Goal: Task Accomplishment & Management: Manage account settings

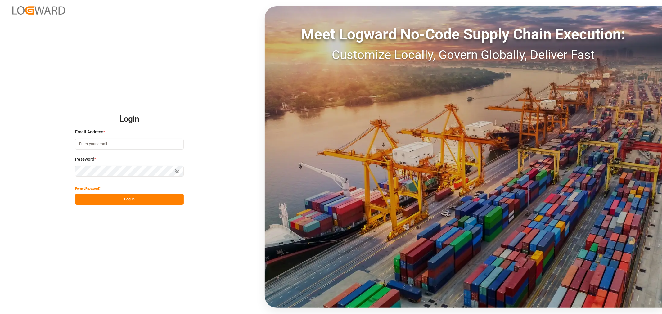
type input "[PERSON_NAME][EMAIL_ADDRESS][PERSON_NAME][DOMAIN_NAME]"
click at [129, 202] on button "Log In" at bounding box center [129, 199] width 109 height 11
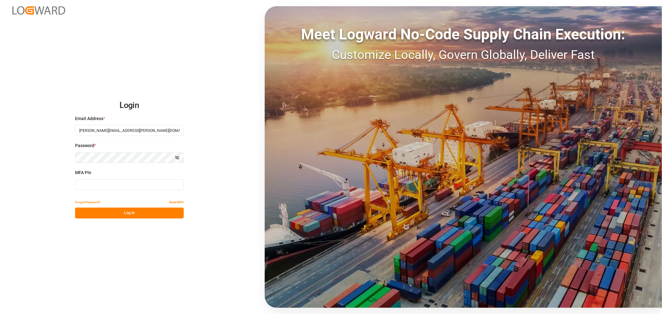
click at [130, 183] on input at bounding box center [129, 184] width 109 height 11
type input "670836"
click at [130, 216] on button "Log In" at bounding box center [129, 213] width 109 height 11
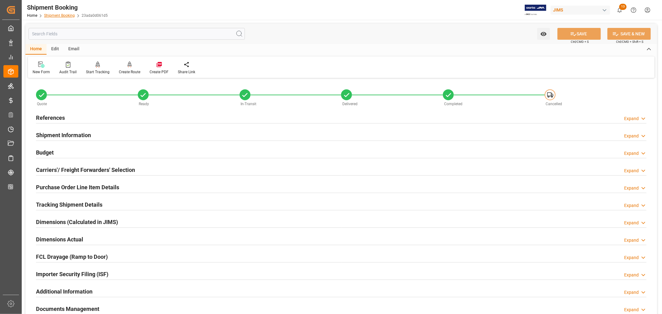
click at [67, 16] on link "Shipment Booking" at bounding box center [59, 15] width 31 height 4
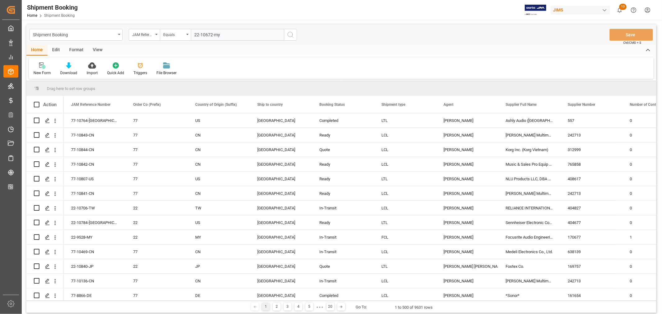
type input "22-10672-my"
click at [291, 35] on icon "search button" at bounding box center [290, 34] width 7 height 7
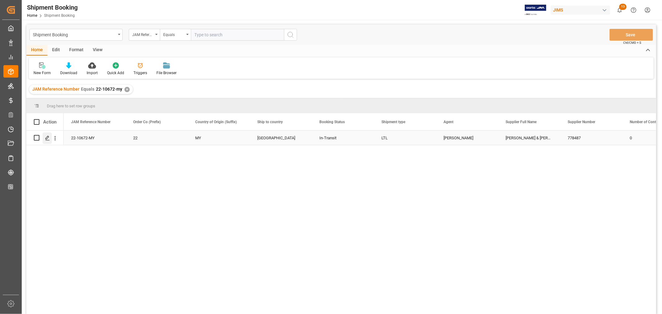
click at [46, 136] on icon "Press SPACE to select this row." at bounding box center [47, 138] width 5 height 5
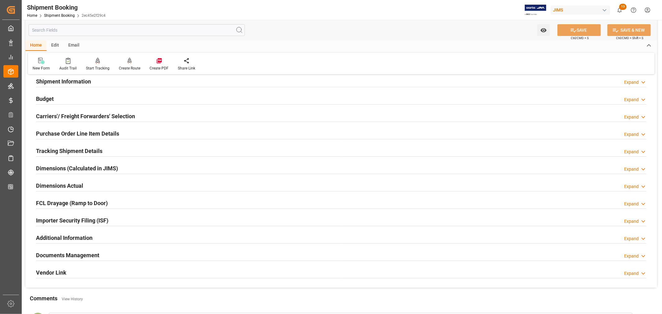
scroll to position [103, 0]
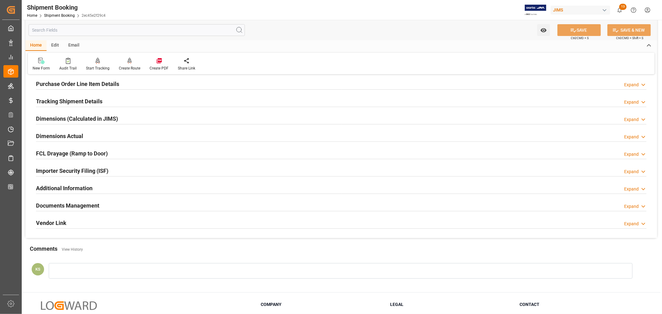
click at [136, 204] on div "Documents Management Expand" at bounding box center [341, 205] width 610 height 12
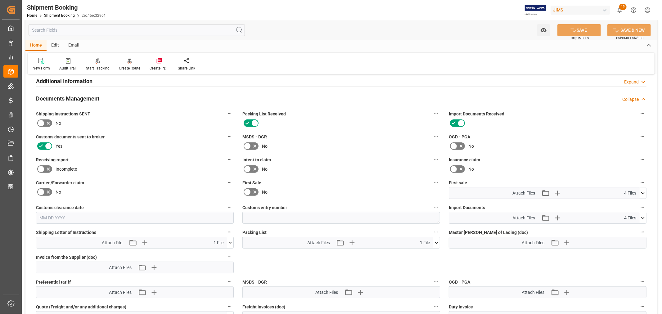
scroll to position [207, 0]
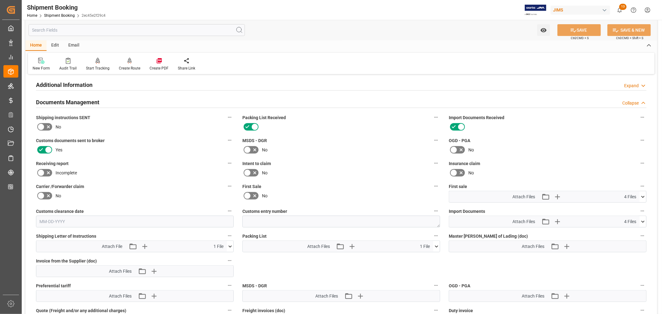
click at [249, 193] on icon at bounding box center [247, 195] width 7 height 7
click at [0, 0] on input "checkbox" at bounding box center [0, 0] width 0 height 0
click at [644, 222] on icon at bounding box center [643, 221] width 7 height 7
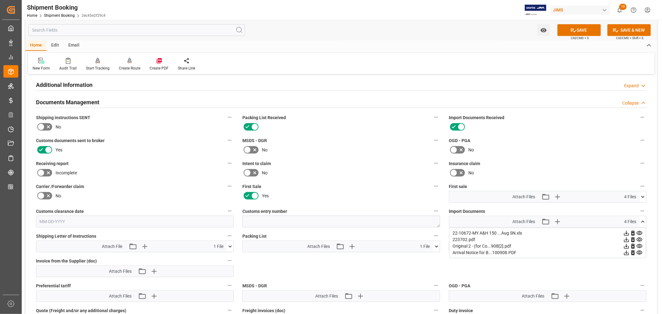
click at [630, 244] on icon at bounding box center [626, 246] width 7 height 7
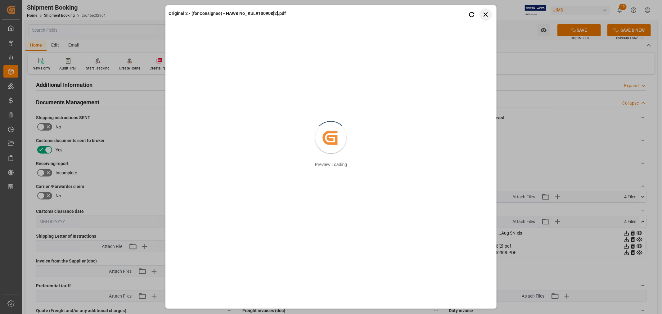
click at [490, 14] on button "Close preview" at bounding box center [485, 14] width 12 height 12
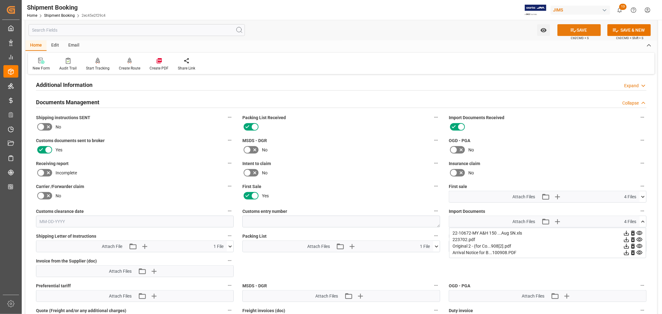
click at [572, 29] on icon at bounding box center [573, 30] width 7 height 7
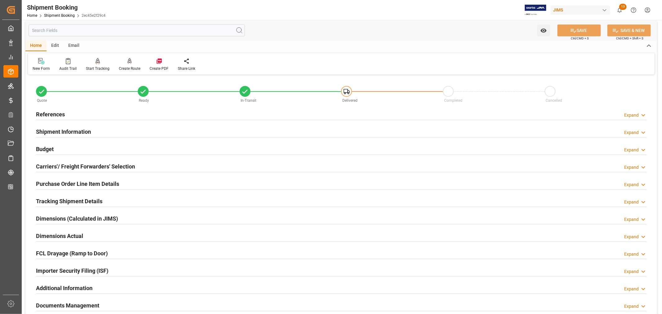
scroll to position [0, 0]
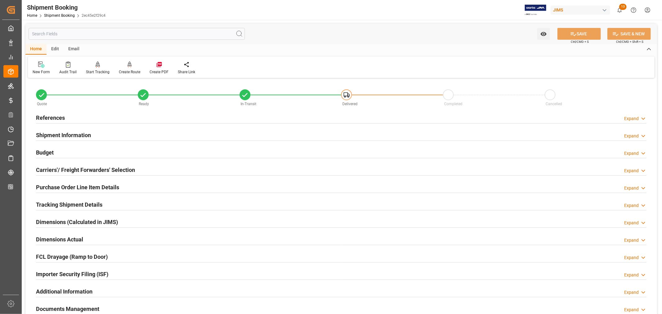
click at [51, 115] on h2 "References" at bounding box center [50, 118] width 29 height 8
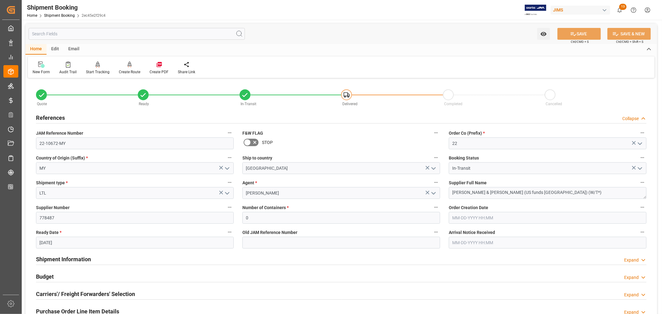
click at [51, 115] on h2 "References" at bounding box center [50, 118] width 29 height 8
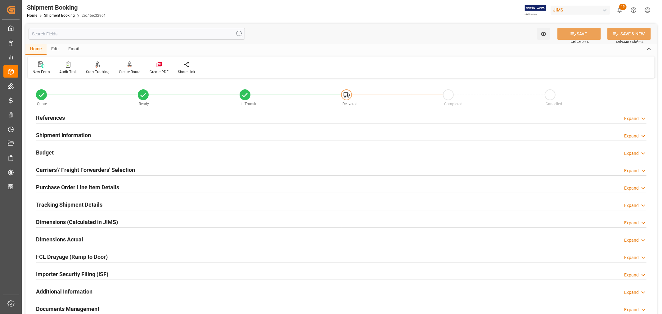
click at [57, 203] on h2 "Tracking Shipment Details" at bounding box center [69, 204] width 66 height 8
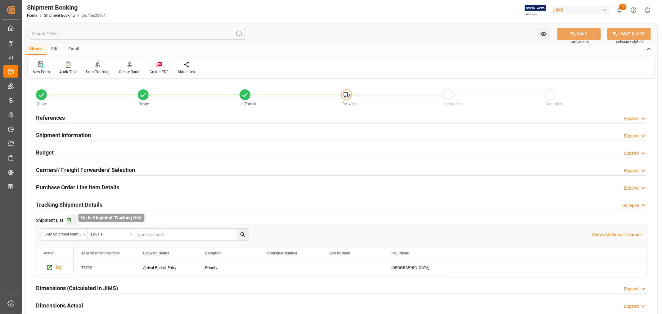
click at [70, 221] on icon "button" at bounding box center [69, 220] width 4 height 4
click at [59, 14] on link "Shipment Booking" at bounding box center [59, 15] width 31 height 4
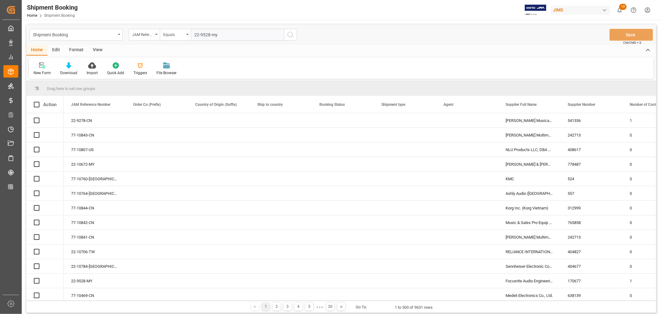
type input "22-9528-my"
click at [290, 35] on icon "search button" at bounding box center [290, 34] width 7 height 7
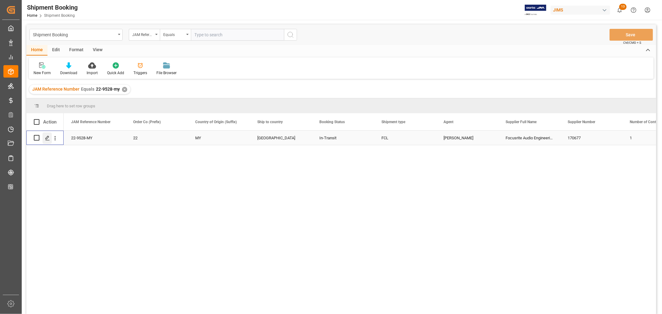
click at [47, 136] on icon "Press SPACE to select this row." at bounding box center [47, 138] width 5 height 5
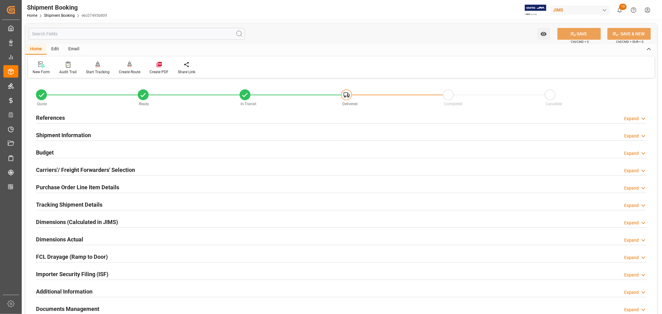
click at [60, 203] on h2 "Tracking Shipment Details" at bounding box center [69, 204] width 66 height 8
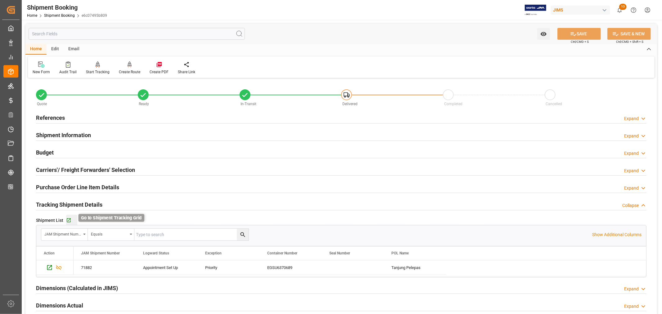
click at [67, 219] on icon "button" at bounding box center [68, 220] width 5 height 5
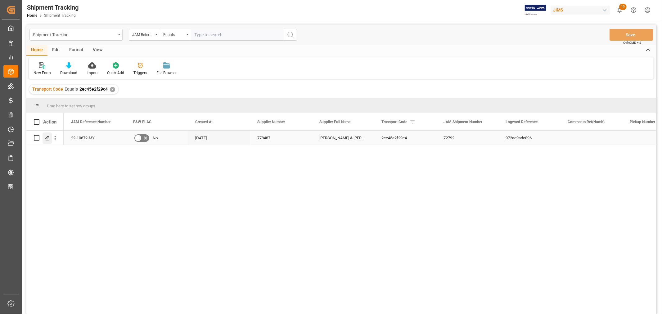
click at [46, 139] on polygon "Press SPACE to select this row." at bounding box center [47, 137] width 3 height 3
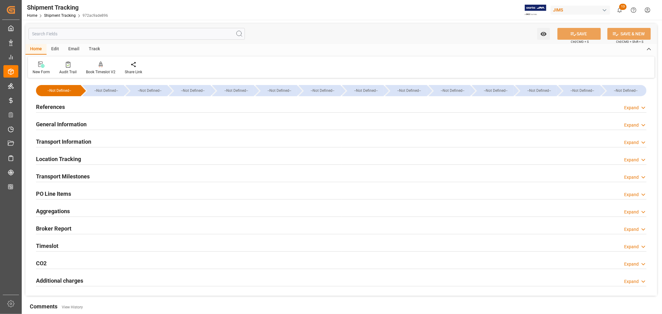
type input "08-31-2001 00:00"
type input "08-31-2025 00:00"
type input "08-31-2025 12:50"
type input "08-31-2025 12:44"
type input "09-02-2025"
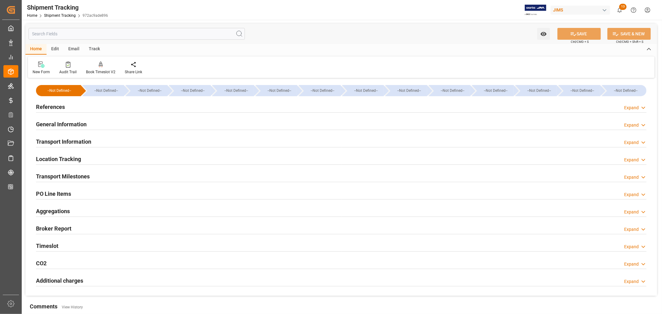
type input "09-02-2025 20:05"
type input "09-10-2025 14:22"
click at [80, 177] on h2 "Transport Milestones" at bounding box center [63, 176] width 54 height 8
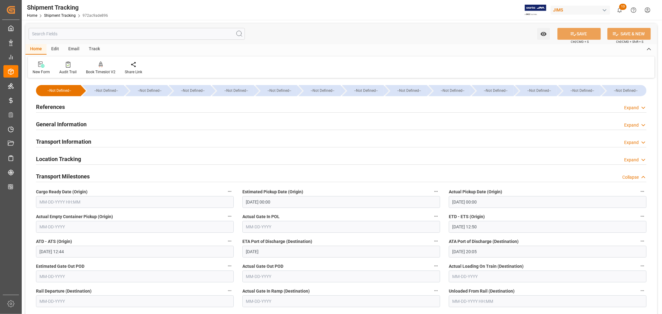
click at [77, 139] on h2 "Transport Information" at bounding box center [63, 141] width 55 height 8
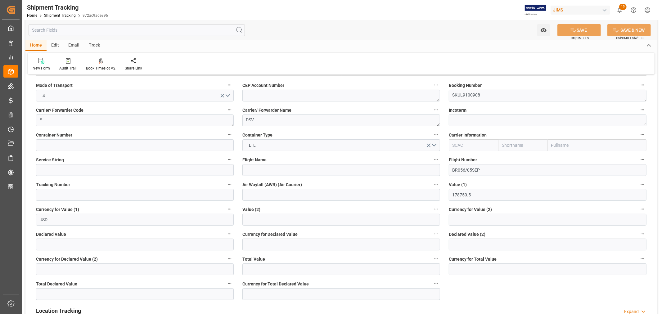
scroll to position [103, 0]
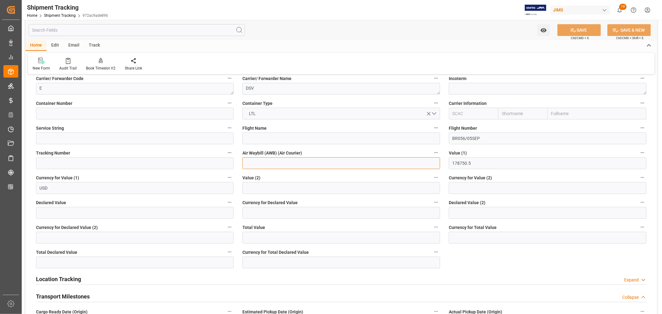
click at [247, 162] on input at bounding box center [341, 163] width 198 height 12
paste input "KUL9100908"
type input "KUL9100908"
click at [576, 27] on button "SAVE" at bounding box center [578, 30] width 43 height 12
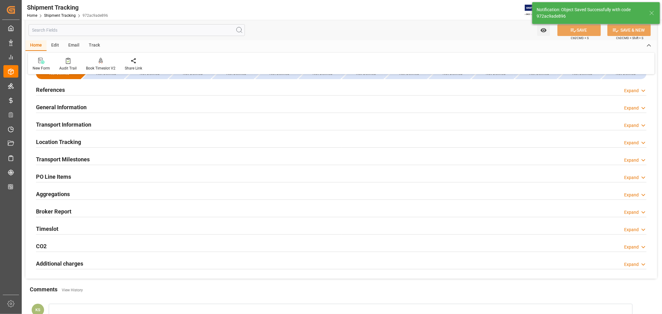
scroll to position [0, 0]
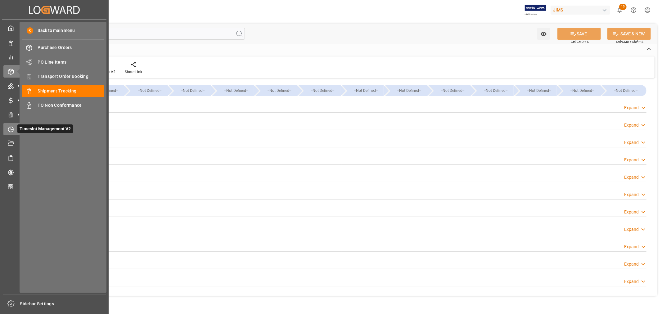
click at [11, 127] on icon at bounding box center [11, 129] width 6 height 6
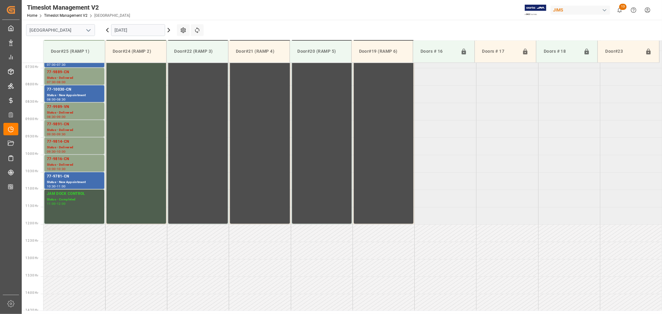
scroll to position [274, 0]
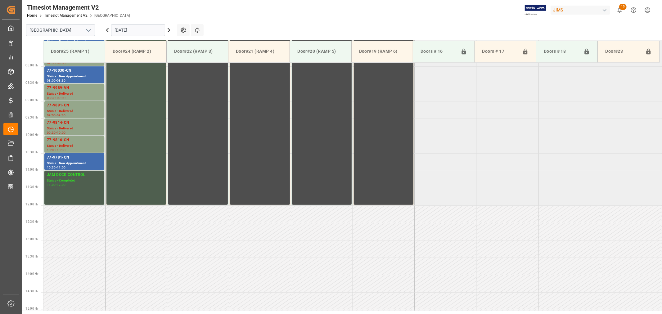
click at [90, 29] on polyline "open menu" at bounding box center [89, 30] width 4 height 2
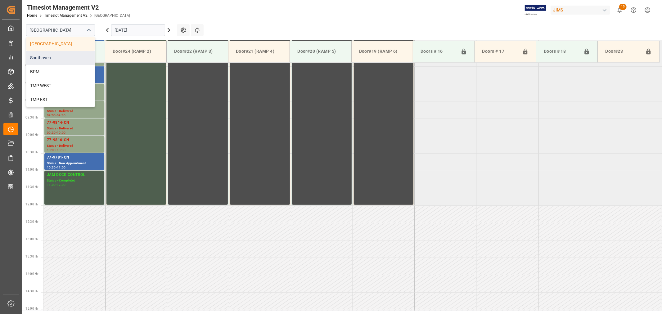
click at [60, 57] on div "Southaven" at bounding box center [60, 58] width 68 height 14
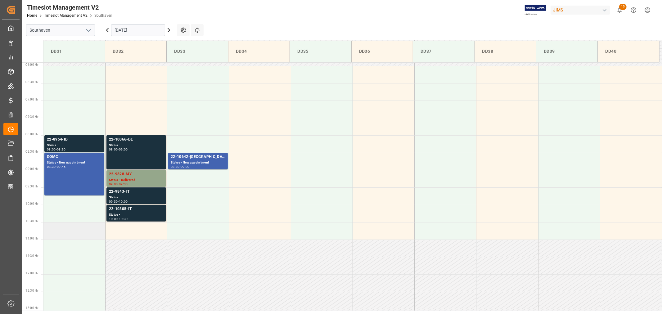
scroll to position [171, 0]
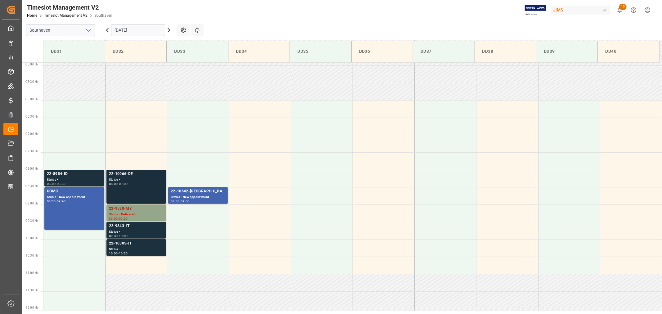
click at [121, 174] on div "22-10066-DE" at bounding box center [136, 174] width 55 height 6
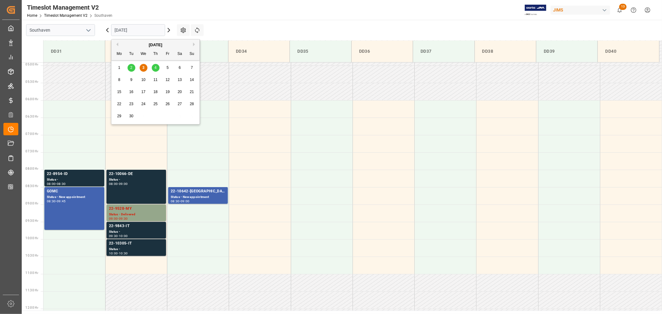
click at [147, 30] on input "09-03-2025" at bounding box center [138, 30] width 54 height 12
click at [156, 69] on span "4" at bounding box center [156, 67] width 2 height 4
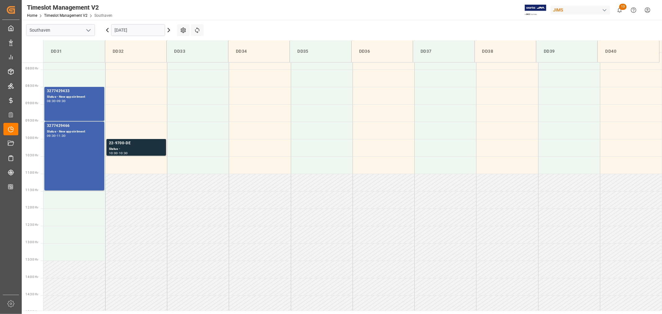
scroll to position [274, 0]
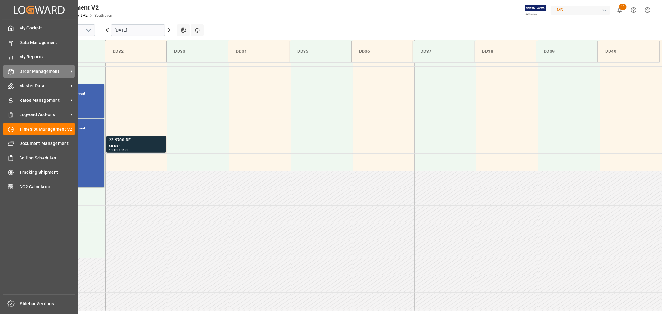
click at [34, 70] on span "Order Management" at bounding box center [44, 71] width 49 height 7
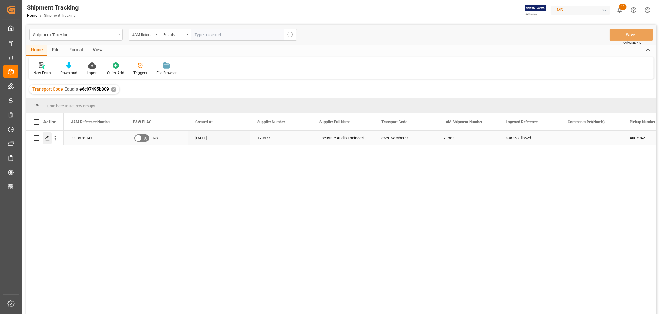
click at [49, 139] on icon "Press SPACE to select this row." at bounding box center [47, 138] width 5 height 5
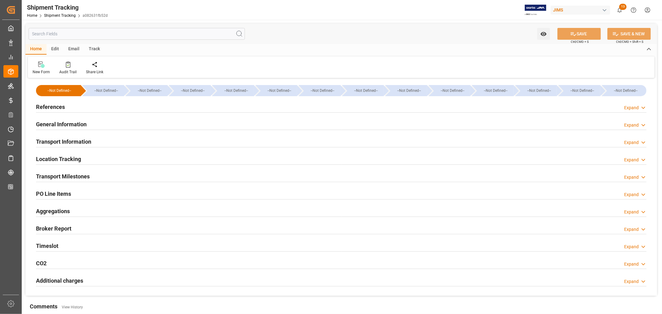
type input "06-28-2025 00:00"
type input "06-30-2025 00:00"
type input "06-28-2025"
type input "06-30-2025"
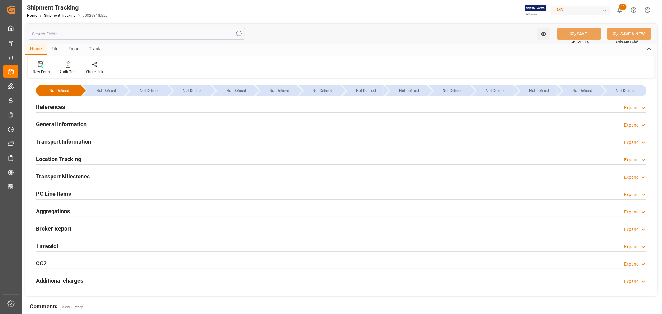
type input "07-14-2025 00:00"
type input "07-16-2025 19:38"
type input "08-20-2025"
type input "08-20-2025 06:00"
type input "[DATE]"
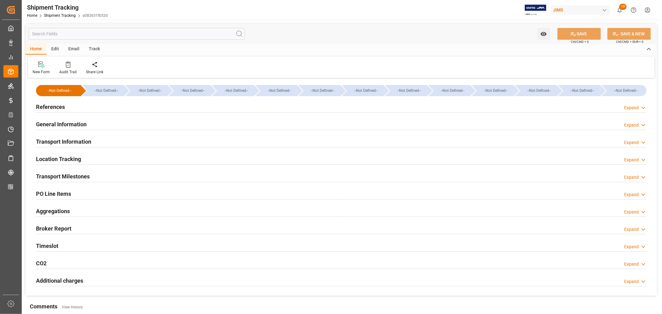
type input "[DATE]"
type input "08-31-2025"
type input "08-31-2025 09:03"
type input "09-03-2025"
type input "08-29-2025"
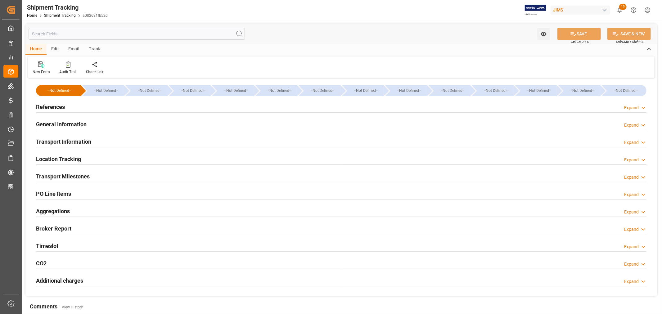
type input "09-03-2025 00:00"
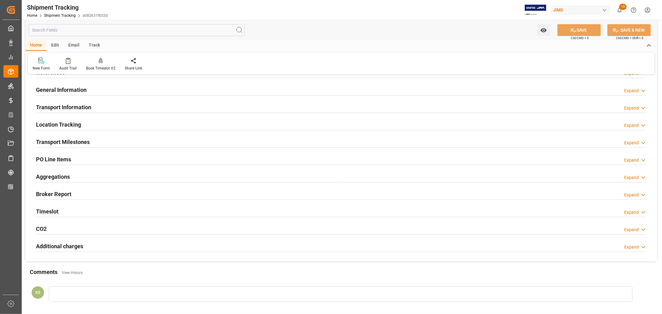
click at [94, 140] on div "Transport Milestones Expand" at bounding box center [341, 142] width 610 height 12
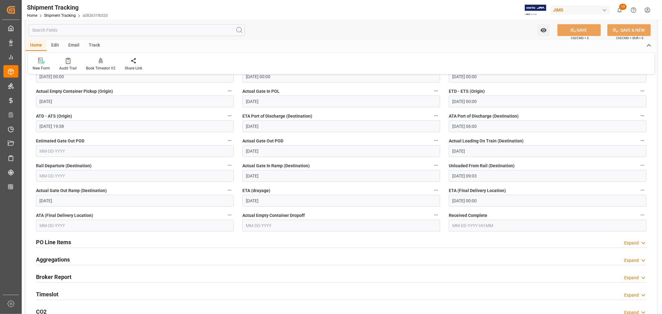
scroll to position [138, 0]
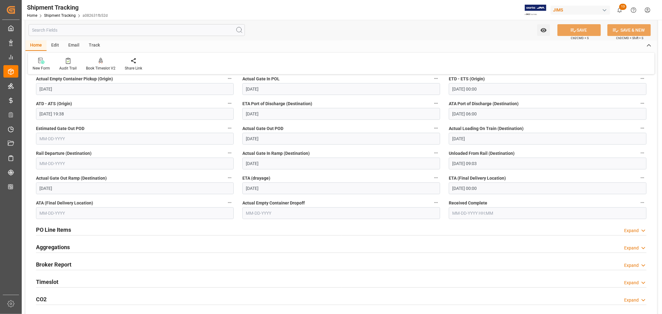
click at [68, 214] on input "text" at bounding box center [135, 213] width 198 height 12
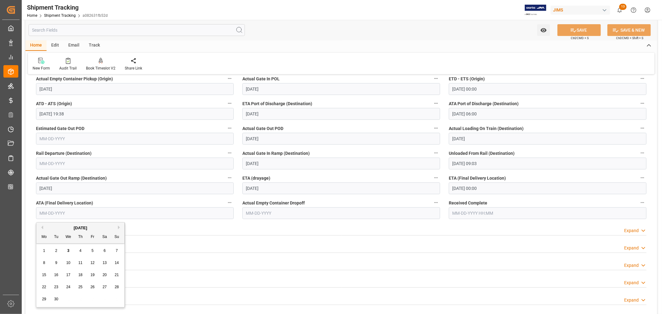
click at [69, 250] on span "3" at bounding box center [68, 251] width 2 height 4
type input "09-03-2025"
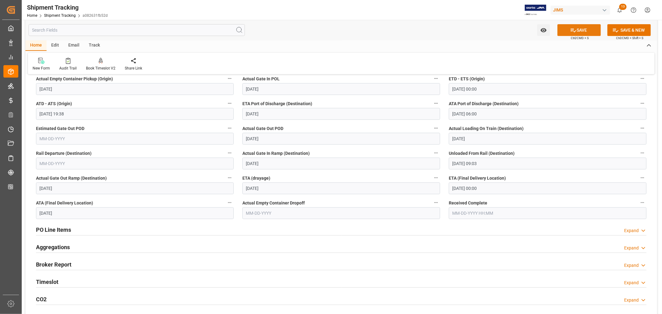
click at [578, 30] on button "SAVE" at bounding box center [578, 30] width 43 height 12
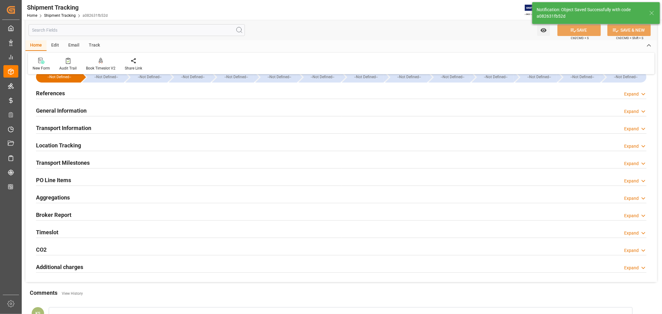
scroll to position [0, 0]
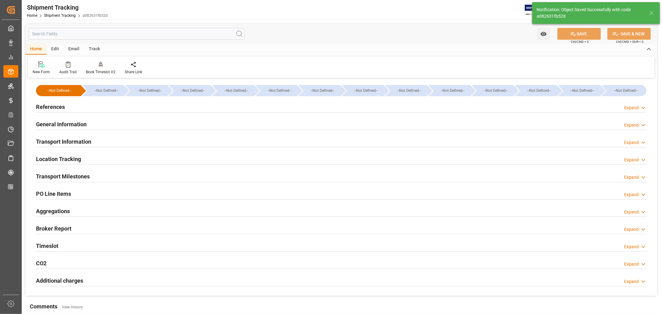
click at [75, 123] on h2 "General Information" at bounding box center [61, 124] width 51 height 8
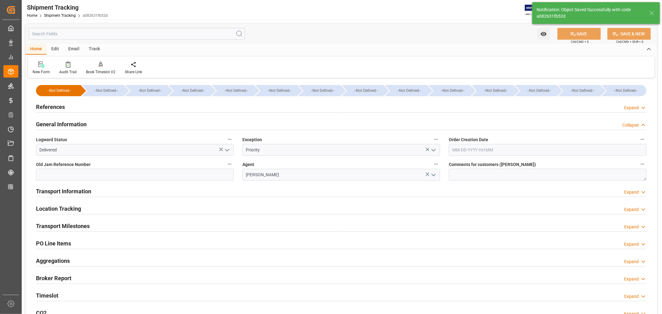
click at [75, 123] on h2 "General Information" at bounding box center [61, 124] width 51 height 8
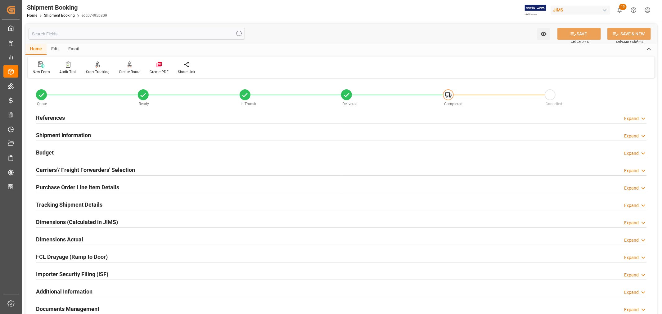
type input "1"
type input "[DATE]"
type input "[DATE] 00:00"
click at [57, 134] on h2 "Shipment Information" at bounding box center [63, 135] width 55 height 8
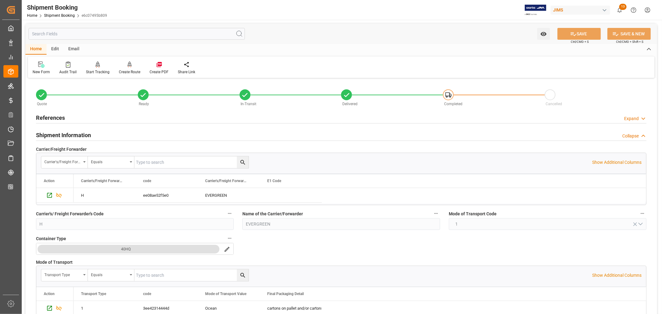
click at [57, 134] on h2 "Shipment Information" at bounding box center [63, 135] width 55 height 8
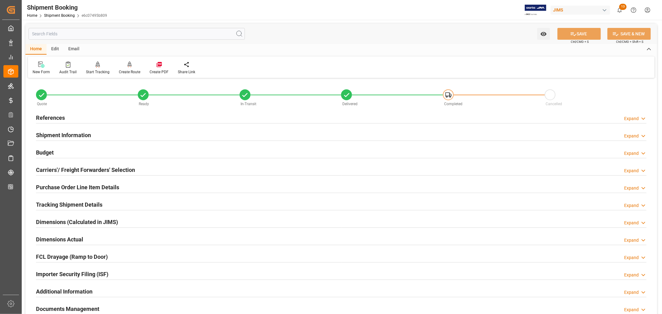
click at [55, 117] on h2 "References" at bounding box center [50, 118] width 29 height 8
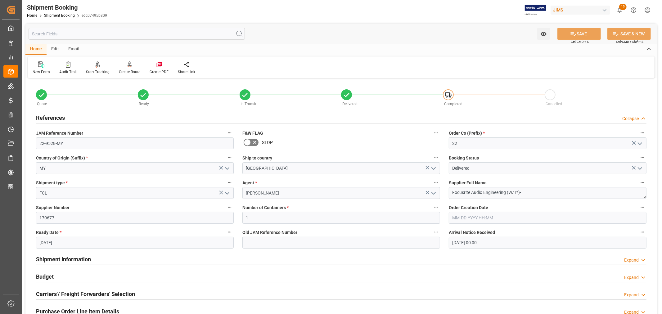
click at [55, 117] on h2 "References" at bounding box center [50, 118] width 29 height 8
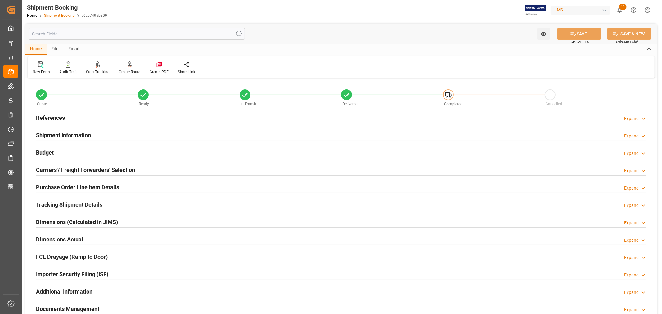
click at [55, 15] on link "Shipment Booking" at bounding box center [59, 15] width 31 height 4
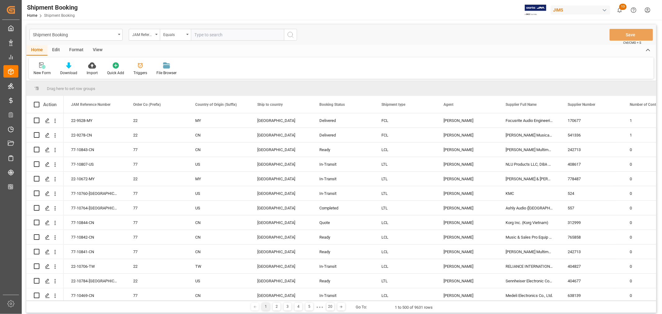
paste input "22-10331-MY"
type input "22-10331-MY"
click at [290, 34] on icon "search button" at bounding box center [290, 34] width 7 height 7
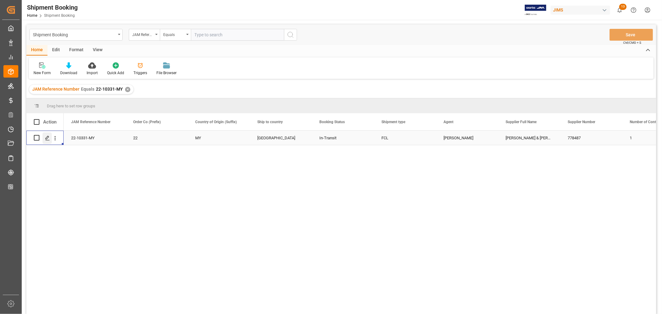
click at [44, 138] on div "Press SPACE to select this row." at bounding box center [47, 138] width 9 height 11
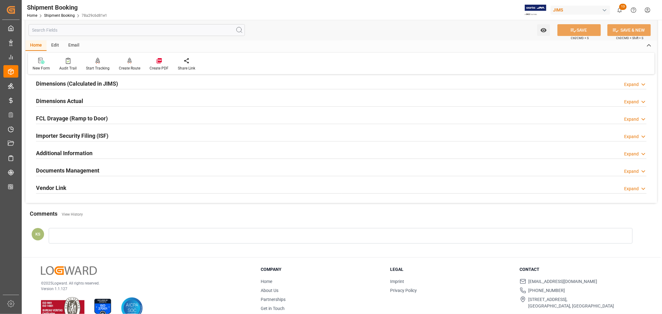
scroll to position [152, 0]
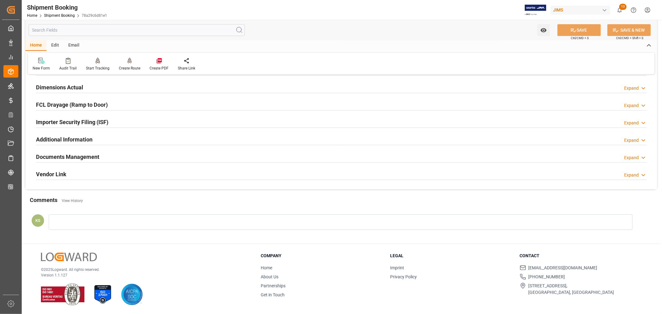
click at [114, 154] on div "Documents Management Expand" at bounding box center [341, 157] width 610 height 12
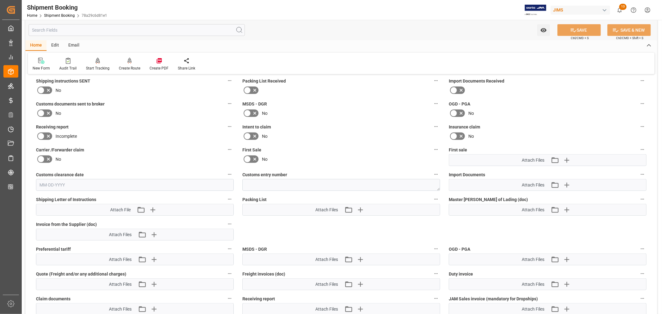
scroll to position [256, 0]
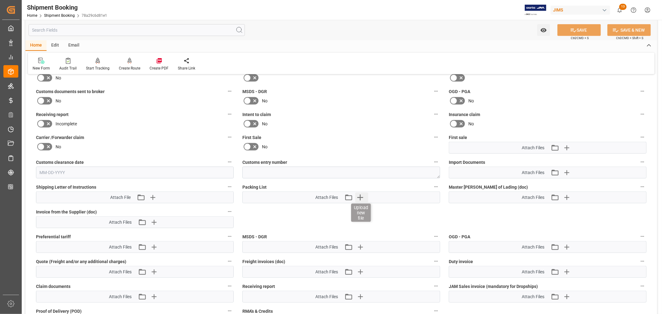
click at [361, 196] on icon "button" at bounding box center [360, 198] width 6 height 6
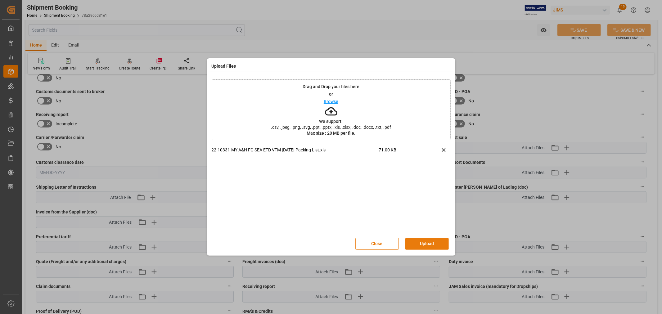
click at [426, 241] on button "Upload" at bounding box center [426, 244] width 43 height 12
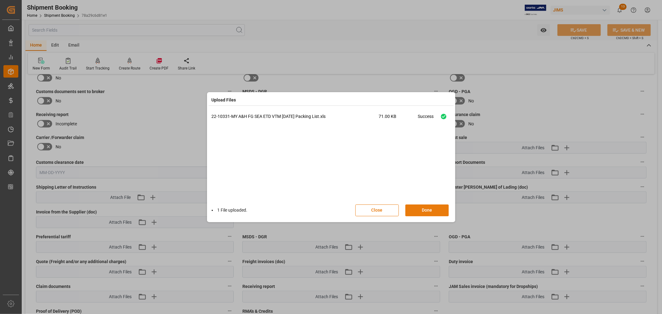
click at [426, 211] on button "Done" at bounding box center [426, 211] width 43 height 12
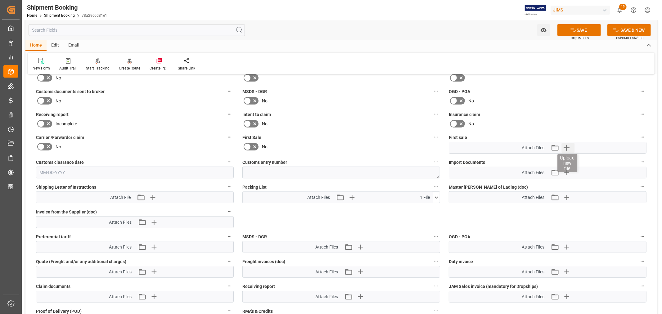
click at [567, 147] on icon "button" at bounding box center [566, 148] width 10 height 10
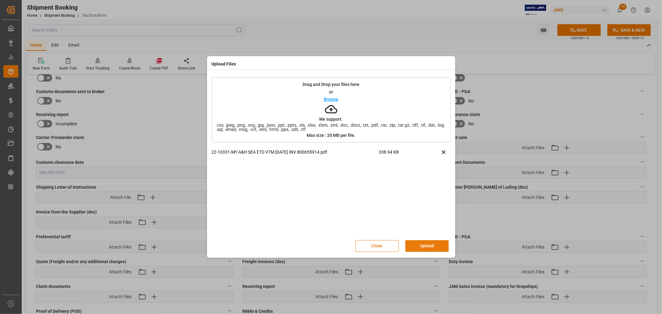
click at [427, 247] on button "Upload" at bounding box center [426, 246] width 43 height 12
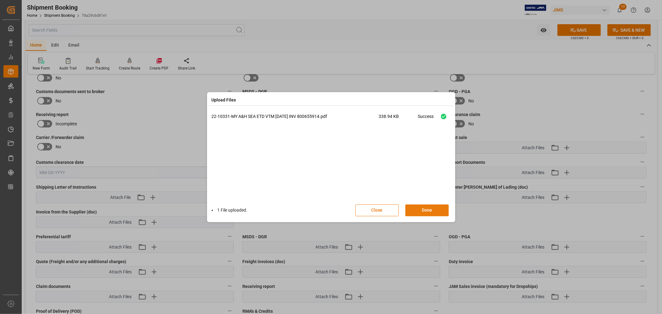
click at [425, 208] on button "Done" at bounding box center [426, 211] width 43 height 12
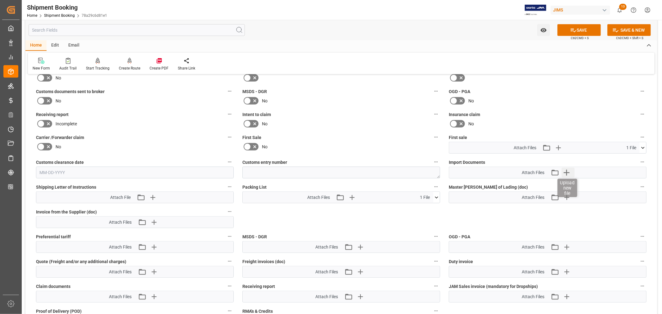
click at [565, 171] on icon "button" at bounding box center [567, 173] width 6 height 6
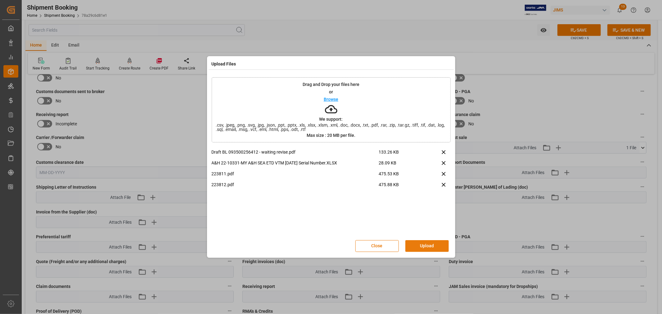
click at [425, 246] on button "Upload" at bounding box center [426, 246] width 43 height 12
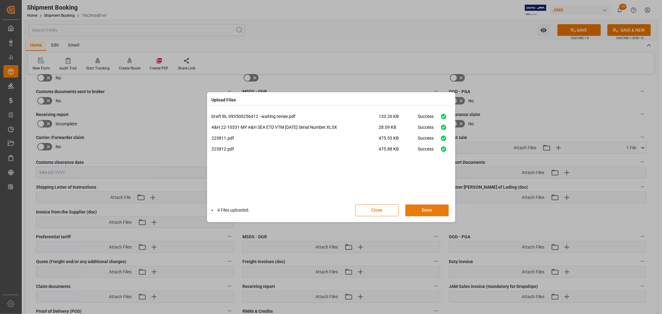
click at [419, 213] on button "Done" at bounding box center [426, 211] width 43 height 12
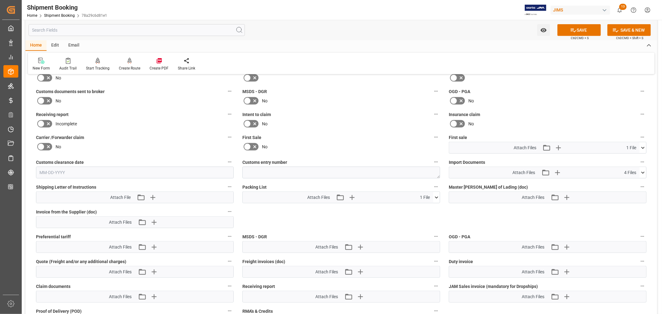
click at [249, 145] on icon at bounding box center [247, 146] width 7 height 7
click at [0, 0] on input "checkbox" at bounding box center [0, 0] width 0 height 0
click at [578, 31] on button "SAVE" at bounding box center [578, 30] width 43 height 12
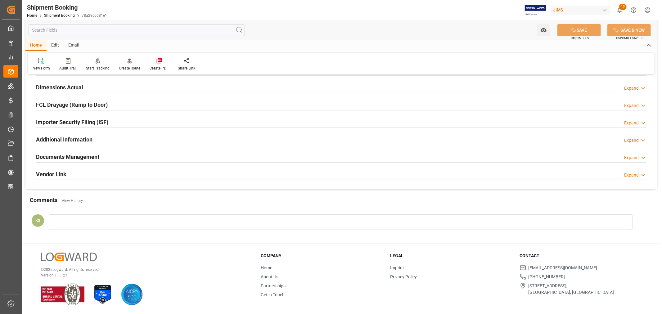
scroll to position [0, 0]
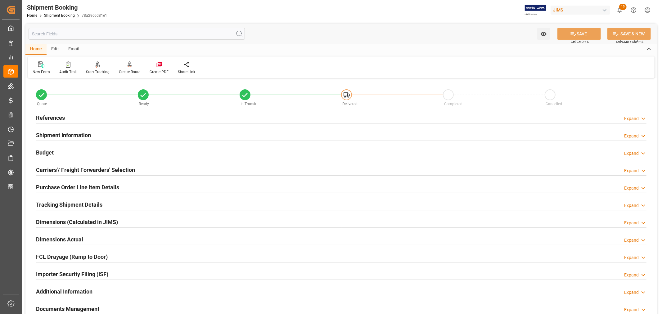
click at [53, 117] on h2 "References" at bounding box center [50, 118] width 29 height 8
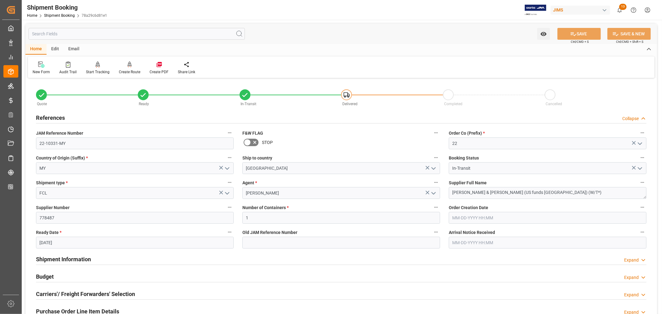
click at [53, 117] on h2 "References" at bounding box center [50, 118] width 29 height 8
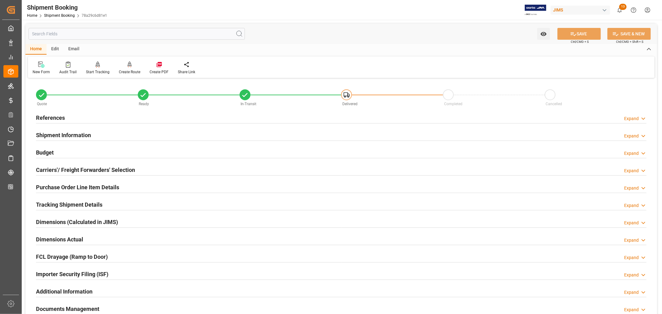
click at [44, 150] on h2 "Budget" at bounding box center [45, 152] width 18 height 8
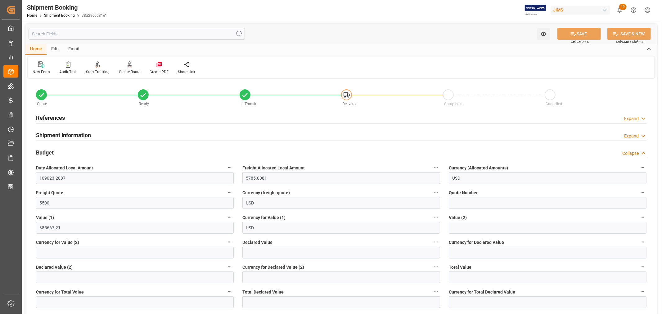
click at [52, 152] on h2 "Budget" at bounding box center [45, 152] width 18 height 8
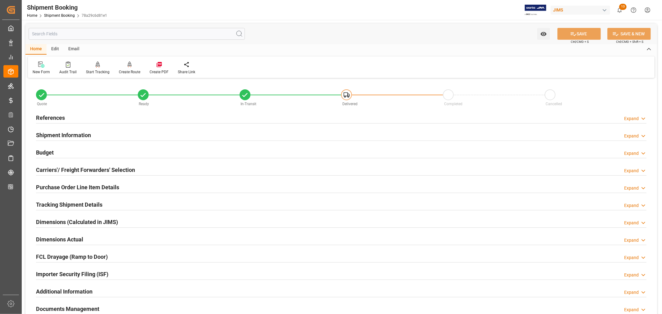
click at [55, 185] on h2 "Purchase Order Line Item Details" at bounding box center [77, 187] width 83 height 8
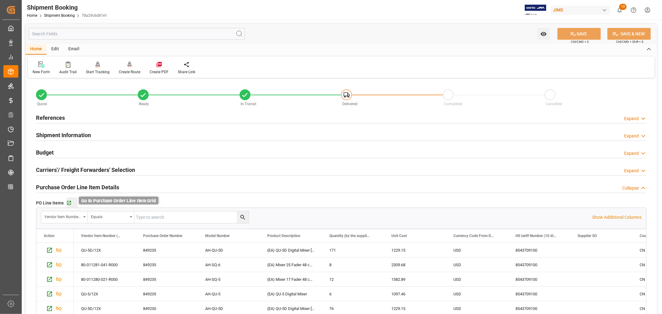
click at [70, 203] on icon "button" at bounding box center [68, 202] width 5 height 5
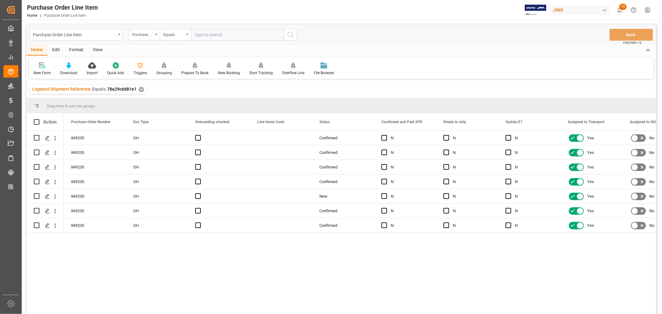
click at [99, 51] on div "View" at bounding box center [97, 50] width 19 height 11
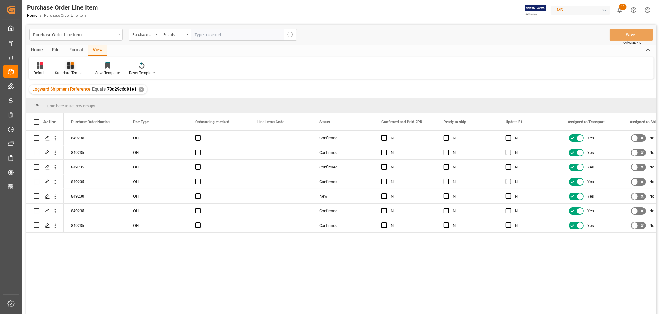
click at [67, 70] on div "Standard Templates" at bounding box center [70, 73] width 31 height 6
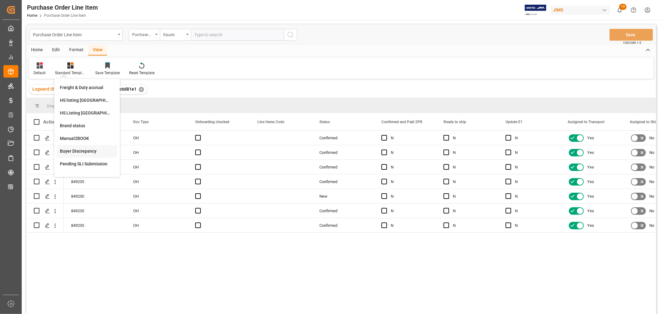
click at [81, 149] on div "Buyer Discrepancy" at bounding box center [87, 151] width 54 height 7
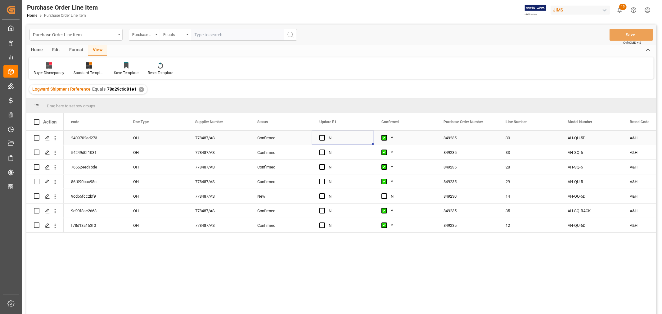
click at [352, 137] on div "N" at bounding box center [348, 138] width 38 height 14
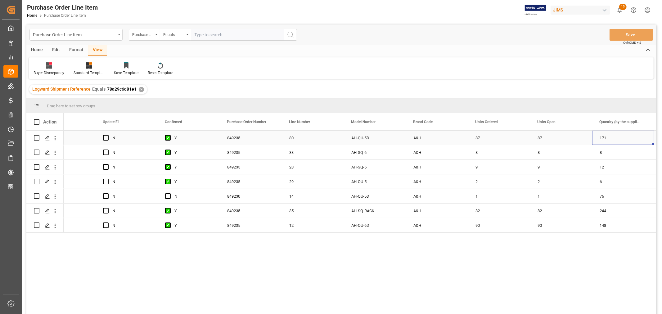
scroll to position [0, 278]
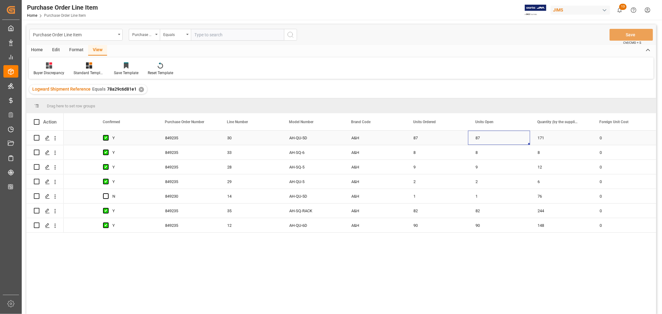
click at [478, 136] on div "87" at bounding box center [499, 138] width 62 height 14
drag, startPoint x: 528, startPoint y: 143, endPoint x: 559, endPoint y: 141, distance: 30.8
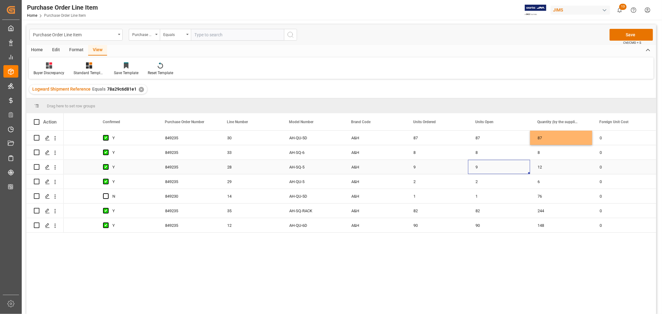
click at [477, 166] on div "9" at bounding box center [499, 167] width 62 height 14
drag, startPoint x: 528, startPoint y: 173, endPoint x: 554, endPoint y: 172, distance: 26.1
click at [478, 181] on div "2" at bounding box center [499, 181] width 62 height 14
drag, startPoint x: 528, startPoint y: 187, endPoint x: 547, endPoint y: 187, distance: 19.6
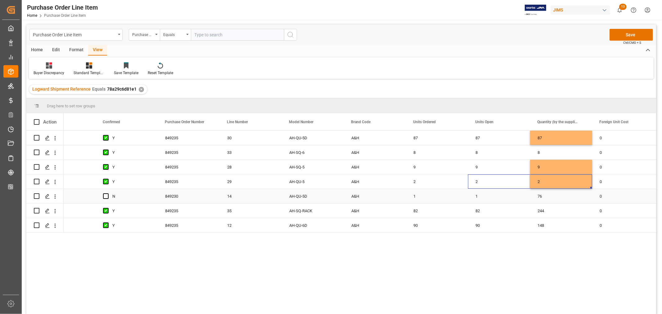
click at [476, 196] on div "1" at bounding box center [499, 196] width 62 height 14
drag, startPoint x: 538, startPoint y: 201, endPoint x: 555, endPoint y: 199, distance: 16.9
click at [479, 209] on div "82" at bounding box center [499, 211] width 62 height 14
drag, startPoint x: 528, startPoint y: 217, endPoint x: 565, endPoint y: 216, distance: 36.6
click at [479, 224] on div "90" at bounding box center [499, 225] width 62 height 14
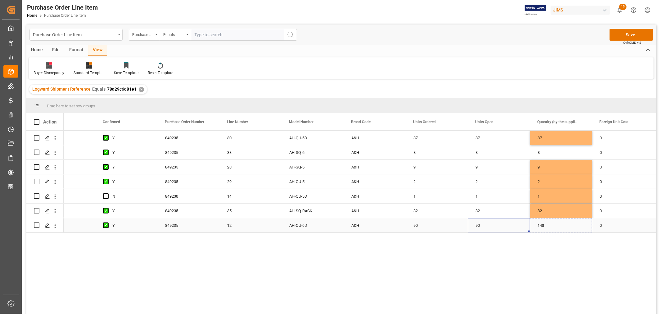
drag, startPoint x: 529, startPoint y: 231, endPoint x: 564, endPoint y: 225, distance: 35.3
click at [498, 153] on div "8" at bounding box center [499, 152] width 62 height 14
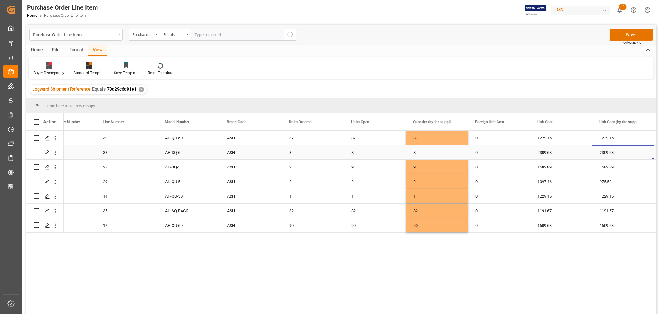
scroll to position [0, 465]
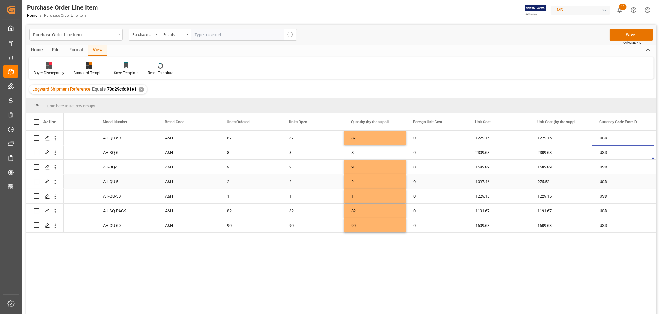
click at [485, 182] on div "1097.46" at bounding box center [499, 181] width 62 height 14
drag, startPoint x: 528, startPoint y: 188, endPoint x: 562, endPoint y: 187, distance: 33.5
click at [626, 35] on button "Save" at bounding box center [630, 35] width 43 height 12
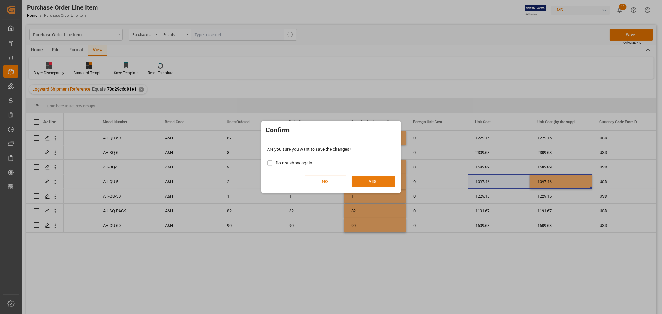
click at [367, 182] on button "YES" at bounding box center [373, 182] width 43 height 12
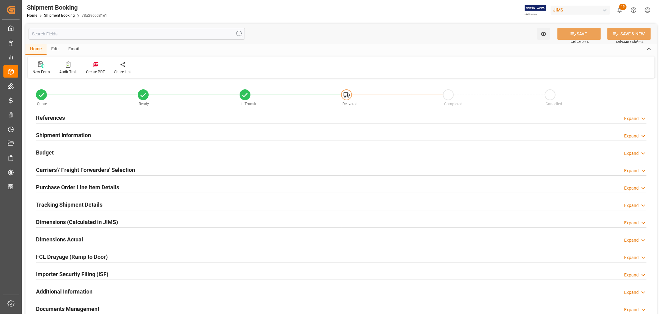
type input "109023.2887"
type input "5785.0082"
type input "5500"
type input "385667.21"
click at [48, 151] on h2 "Budget" at bounding box center [45, 152] width 18 height 8
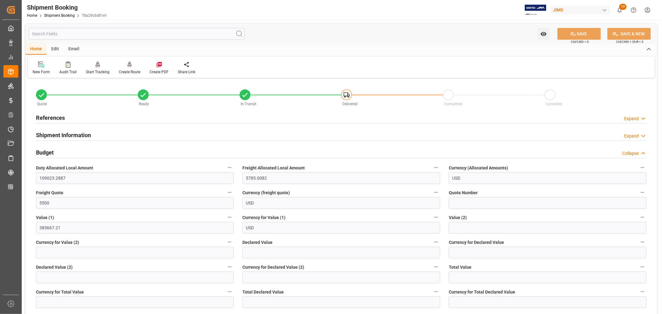
click at [48, 151] on h2 "Budget" at bounding box center [45, 152] width 18 height 8
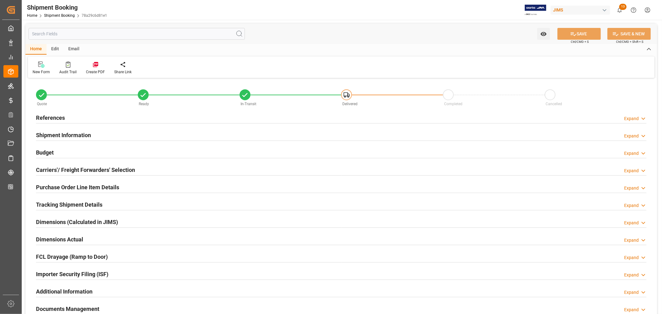
type input "109023.2887"
type input "5785.0082"
type input "5500"
type input "385667.21"
click at [49, 152] on h2 "Budget" at bounding box center [45, 152] width 18 height 8
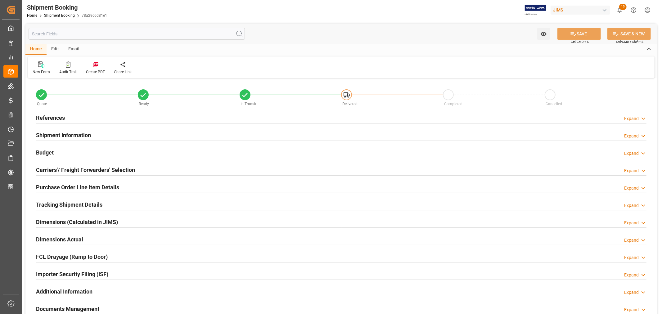
type input "109023.2887"
type input "5785.0082"
type input "5500"
type input "385667.21"
click at [50, 151] on h2 "Budget" at bounding box center [45, 152] width 18 height 8
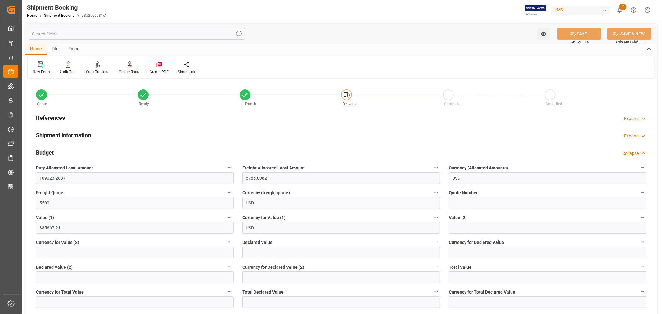
click at [84, 132] on h2 "Shipment Information" at bounding box center [63, 135] width 55 height 8
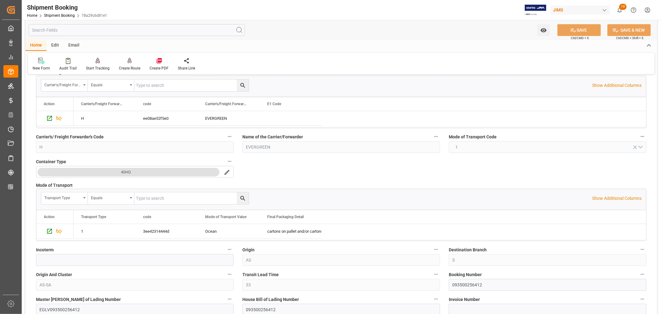
scroll to position [207, 0]
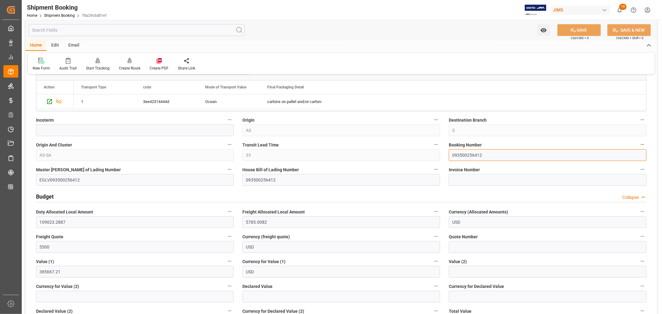
click at [461, 154] on input "093500256412" at bounding box center [548, 155] width 198 height 12
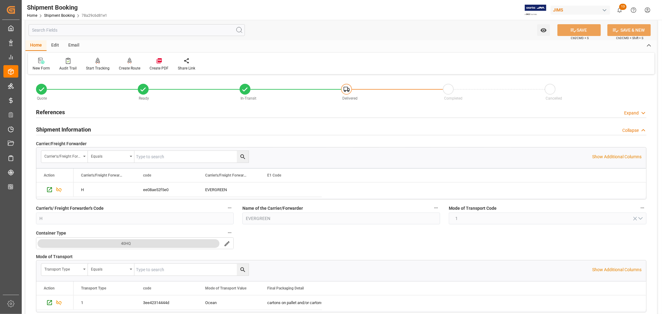
scroll to position [0, 0]
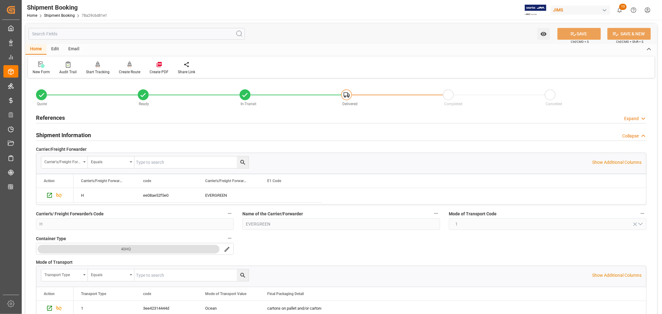
click at [71, 136] on h2 "Shipment Information" at bounding box center [63, 135] width 55 height 8
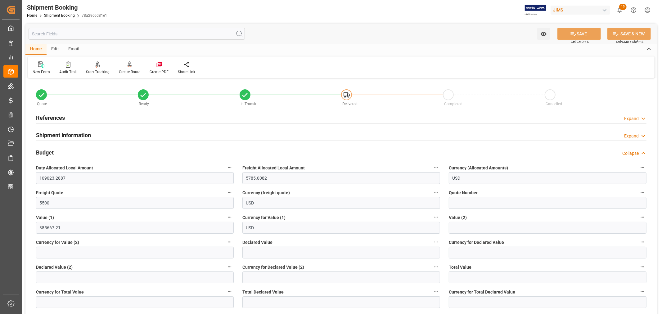
click at [53, 152] on h2 "Budget" at bounding box center [45, 152] width 18 height 8
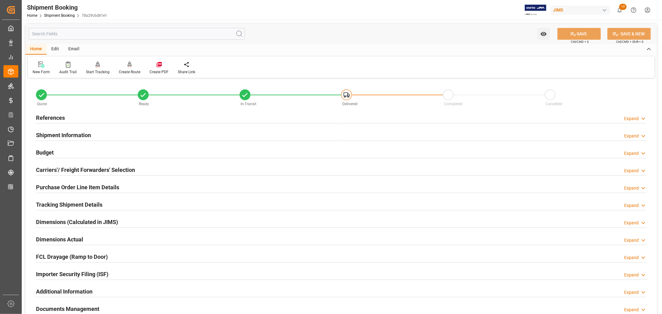
click at [63, 114] on h2 "References" at bounding box center [50, 118] width 29 height 8
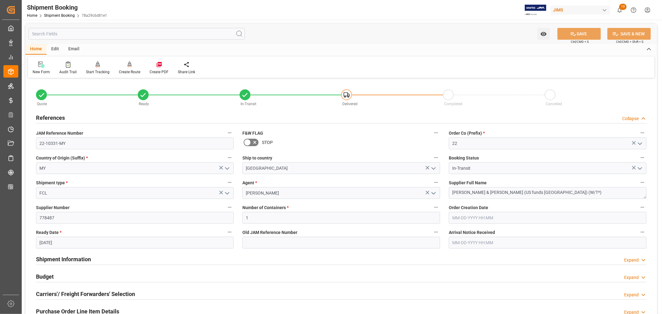
click at [64, 114] on h2 "References" at bounding box center [50, 118] width 29 height 8
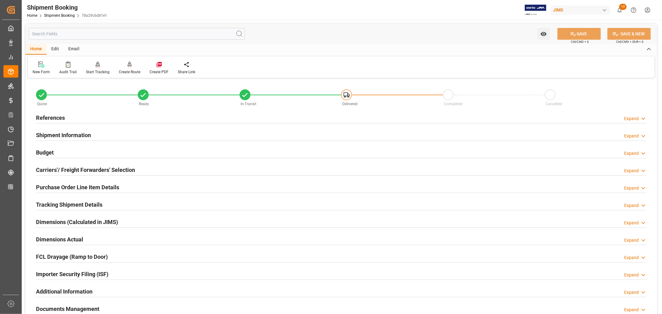
click at [63, 203] on h2 "Tracking Shipment Details" at bounding box center [69, 204] width 66 height 8
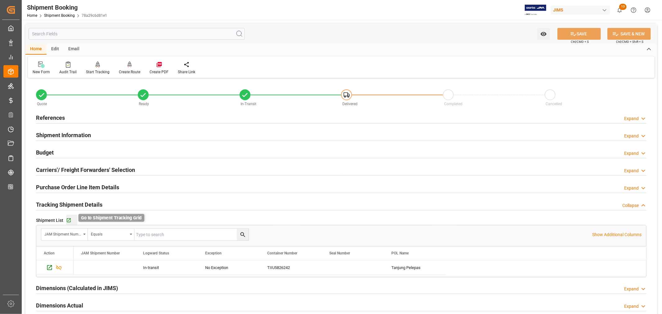
click at [69, 219] on icon "button" at bounding box center [68, 220] width 5 height 5
click at [54, 200] on div "Tracking Shipment Details" at bounding box center [69, 204] width 66 height 12
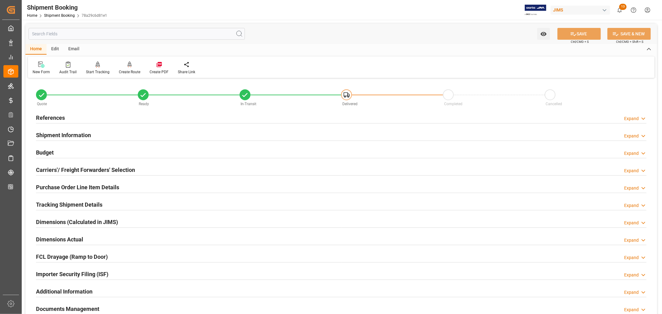
click at [53, 188] on h2 "Purchase Order Line Item Details" at bounding box center [77, 187] width 83 height 8
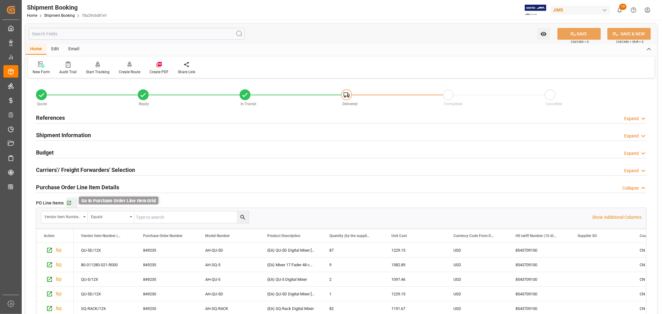
click at [69, 202] on icon "button" at bounding box center [68, 202] width 5 height 5
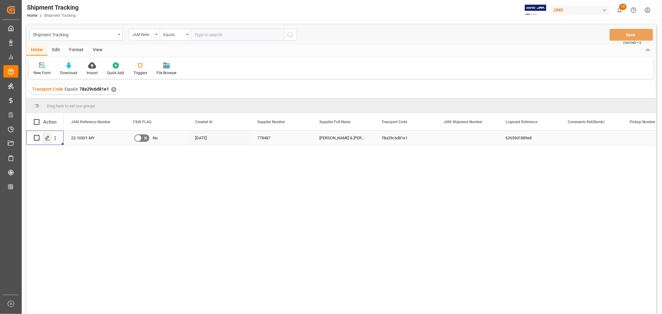
click at [49, 138] on icon "Press SPACE to select this row." at bounding box center [47, 138] width 5 height 5
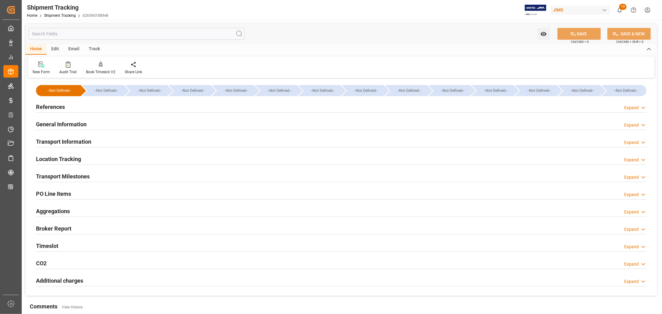
click at [55, 122] on h2 "General Information" at bounding box center [61, 124] width 51 height 8
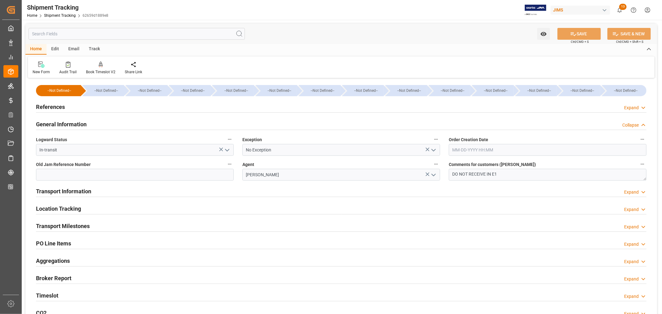
click at [434, 151] on icon "open menu" at bounding box center [433, 149] width 7 height 7
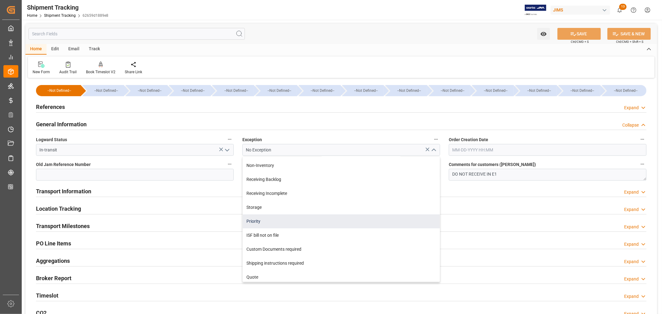
click at [260, 219] on div "Priority" at bounding box center [341, 221] width 197 height 14
type input "Priority"
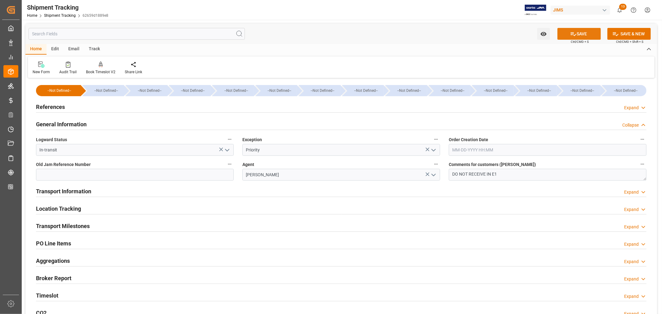
click at [580, 33] on button "SAVE" at bounding box center [578, 34] width 43 height 12
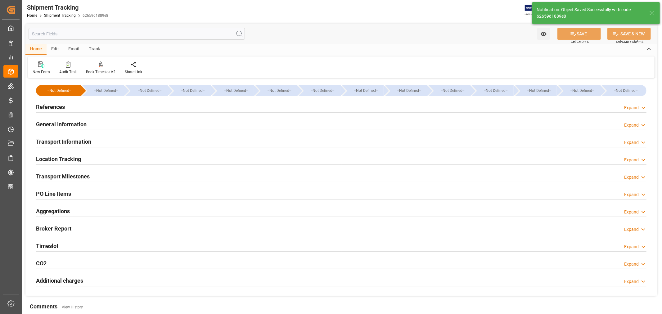
click at [74, 176] on h2 "Transport Milestones" at bounding box center [63, 176] width 54 height 8
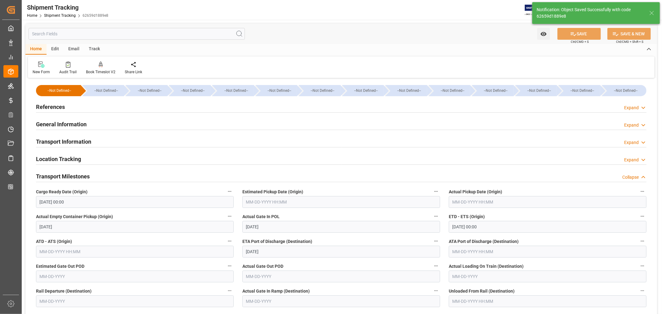
scroll to position [34, 0]
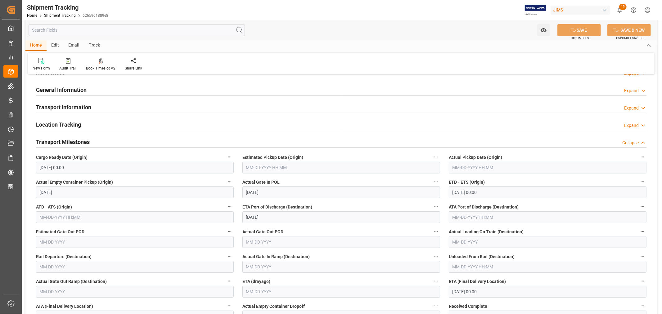
click at [266, 167] on input "text" at bounding box center [341, 168] width 198 height 12
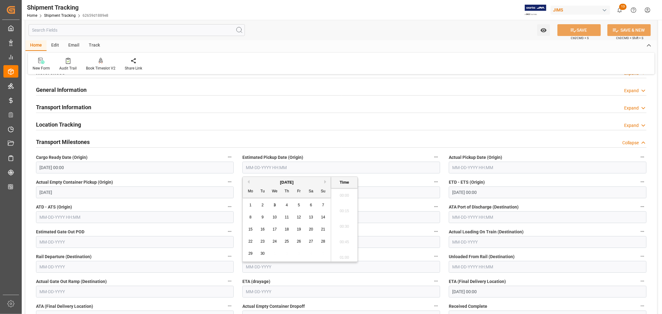
scroll to position [545, 0]
click at [248, 182] on button "Previous Month" at bounding box center [248, 182] width 4 height 4
click at [250, 254] on span "25" at bounding box center [250, 253] width 4 height 4
type input "[DATE] 00:00"
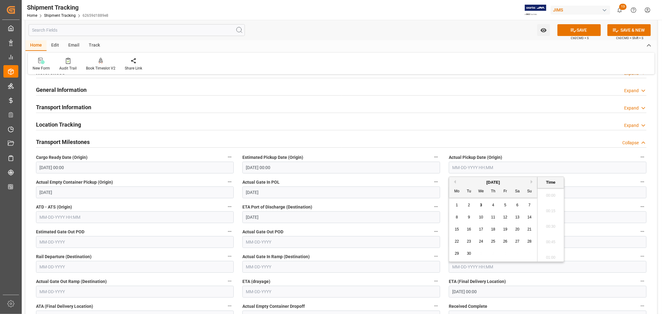
click at [464, 168] on input "text" at bounding box center [548, 168] width 198 height 12
drag, startPoint x: 455, startPoint y: 182, endPoint x: 454, endPoint y: 188, distance: 6.2
click at [455, 182] on button "Previous Month" at bounding box center [454, 182] width 4 height 4
click at [455, 255] on span "25" at bounding box center [457, 253] width 4 height 4
type input "08-25-2025 00:00"
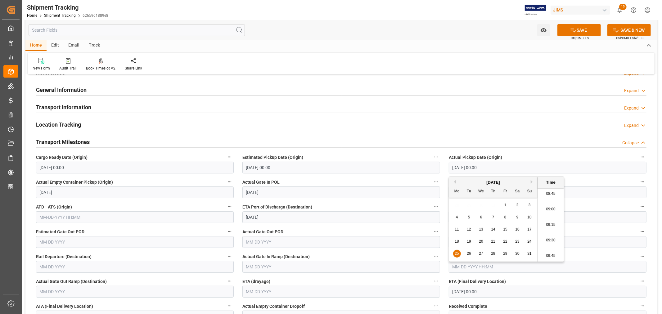
click at [325, 181] on label "Actual Gate In POL" at bounding box center [341, 182] width 198 height 9
click at [432, 181] on button "Actual Gate In POL" at bounding box center [436, 182] width 8 height 8
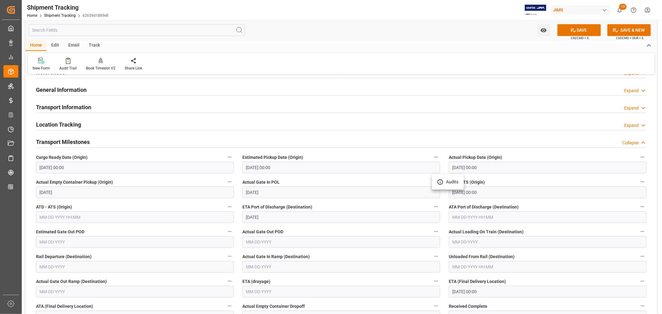
click at [525, 180] on div at bounding box center [331, 157] width 662 height 314
click at [489, 192] on input "08-31-2025 00:00" at bounding box center [548, 193] width 198 height 12
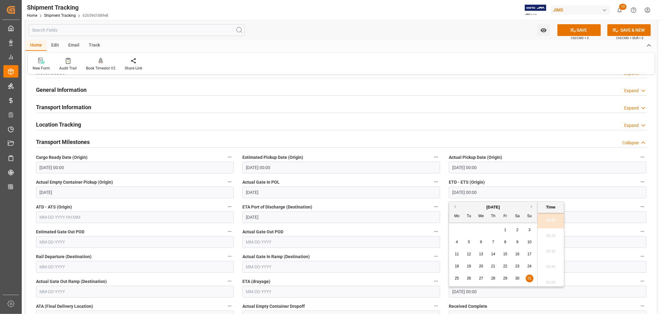
click at [532, 206] on button "Next Month" at bounding box center [533, 207] width 4 height 4
click at [506, 231] on div "5" at bounding box center [505, 230] width 8 height 7
type input "[DATE] 00:00"
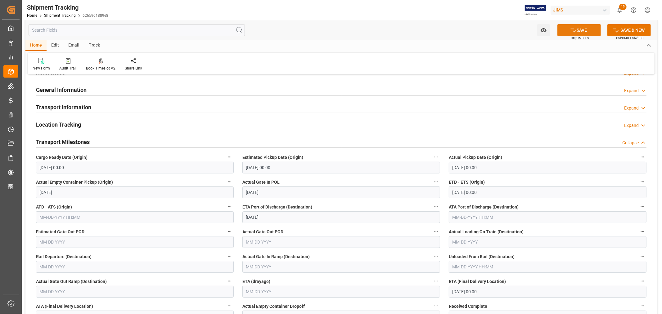
click at [581, 30] on button "SAVE" at bounding box center [578, 30] width 43 height 12
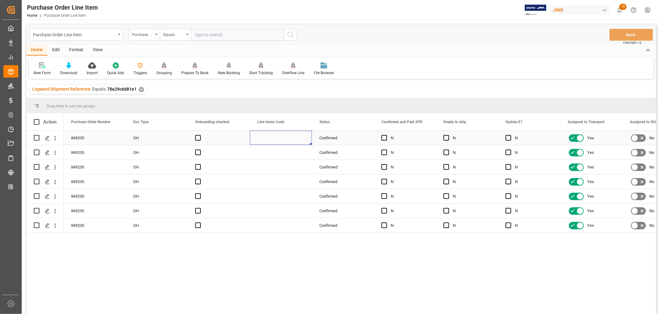
click at [281, 136] on div "Press SPACE to select this row." at bounding box center [281, 138] width 62 height 14
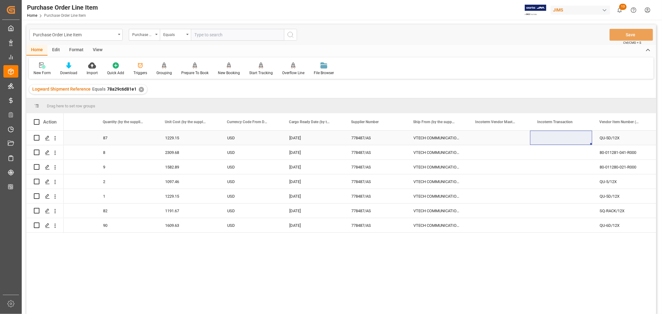
click at [545, 136] on div "Press SPACE to select this row." at bounding box center [561, 138] width 62 height 14
click at [537, 138] on input "Press SPACE to select this row." at bounding box center [561, 142] width 52 height 12
paste input "FCA [GEOGRAPHIC_DATA]"
type input "FCA [GEOGRAPHIC_DATA]"
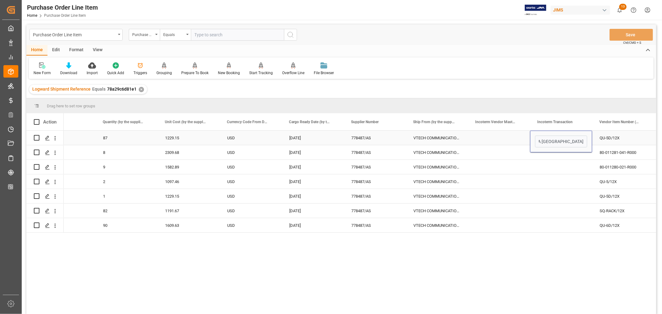
click at [507, 145] on div "Press SPACE to select this row." at bounding box center [499, 138] width 62 height 14
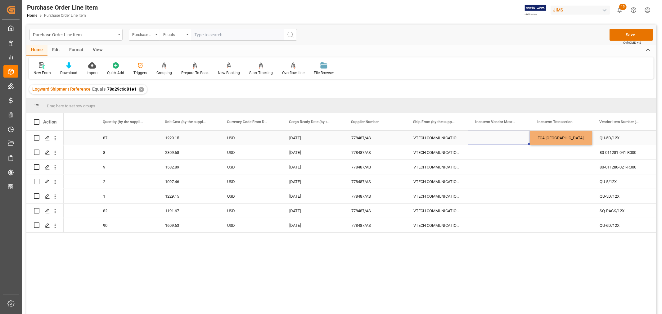
click at [550, 136] on div "FCA [GEOGRAPHIC_DATA]" at bounding box center [561, 138] width 62 height 14
drag, startPoint x: 590, startPoint y: 143, endPoint x: 588, endPoint y: 220, distance: 77.3
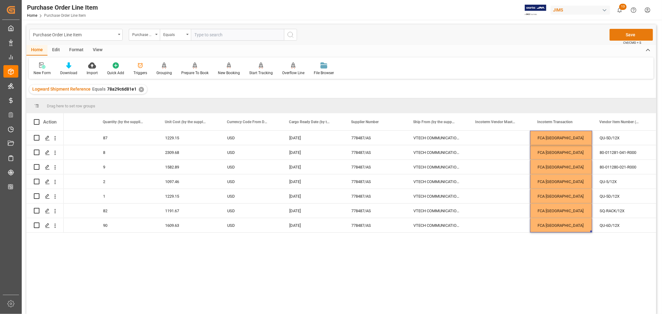
click at [630, 33] on button "Save" at bounding box center [630, 35] width 43 height 12
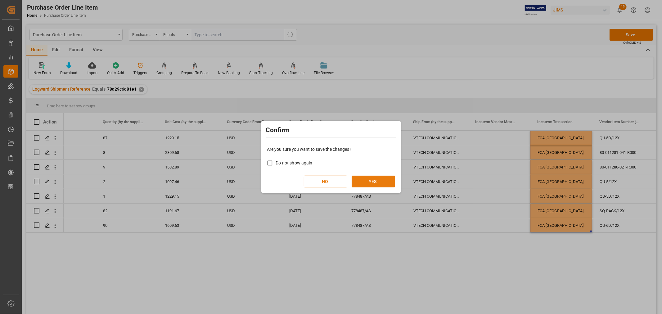
click at [368, 183] on button "YES" at bounding box center [373, 182] width 43 height 12
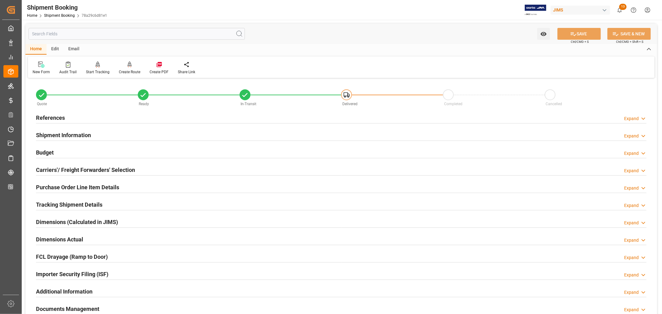
click at [47, 151] on h2 "Budget" at bounding box center [45, 152] width 18 height 8
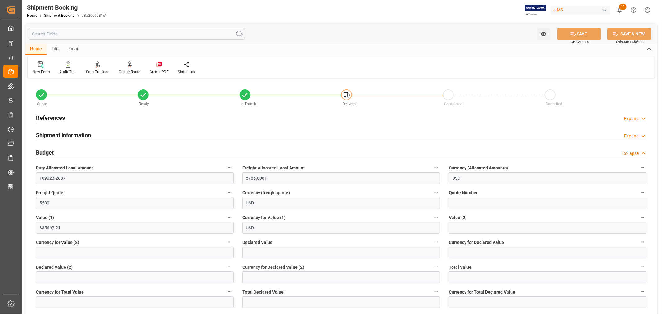
click at [47, 151] on h2 "Budget" at bounding box center [45, 152] width 18 height 8
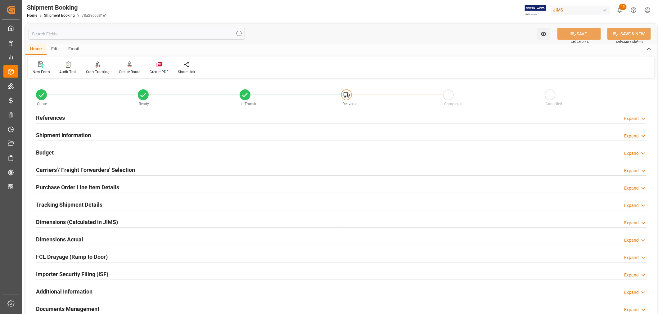
click at [63, 117] on h2 "References" at bounding box center [50, 118] width 29 height 8
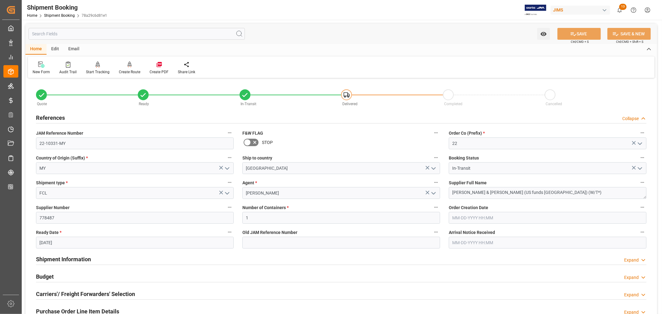
click at [63, 117] on h2 "References" at bounding box center [50, 118] width 29 height 8
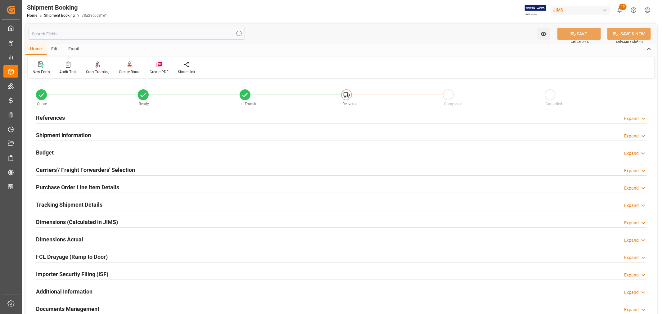
click at [55, 116] on h2 "References" at bounding box center [50, 118] width 29 height 8
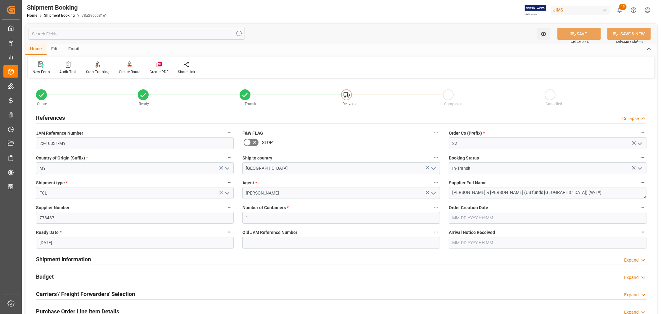
click at [55, 116] on h2 "References" at bounding box center [50, 118] width 29 height 8
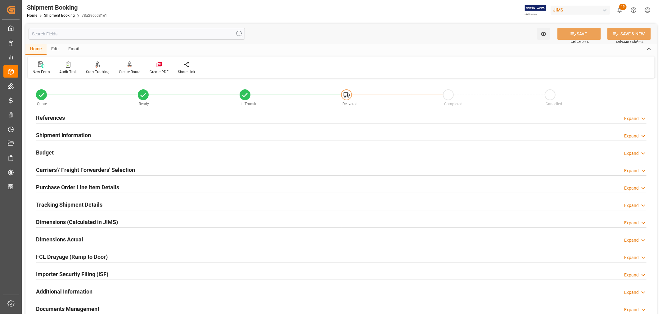
click at [55, 204] on h2 "Tracking Shipment Details" at bounding box center [69, 204] width 66 height 8
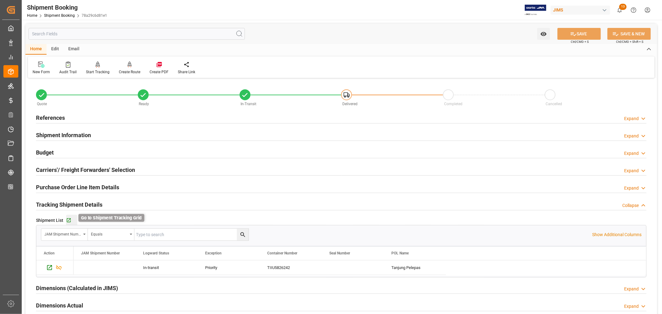
click at [67, 218] on icon "button" at bounding box center [69, 220] width 4 height 4
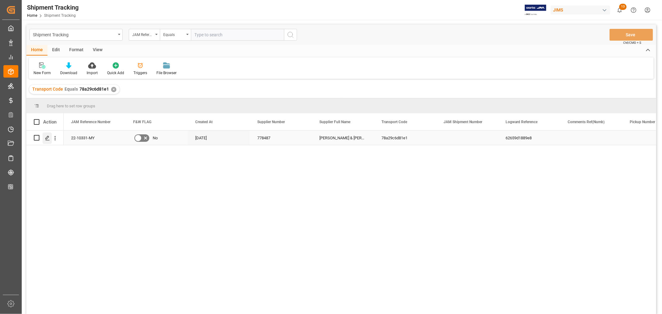
click at [47, 139] on icon "Press SPACE to select this row." at bounding box center [47, 138] width 5 height 5
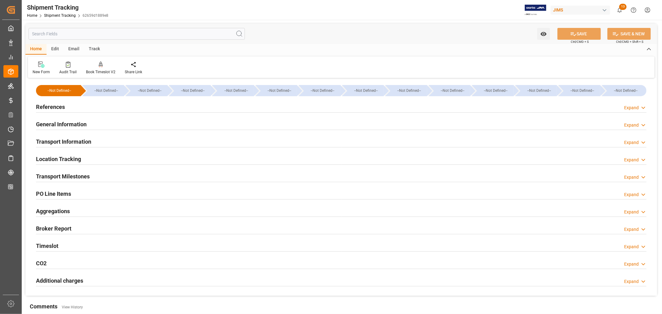
type input "[DATE]"
click at [52, 107] on h2 "References" at bounding box center [50, 107] width 29 height 8
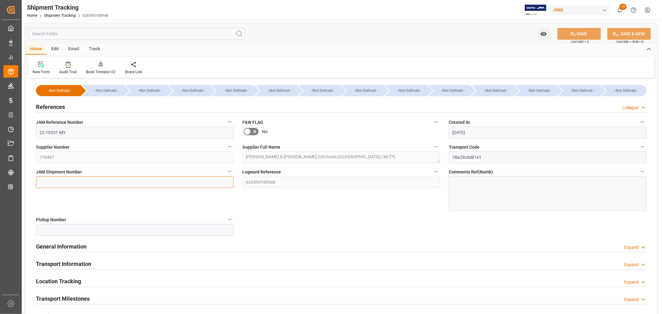
click at [38, 182] on input at bounding box center [135, 182] width 198 height 12
paste input "72835"
type input "72835"
click at [582, 34] on button "SAVE" at bounding box center [578, 34] width 43 height 12
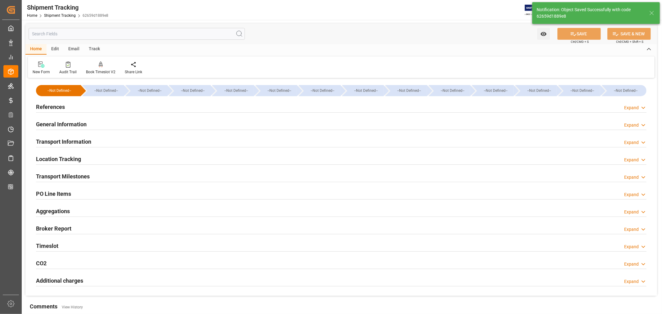
click at [76, 125] on h2 "General Information" at bounding box center [61, 124] width 51 height 8
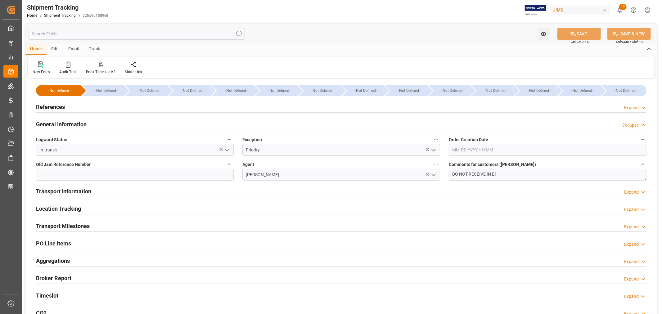
click at [76, 124] on h2 "General Information" at bounding box center [61, 124] width 51 height 8
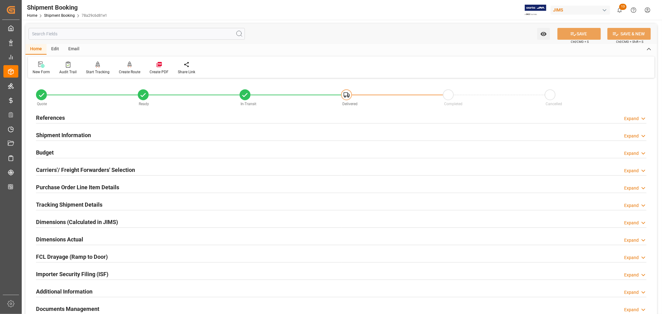
click at [57, 202] on h2 "Tracking Shipment Details" at bounding box center [69, 204] width 66 height 8
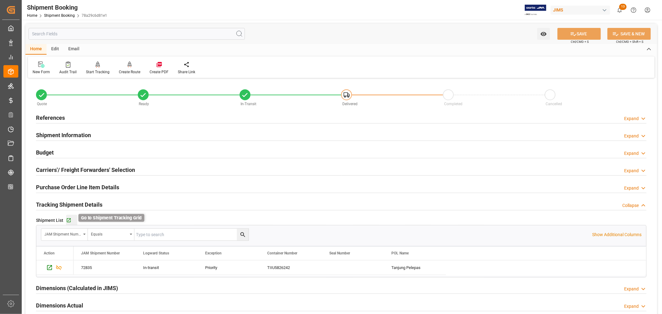
click at [67, 219] on icon "button" at bounding box center [68, 220] width 5 height 5
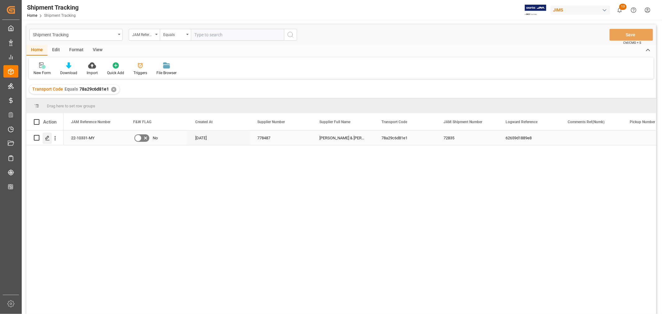
click at [48, 138] on icon "Press SPACE to select this row." at bounding box center [47, 138] width 5 height 5
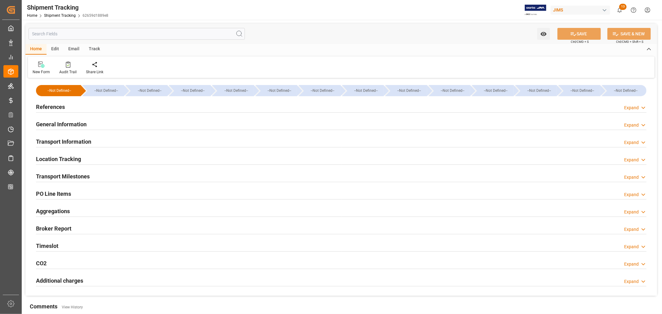
type input "Evergreen"
type input "Evergreen Marine Corp."
type input "9935208"
type input "385423.33"
click at [77, 140] on h2 "Transport Information" at bounding box center [63, 141] width 55 height 8
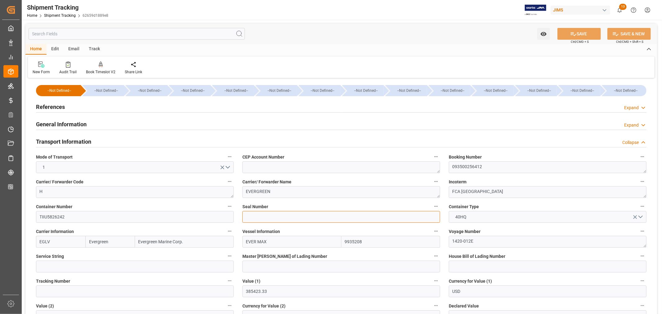
click at [247, 217] on input at bounding box center [341, 217] width 198 height 12
paste input "EMCVPG5883"
type input "EMCVPG5883"
click at [573, 34] on icon at bounding box center [573, 34] width 7 height 7
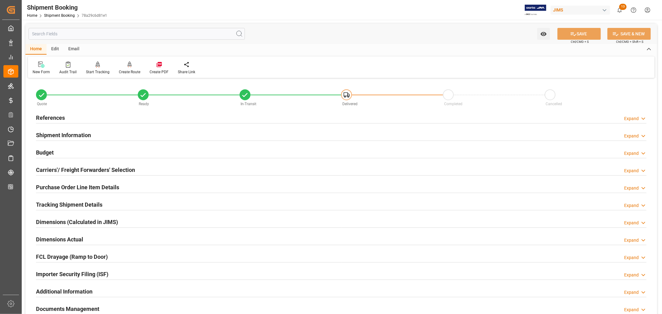
click at [61, 201] on h2 "Tracking Shipment Details" at bounding box center [69, 204] width 66 height 8
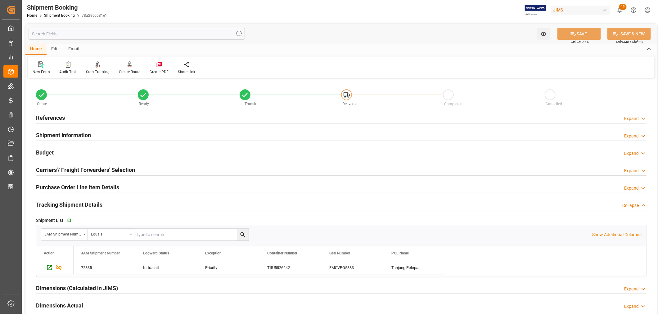
click at [62, 201] on h2 "Tracking Shipment Details" at bounding box center [69, 204] width 66 height 8
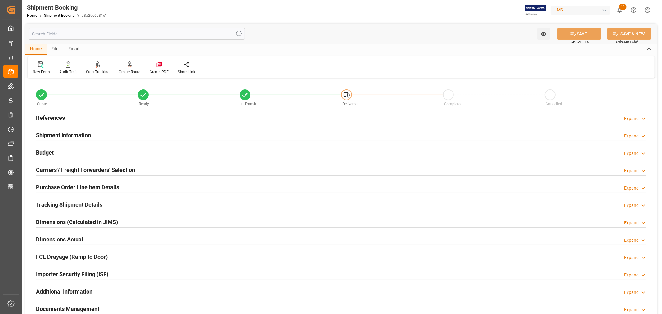
click at [45, 151] on h2 "Budget" at bounding box center [45, 152] width 18 height 8
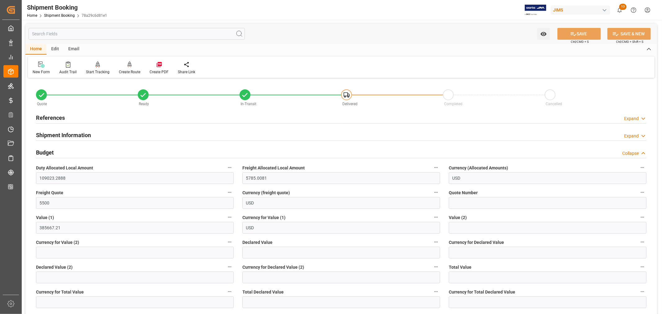
click at [45, 151] on h2 "Budget" at bounding box center [45, 152] width 18 height 8
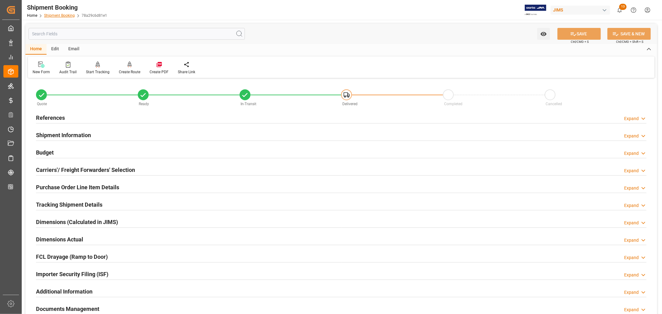
click at [59, 14] on link "Shipment Booking" at bounding box center [59, 15] width 31 height 4
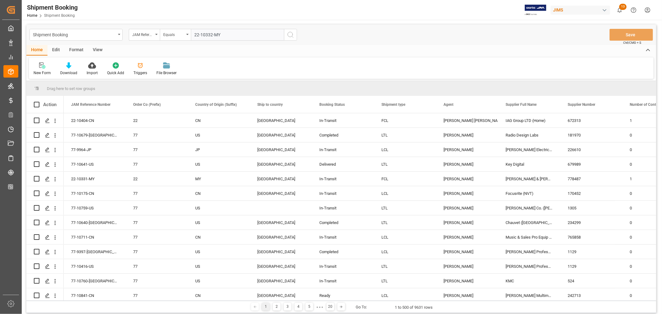
type input "22-10332-MY"
click at [290, 35] on icon "search button" at bounding box center [290, 34] width 7 height 7
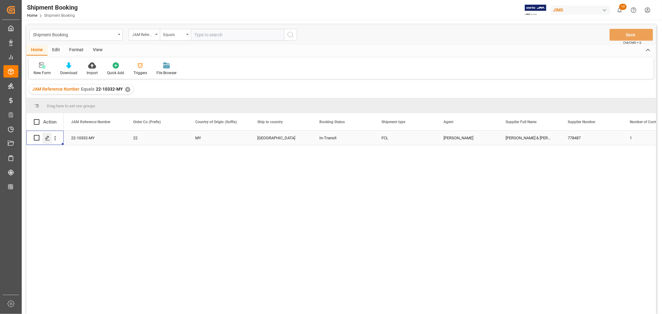
click at [47, 137] on icon "Press SPACE to select this row." at bounding box center [47, 138] width 5 height 5
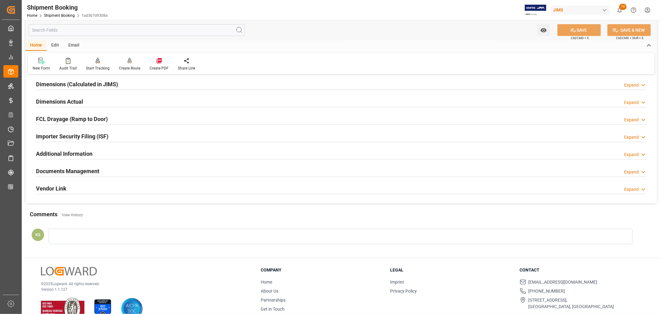
scroll to position [152, 0]
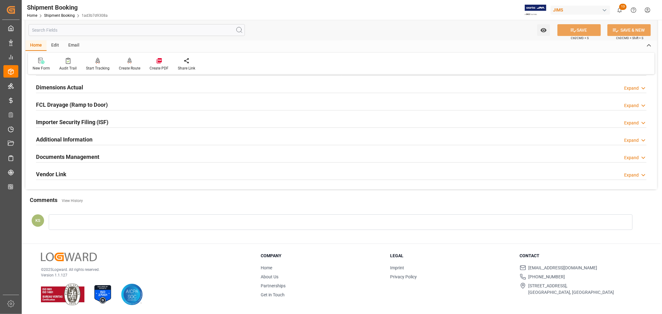
click at [97, 156] on h2 "Documents Management" at bounding box center [67, 157] width 63 height 8
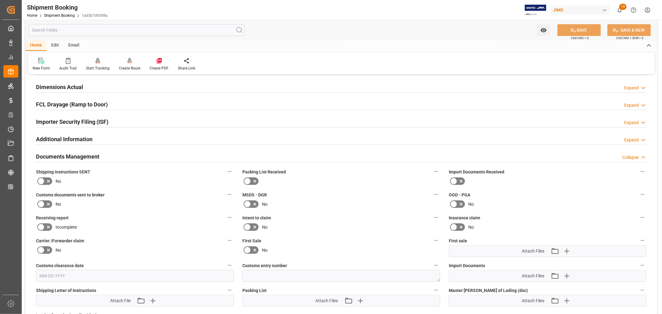
click at [246, 249] on icon at bounding box center [247, 249] width 7 height 7
click at [0, 0] on input "checkbox" at bounding box center [0, 0] width 0 height 0
click at [581, 30] on button "SAVE" at bounding box center [578, 30] width 43 height 12
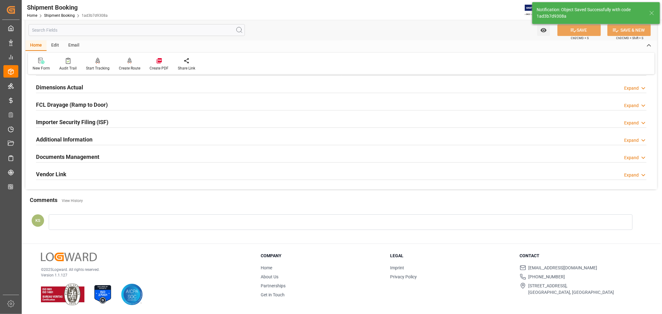
click at [89, 156] on h2 "Documents Management" at bounding box center [67, 157] width 63 height 8
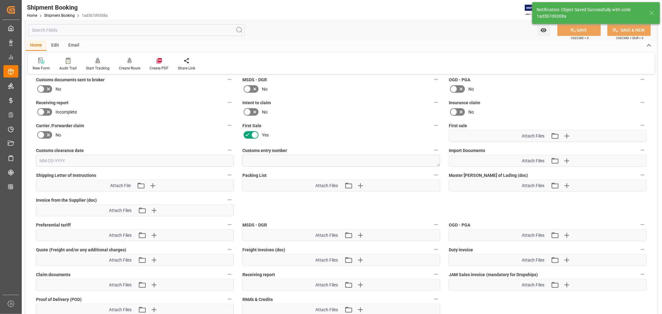
scroll to position [256, 0]
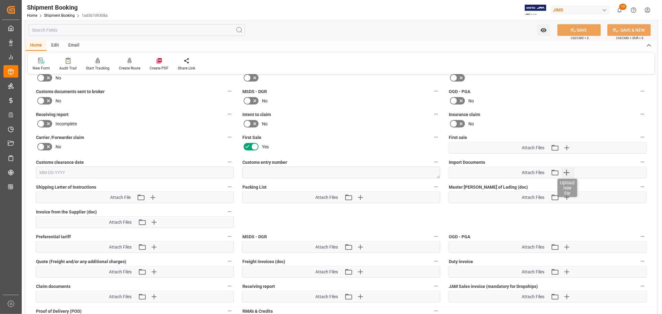
click at [566, 171] on icon "button" at bounding box center [567, 173] width 6 height 6
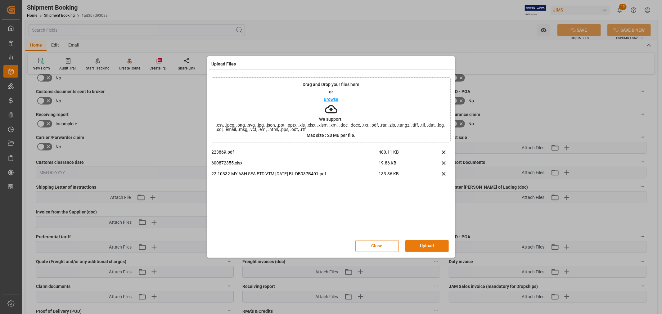
click at [424, 241] on button "Upload" at bounding box center [426, 246] width 43 height 12
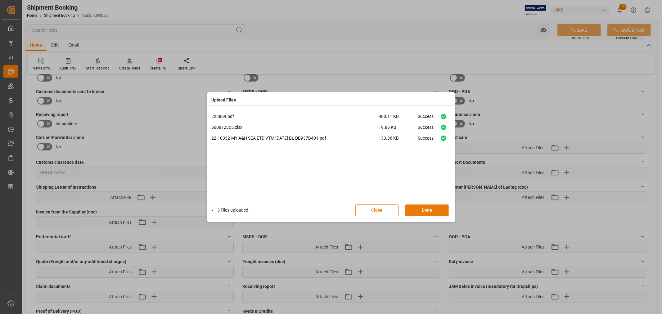
click at [429, 208] on button "Done" at bounding box center [426, 211] width 43 height 12
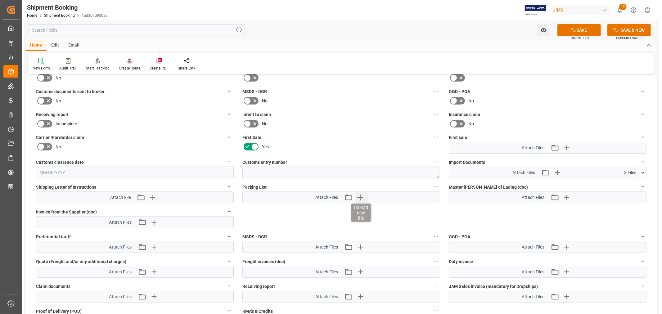
click at [362, 195] on icon "button" at bounding box center [360, 197] width 10 height 10
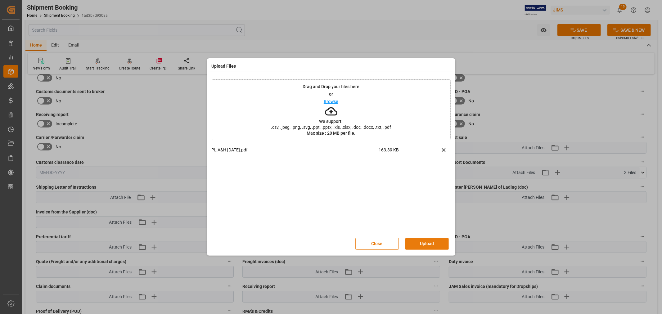
click at [422, 243] on button "Upload" at bounding box center [426, 244] width 43 height 12
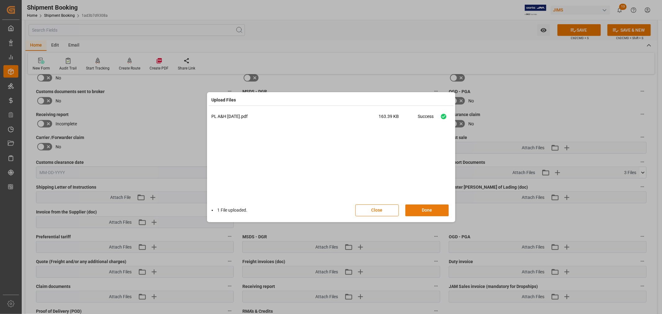
click at [424, 205] on button "Done" at bounding box center [426, 211] width 43 height 12
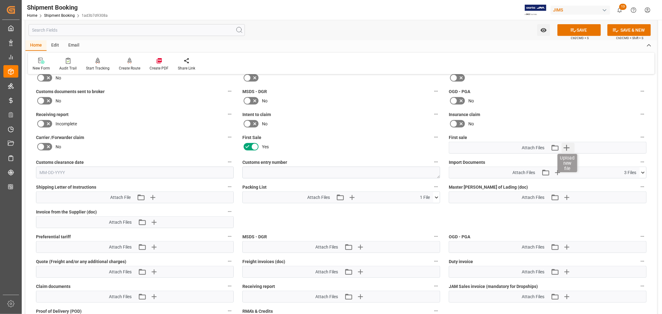
click at [567, 145] on icon "button" at bounding box center [566, 148] width 10 height 10
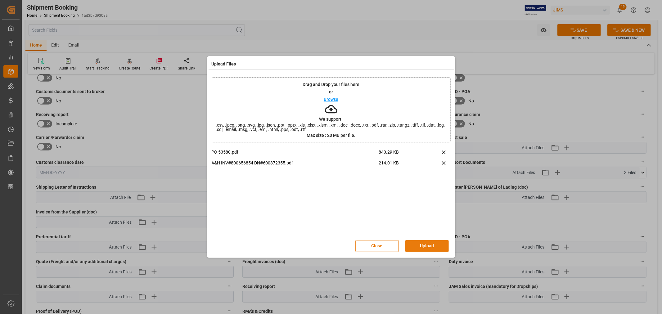
click at [429, 247] on button "Upload" at bounding box center [426, 246] width 43 height 12
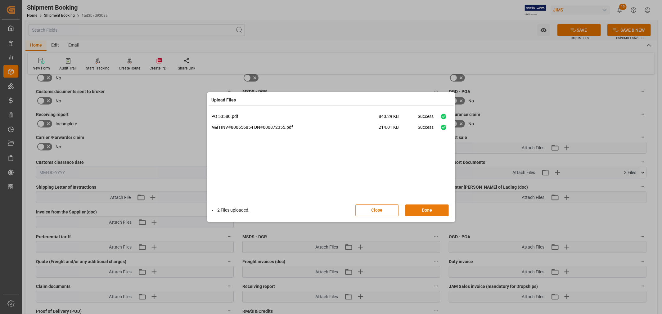
click at [421, 210] on button "Done" at bounding box center [426, 211] width 43 height 12
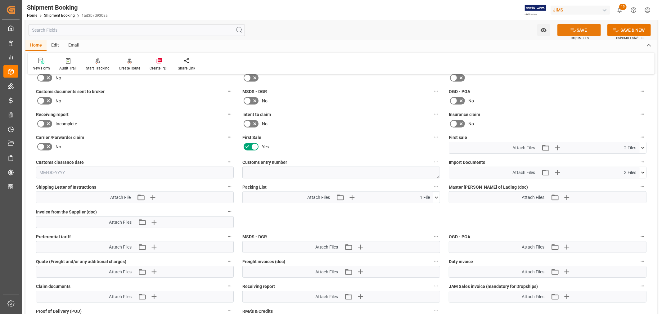
click at [579, 30] on button "SAVE" at bounding box center [578, 30] width 43 height 12
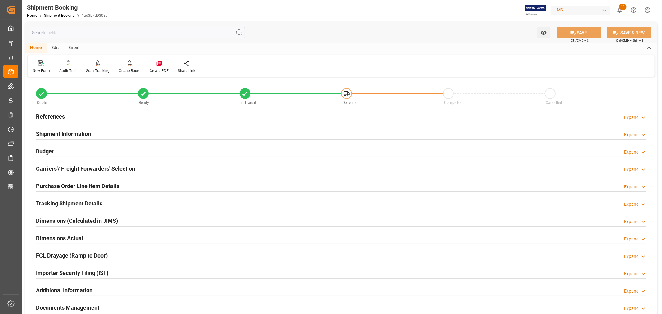
scroll to position [0, 0]
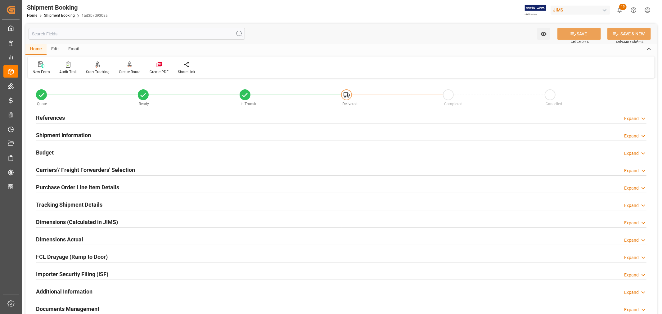
click at [54, 116] on h2 "References" at bounding box center [50, 118] width 29 height 8
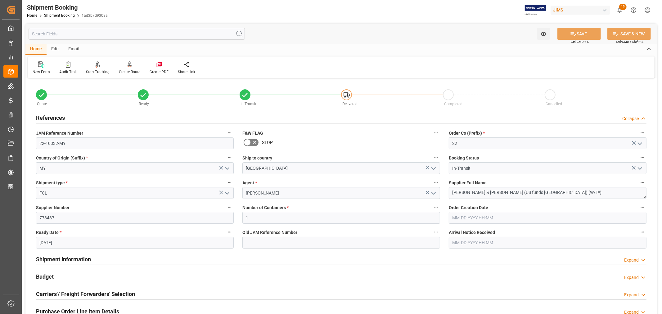
click at [53, 117] on h2 "References" at bounding box center [50, 118] width 29 height 8
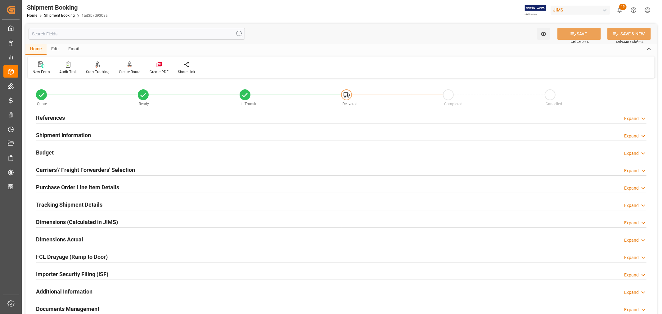
click at [66, 186] on h2 "Purchase Order Line Item Details" at bounding box center [77, 187] width 83 height 8
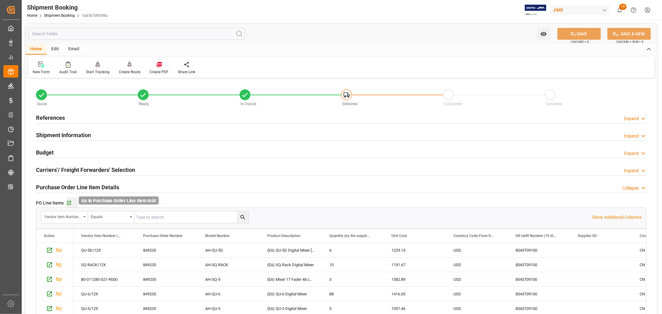
click at [69, 203] on icon "button" at bounding box center [68, 202] width 5 height 5
drag, startPoint x: 52, startPoint y: 187, endPoint x: 52, endPoint y: 165, distance: 22.0
click at [52, 187] on h2 "Purchase Order Line Item Details" at bounding box center [77, 187] width 83 height 8
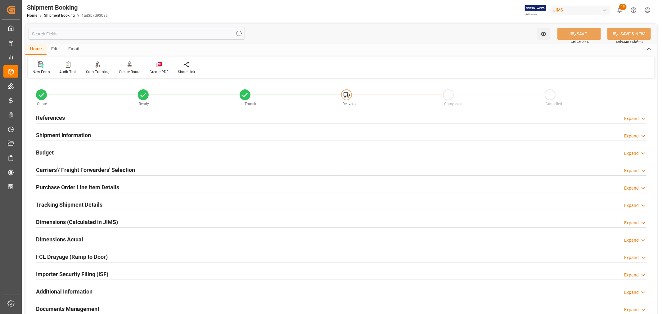
click at [49, 150] on h2 "Budget" at bounding box center [45, 152] width 18 height 8
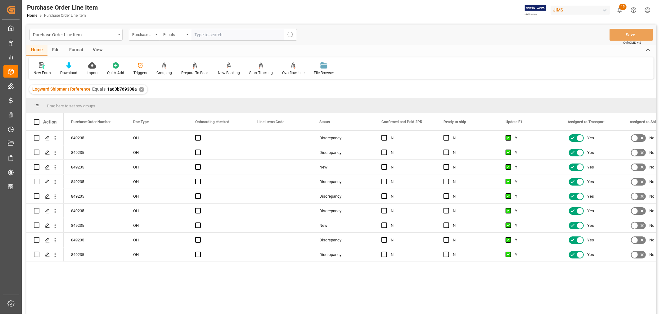
click at [98, 49] on div "View" at bounding box center [97, 50] width 19 height 11
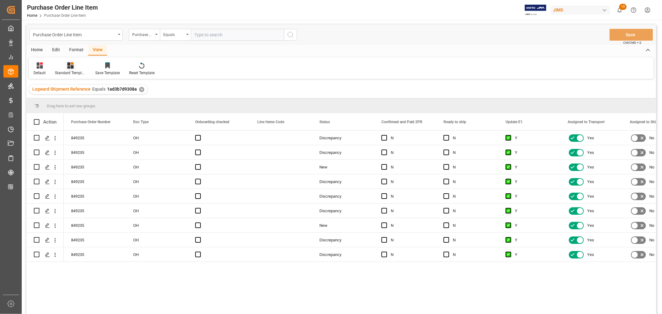
click at [76, 73] on div "Standard Templates" at bounding box center [70, 73] width 31 height 6
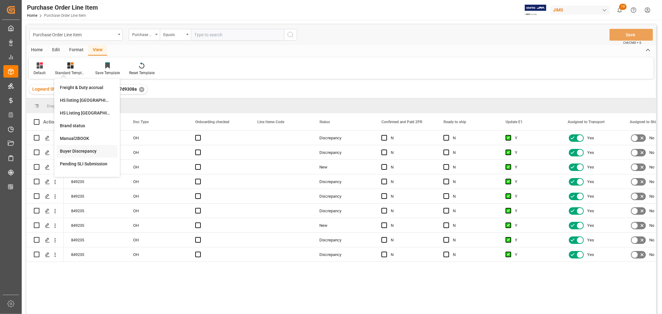
click at [86, 151] on div "Buyer Discrepancy" at bounding box center [87, 151] width 54 height 7
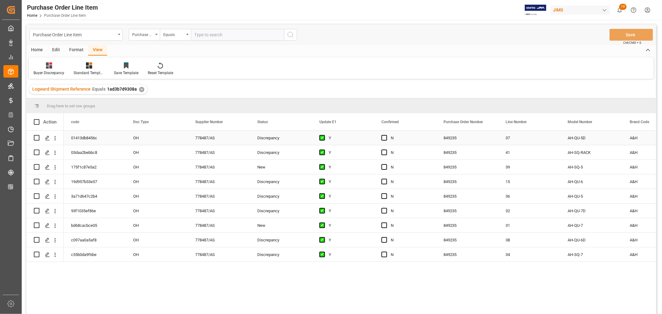
click at [410, 137] on div "N" at bounding box center [410, 138] width 38 height 14
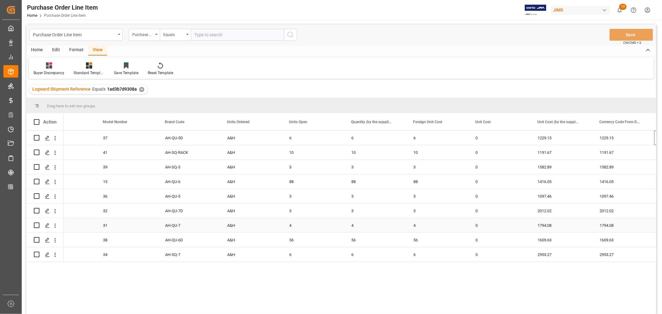
scroll to position [0, 465]
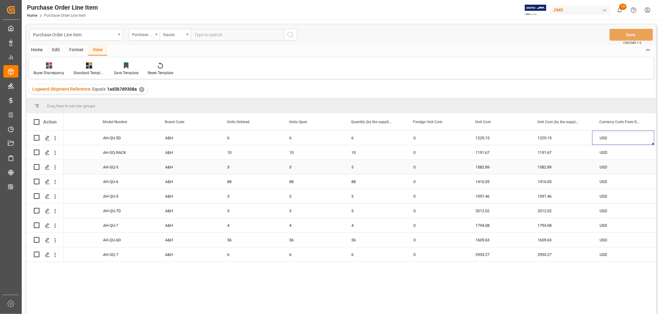
click at [456, 166] on div "0" at bounding box center [437, 167] width 62 height 14
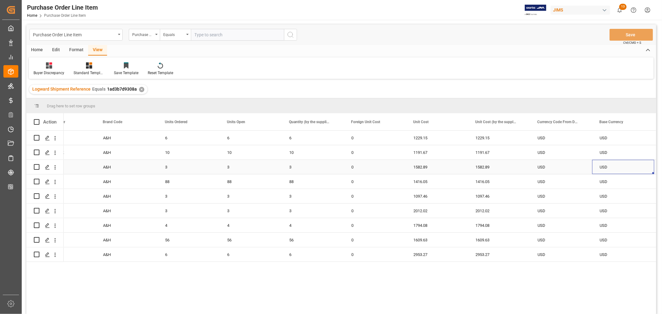
scroll to position [0, 589]
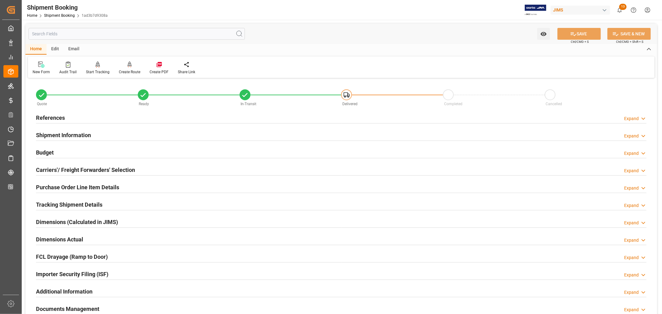
click at [70, 135] on h2 "Shipment Information" at bounding box center [63, 135] width 55 height 8
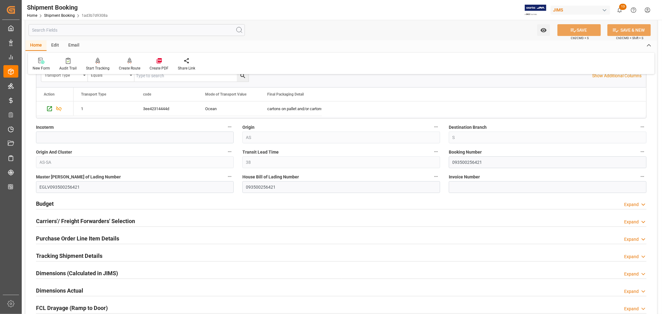
scroll to position [207, 0]
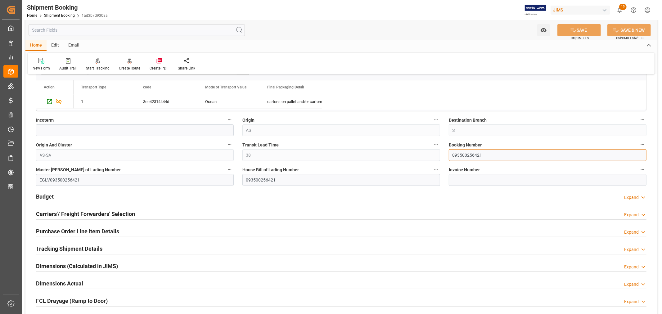
click at [463, 154] on input "093500256421" at bounding box center [548, 155] width 198 height 12
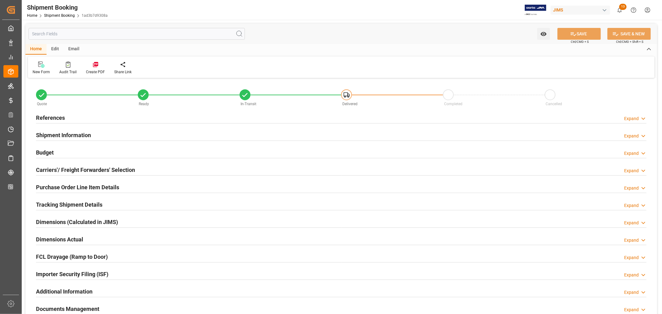
type input "1"
type input "[DATE]"
drag, startPoint x: 60, startPoint y: 119, endPoint x: 67, endPoint y: 137, distance: 19.4
click at [60, 119] on h2 "References" at bounding box center [50, 118] width 29 height 8
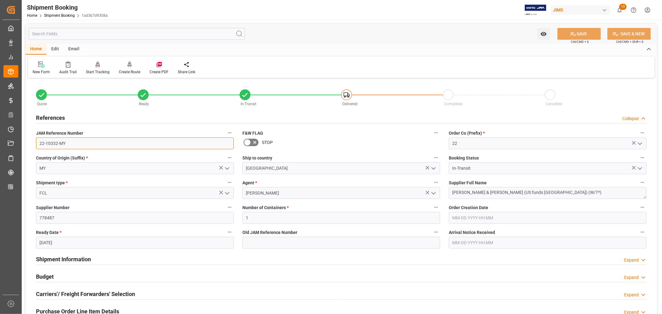
drag, startPoint x: 66, startPoint y: 143, endPoint x: 36, endPoint y: 143, distance: 30.7
click at [36, 143] on input "22-10332-MY" at bounding box center [135, 143] width 198 height 12
click at [54, 116] on h2 "References" at bounding box center [50, 118] width 29 height 8
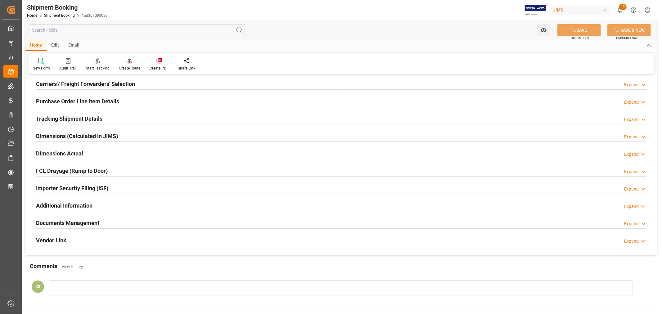
scroll to position [103, 0]
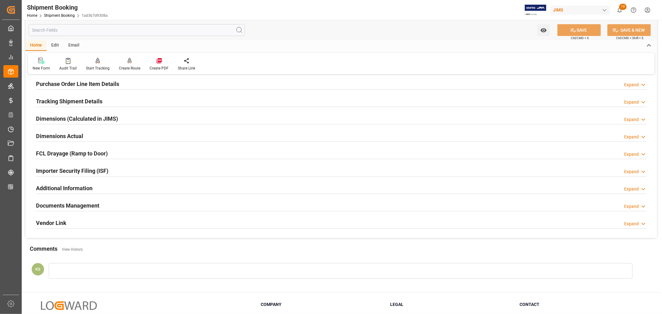
click at [66, 100] on h2 "Tracking Shipment Details" at bounding box center [69, 101] width 66 height 8
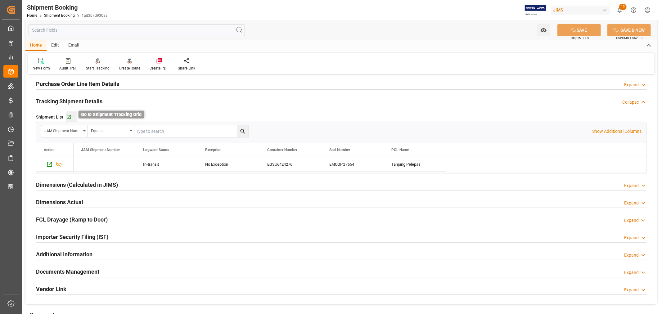
click at [68, 117] on icon "button" at bounding box center [68, 117] width 5 height 5
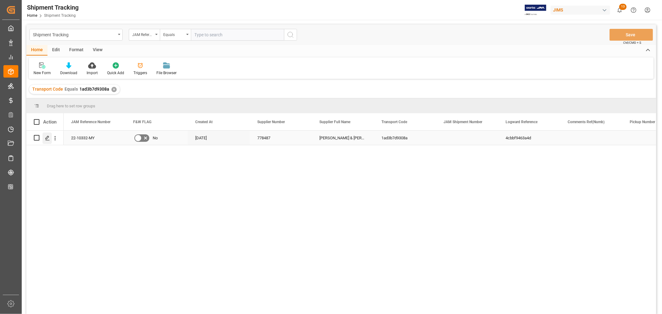
click at [47, 138] on polygon "Press SPACE to select this row." at bounding box center [47, 137] width 3 height 3
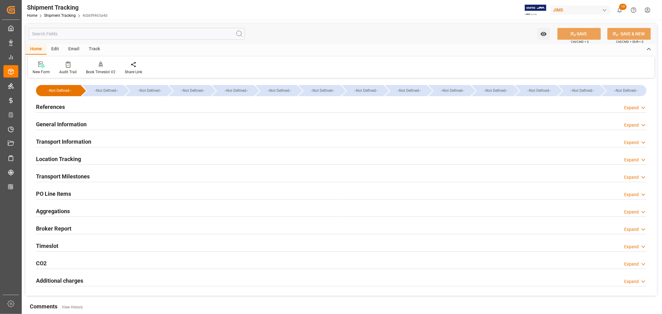
type input "[DATE]"
click at [52, 106] on h2 "References" at bounding box center [50, 107] width 29 height 8
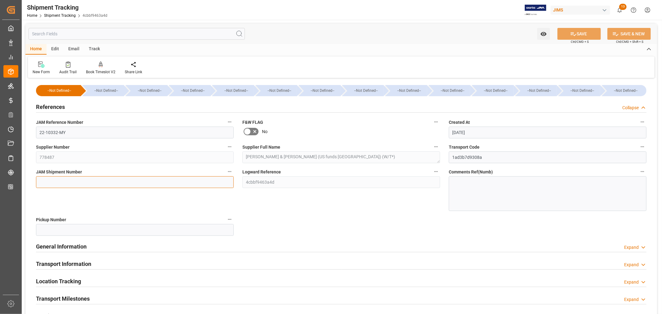
click at [39, 181] on input at bounding box center [135, 182] width 198 height 12
paste input "72837"
type input "72837"
click at [578, 35] on button "SAVE" at bounding box center [578, 34] width 43 height 12
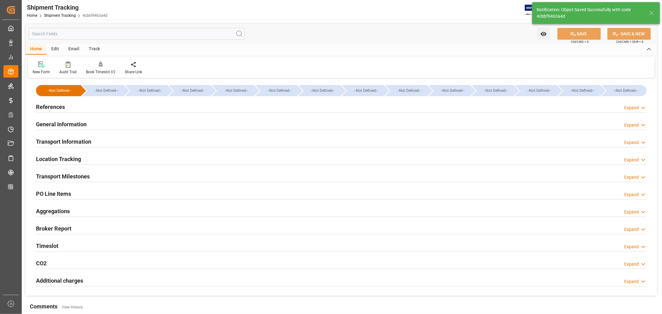
click at [71, 123] on h2 "General Information" at bounding box center [61, 124] width 51 height 8
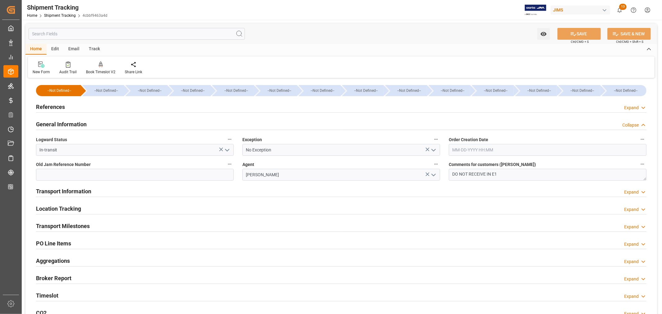
click at [434, 150] on polyline "open menu" at bounding box center [434, 150] width 4 height 2
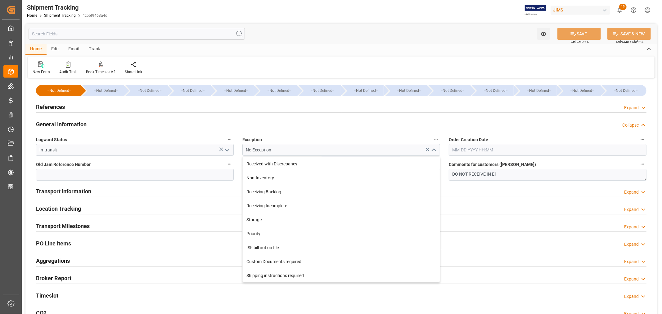
scroll to position [138, 0]
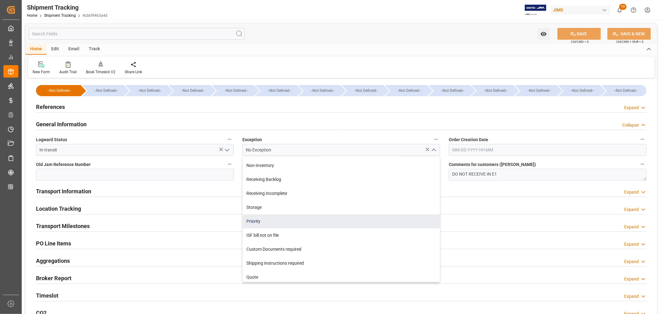
click at [295, 218] on div "Priority" at bounding box center [341, 221] width 197 height 14
type input "Priority"
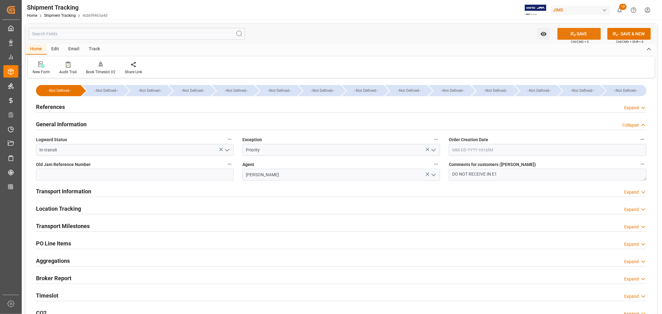
click at [579, 34] on button "SAVE" at bounding box center [578, 34] width 43 height 12
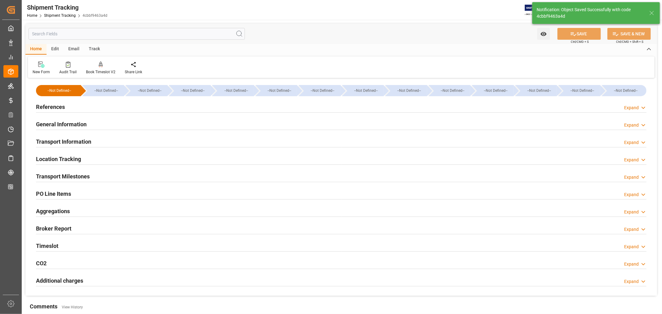
click at [122, 177] on div "Transport Milestones Expand" at bounding box center [341, 176] width 610 height 12
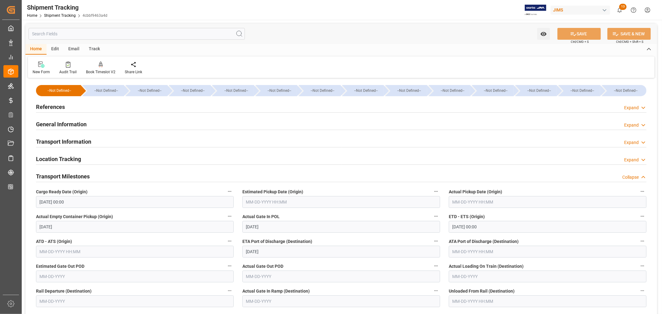
click at [280, 203] on input "text" at bounding box center [341, 202] width 198 height 12
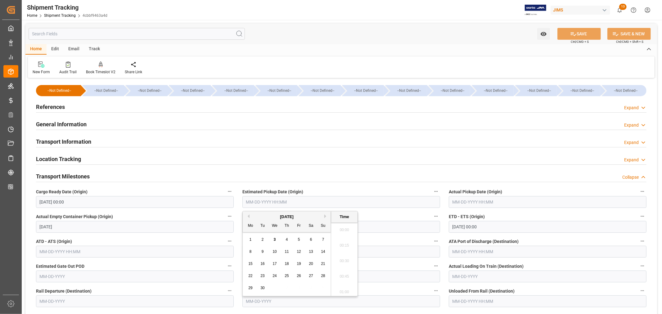
scroll to position [560, 0]
click at [250, 217] on div "September 2025" at bounding box center [287, 217] width 88 height 6
click at [248, 216] on button "Previous Month" at bounding box center [248, 216] width 4 height 4
click at [300, 290] on span "29" at bounding box center [299, 288] width 4 height 4
type input "08-29-2025 00:00"
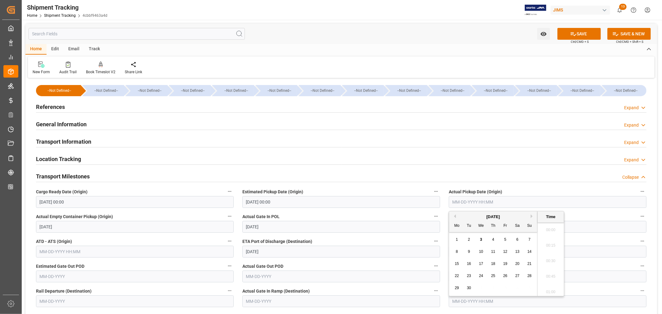
click at [465, 202] on input "text" at bounding box center [548, 202] width 198 height 12
click at [455, 216] on button "Previous Month" at bounding box center [454, 216] width 4 height 4
click at [503, 288] on span "29" at bounding box center [505, 288] width 4 height 4
type input "08-29-2025 00:00"
click at [580, 229] on input "08-31-2025 00:00" at bounding box center [548, 227] width 198 height 12
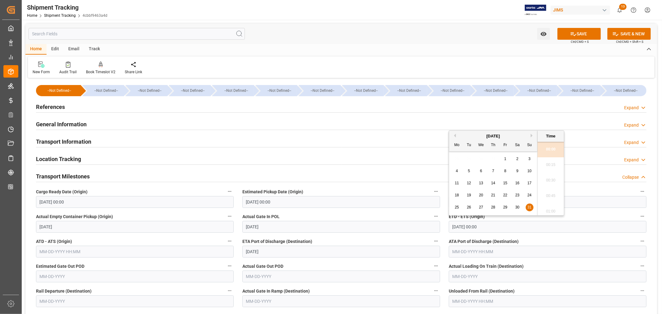
click at [495, 227] on input "08-31-2025 00:00" at bounding box center [548, 227] width 198 height 12
click at [532, 136] on button "Next Month" at bounding box center [533, 136] width 4 height 4
click at [482, 169] on span "10" at bounding box center [481, 171] width 4 height 4
type input "09-10-2025 00:00"
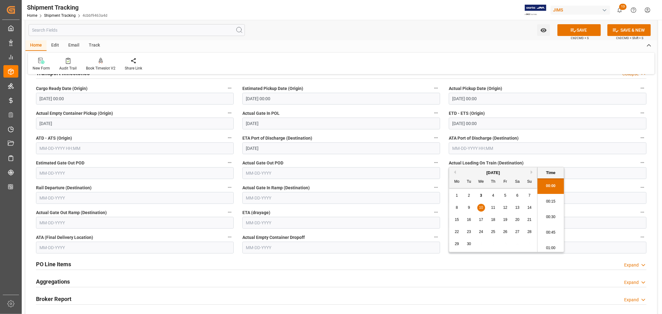
scroll to position [69, 0]
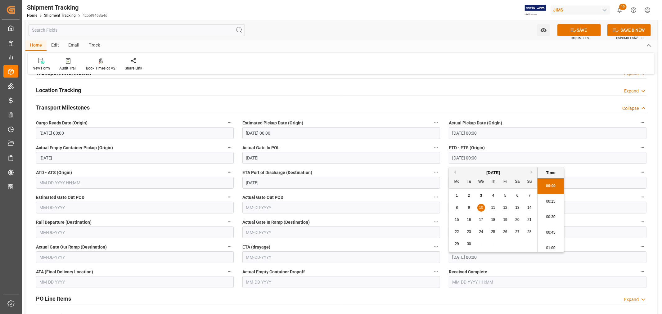
click at [493, 256] on input "10-28-2025 00:00" at bounding box center [548, 257] width 198 height 12
click at [533, 165] on button "Next Month" at bounding box center [533, 166] width 4 height 4
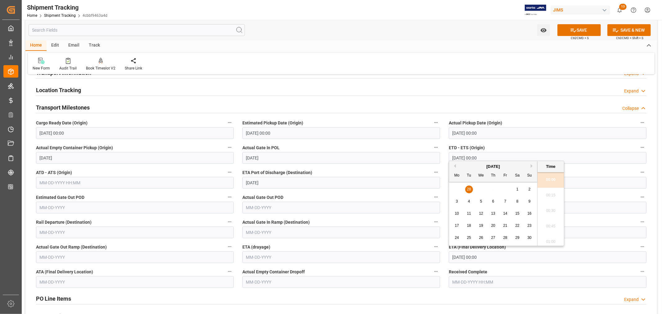
click at [471, 199] on div "4" at bounding box center [469, 201] width 8 height 7
type input "11-04-2025 00:00"
click at [583, 31] on button "SAVE" at bounding box center [578, 30] width 43 height 12
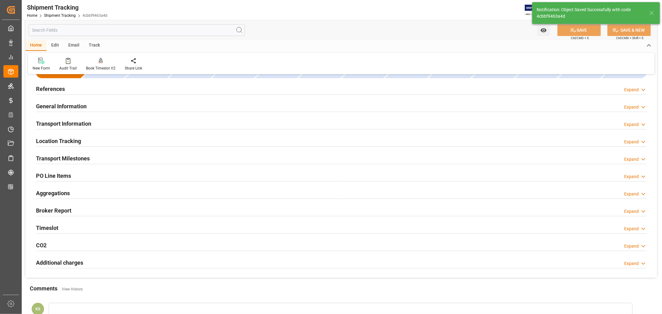
scroll to position [0, 0]
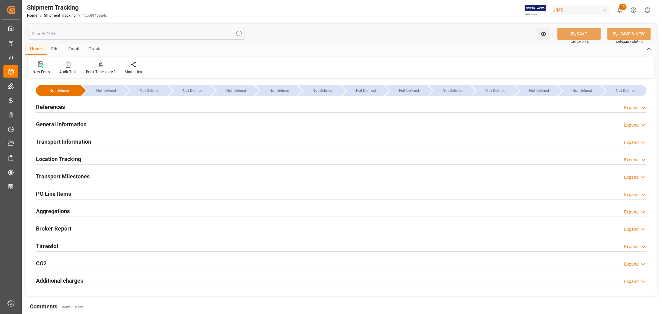
click at [79, 175] on h2 "Transport Milestones" at bounding box center [63, 176] width 54 height 8
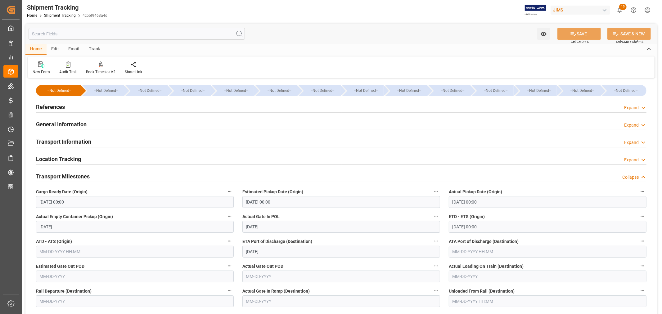
click at [73, 175] on h2 "Transport Milestones" at bounding box center [63, 176] width 54 height 8
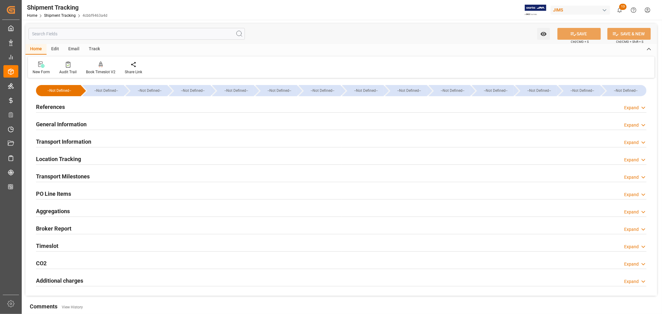
click at [56, 106] on h2 "References" at bounding box center [50, 107] width 29 height 8
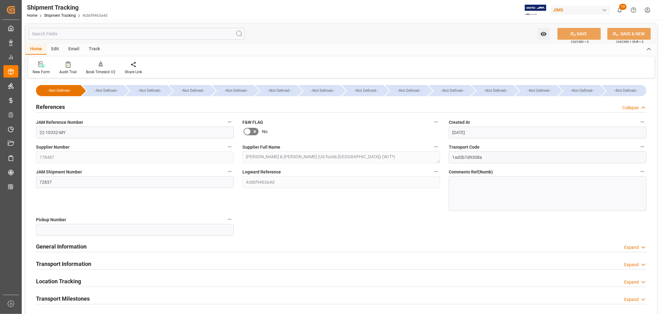
click at [56, 106] on h2 "References" at bounding box center [50, 107] width 29 height 8
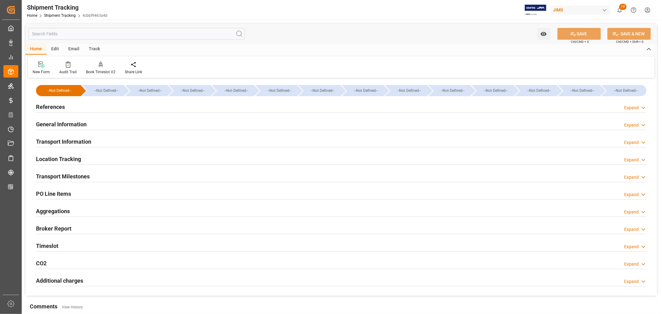
click at [73, 140] on h2 "Transport Information" at bounding box center [63, 141] width 55 height 8
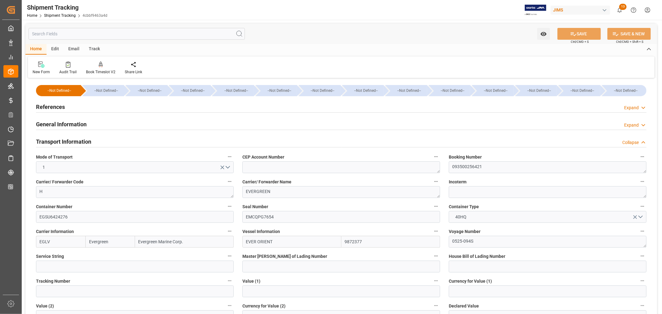
click at [73, 140] on h2 "Transport Information" at bounding box center [63, 141] width 55 height 8
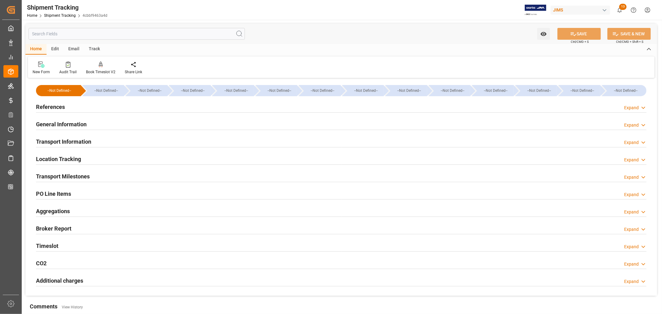
click at [53, 106] on h2 "References" at bounding box center [50, 107] width 29 height 8
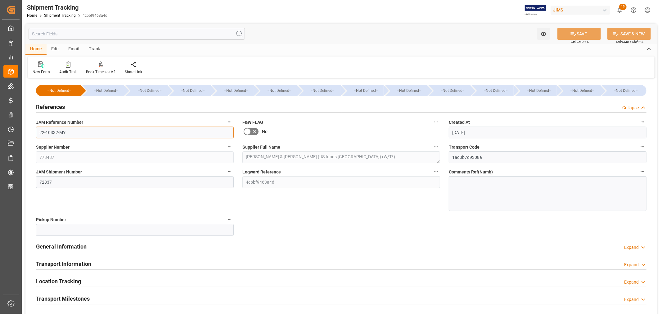
drag, startPoint x: 65, startPoint y: 132, endPoint x: 38, endPoint y: 130, distance: 27.7
click at [38, 130] on input "22-10332-MY" at bounding box center [135, 133] width 198 height 12
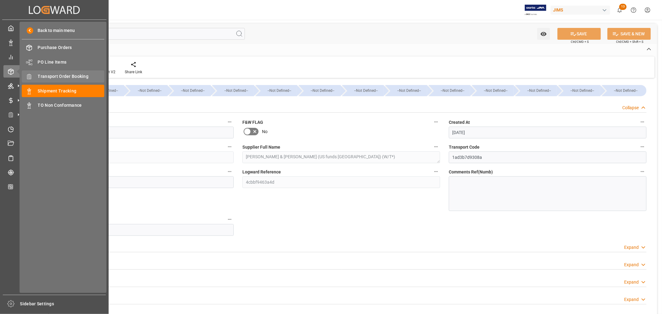
click at [76, 74] on span "Transport Order Booking" at bounding box center [71, 76] width 67 height 7
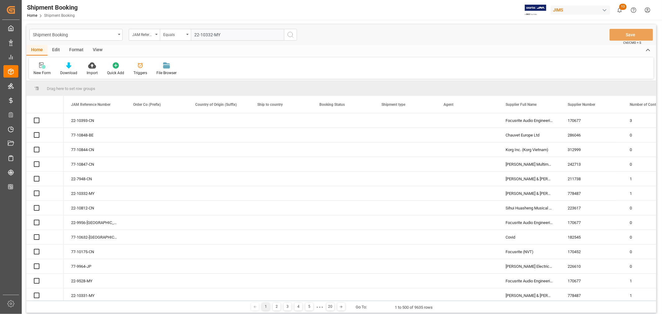
type input "22-10332-MY"
click at [290, 34] on icon "search button" at bounding box center [290, 34] width 7 height 7
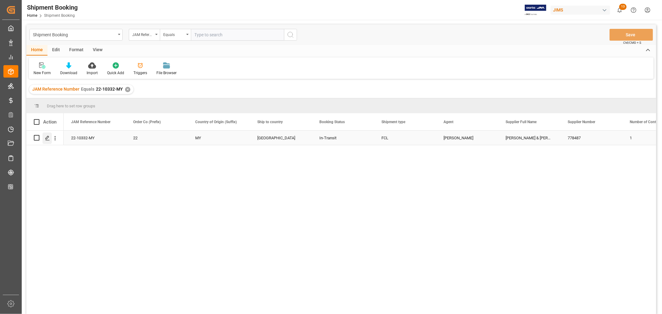
click at [48, 138] on icon "Press SPACE to select this row." at bounding box center [47, 138] width 5 height 5
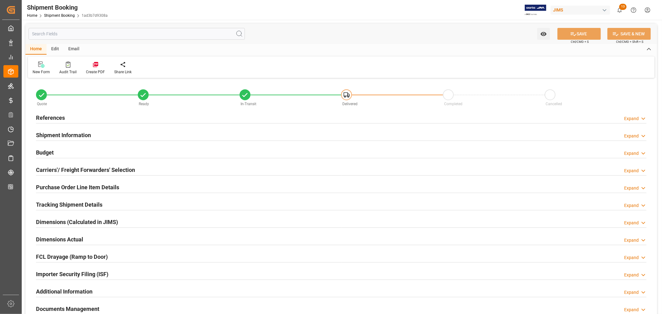
type input "79236.566"
type input "4095.2449"
type input "5500"
type input "273016.33"
click at [49, 151] on h2 "Budget" at bounding box center [45, 152] width 18 height 8
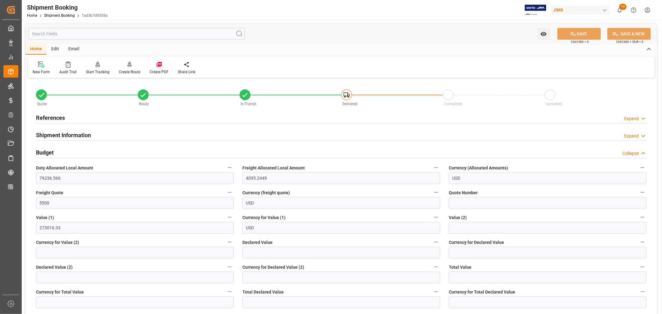
click at [46, 152] on h2 "Budget" at bounding box center [45, 152] width 18 height 8
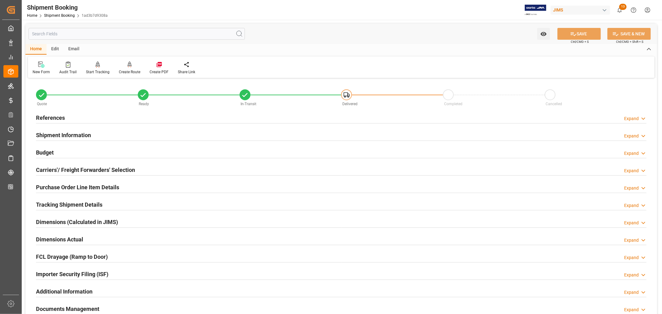
click at [74, 133] on h2 "Shipment Information" at bounding box center [63, 135] width 55 height 8
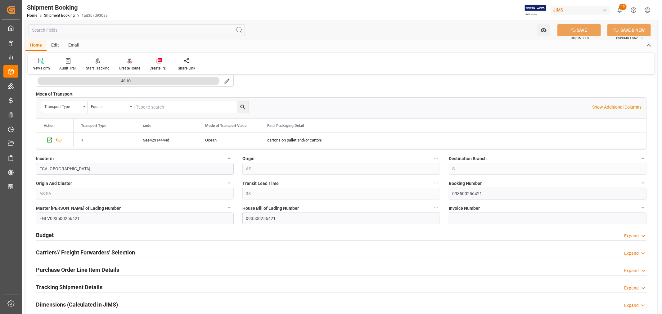
scroll to position [172, 0]
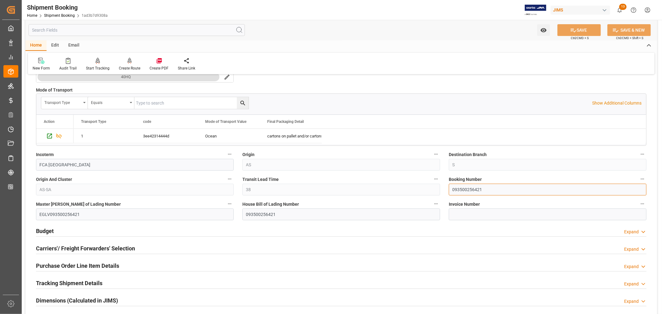
click at [469, 191] on input "093500256421" at bounding box center [548, 190] width 198 height 12
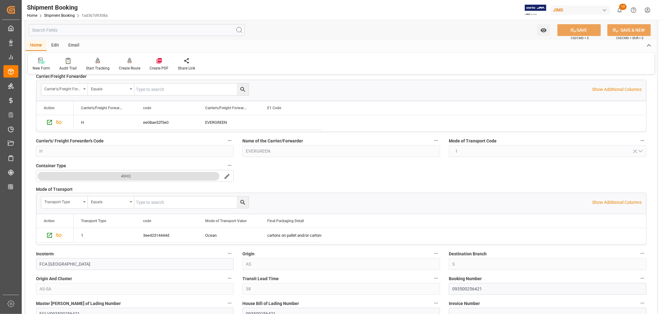
scroll to position [0, 0]
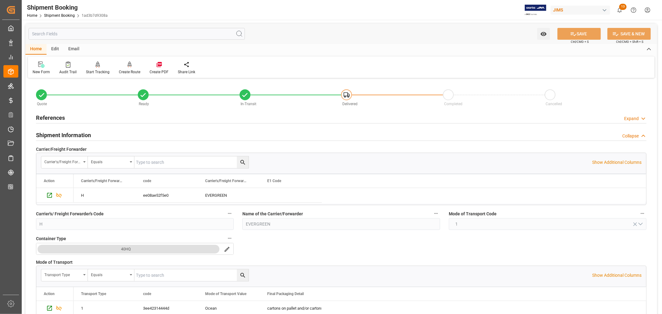
click at [74, 134] on h2 "Shipment Information" at bounding box center [63, 135] width 55 height 8
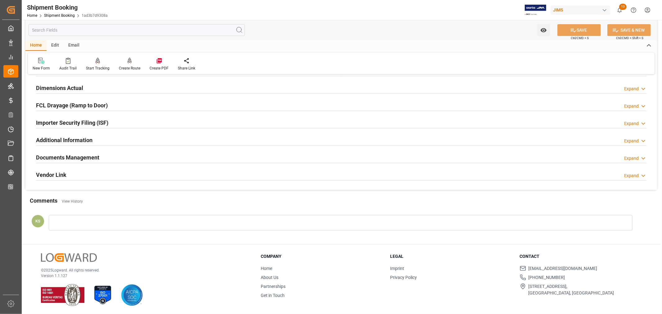
scroll to position [152, 0]
click at [120, 156] on div "Documents Management Expand" at bounding box center [341, 157] width 610 height 12
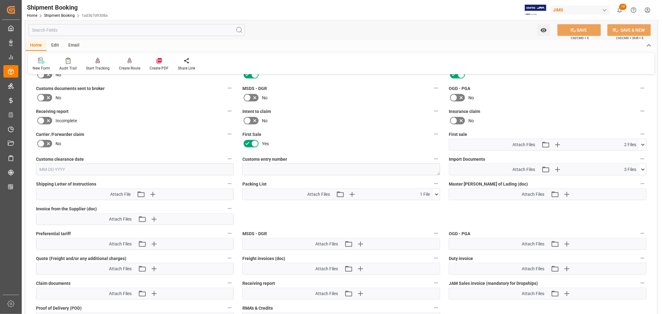
scroll to position [290, 0]
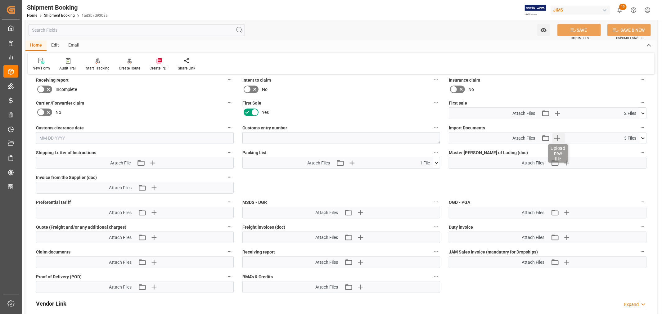
click at [556, 135] on icon "button" at bounding box center [557, 138] width 10 height 10
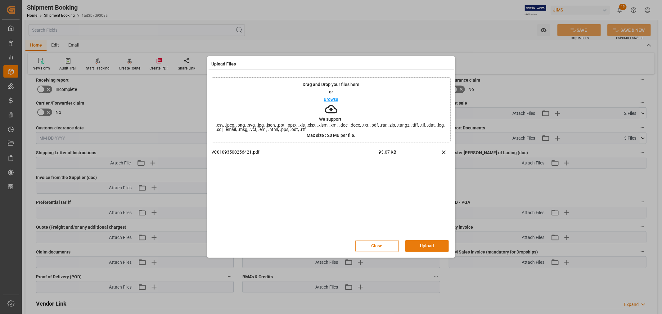
click at [422, 246] on button "Upload" at bounding box center [426, 246] width 43 height 12
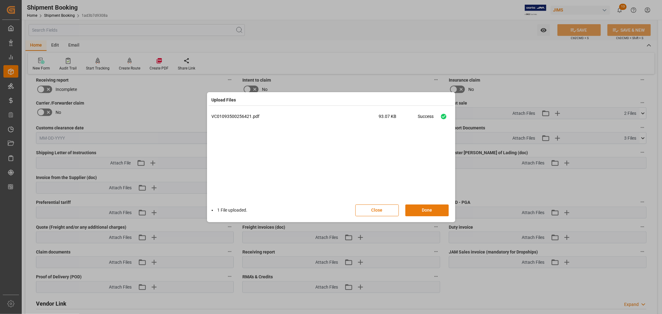
click at [426, 207] on button "Done" at bounding box center [426, 211] width 43 height 12
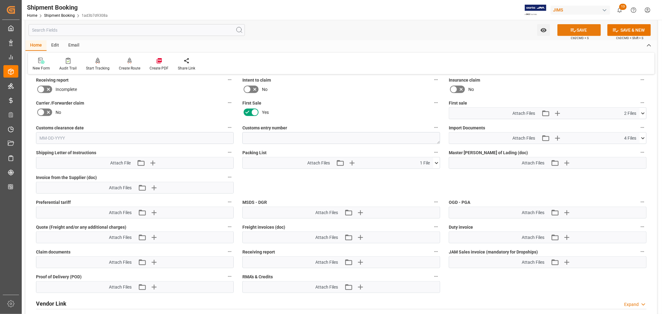
click at [578, 29] on button "SAVE" at bounding box center [578, 30] width 43 height 12
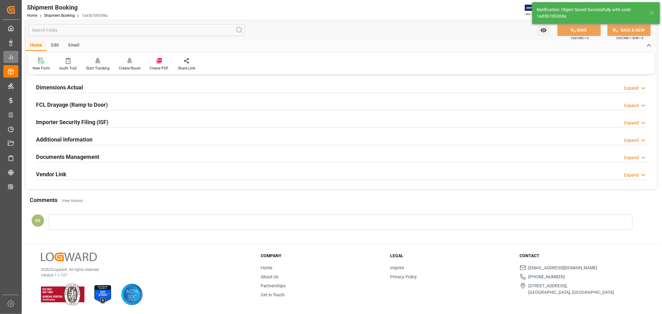
scroll to position [152, 0]
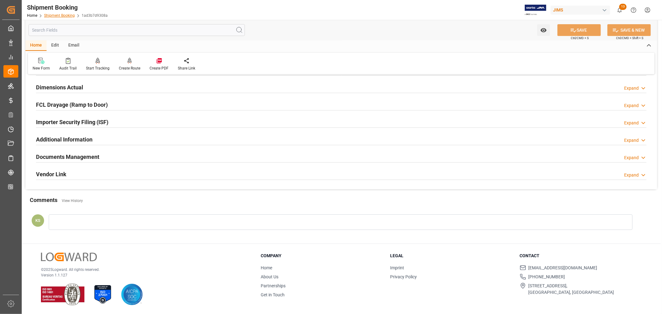
click at [55, 15] on link "Shipment Booking" at bounding box center [59, 15] width 31 height 4
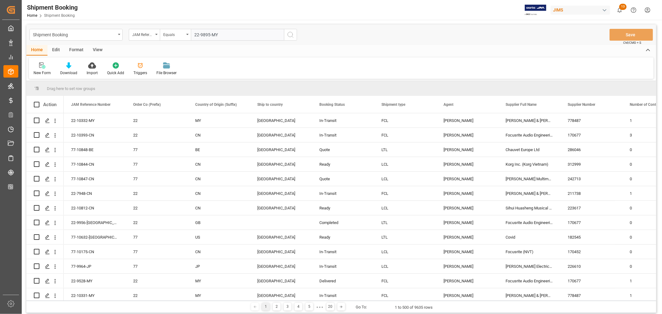
type input "22-9895-MY"
click at [290, 35] on icon "search button" at bounding box center [290, 34] width 7 height 7
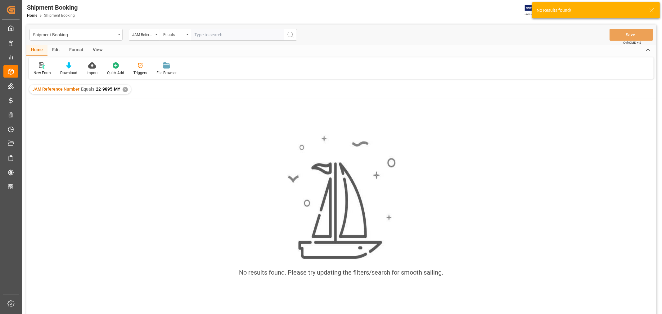
click at [123, 88] on div "✕" at bounding box center [125, 89] width 5 height 5
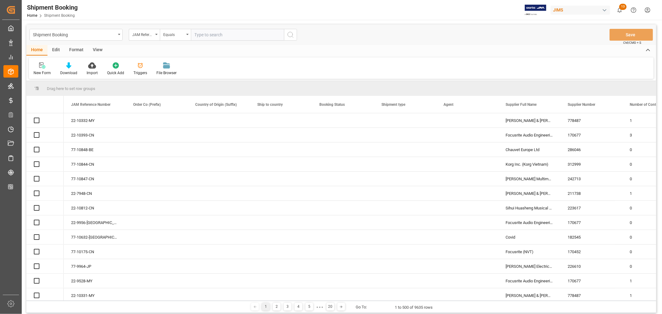
click at [196, 34] on input "text" at bounding box center [237, 35] width 93 height 12
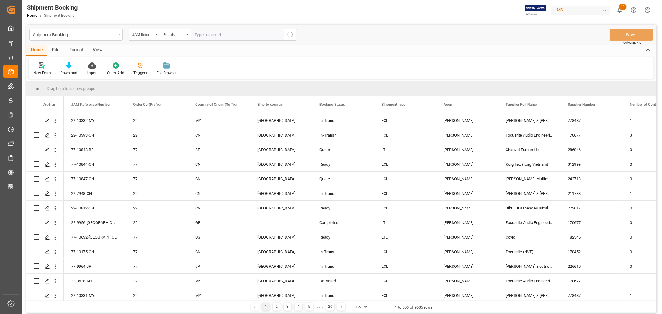
paste input "22-9895-MY"
click at [195, 35] on input "22-9895-MY" at bounding box center [237, 35] width 93 height 12
click at [225, 33] on input "22-9895-MY" at bounding box center [237, 35] width 93 height 12
type input "22-9895-MY"
click at [292, 34] on icon "search button" at bounding box center [290, 34] width 7 height 7
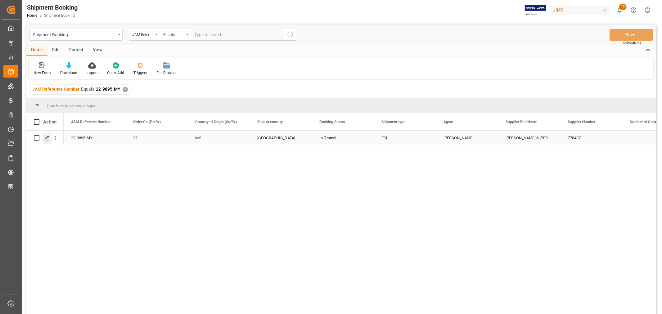
click at [48, 137] on polygon "Press SPACE to select this row." at bounding box center [47, 137] width 3 height 3
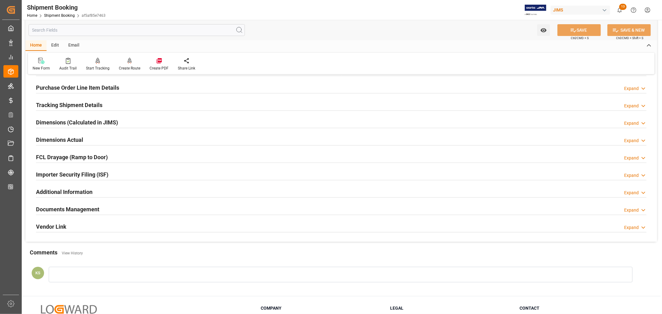
scroll to position [138, 0]
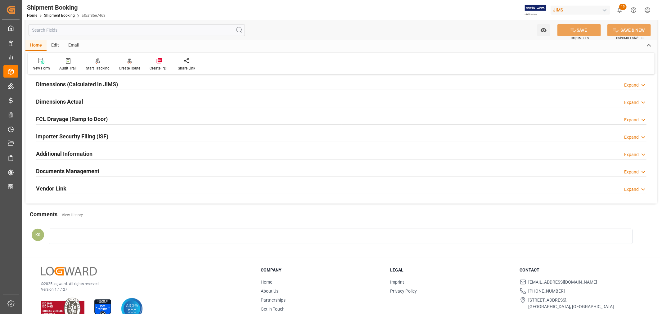
click at [121, 172] on div "Documents Management Expand" at bounding box center [341, 171] width 610 height 12
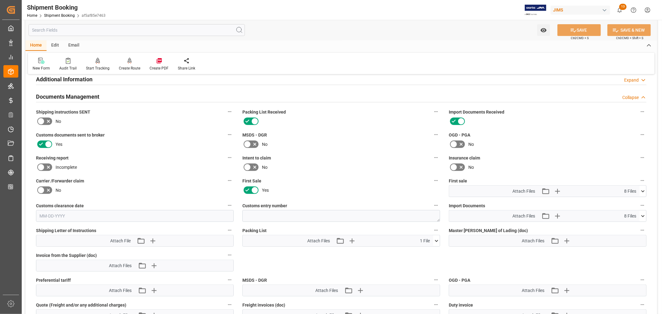
scroll to position [241, 0]
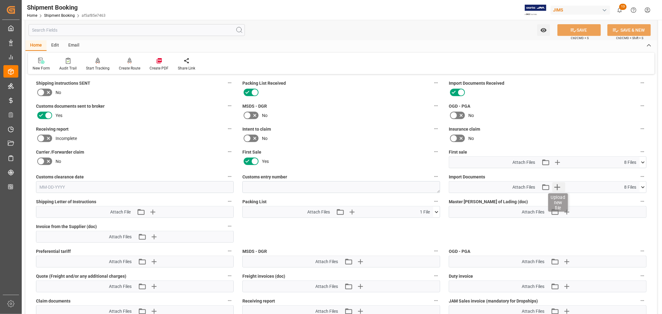
click at [561, 185] on icon "button" at bounding box center [557, 187] width 10 height 10
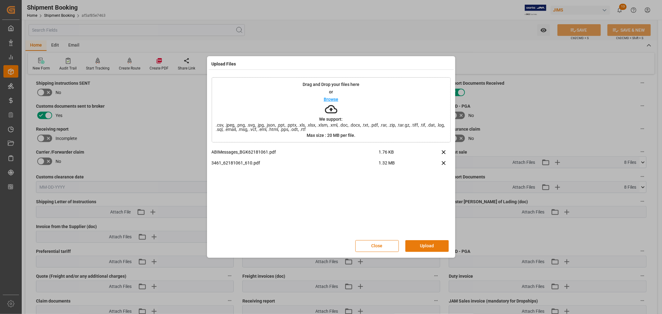
click at [425, 245] on button "Upload" at bounding box center [426, 246] width 43 height 12
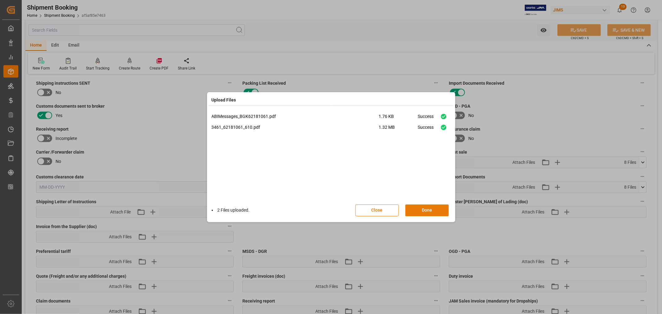
click at [424, 209] on button "Done" at bounding box center [426, 211] width 43 height 12
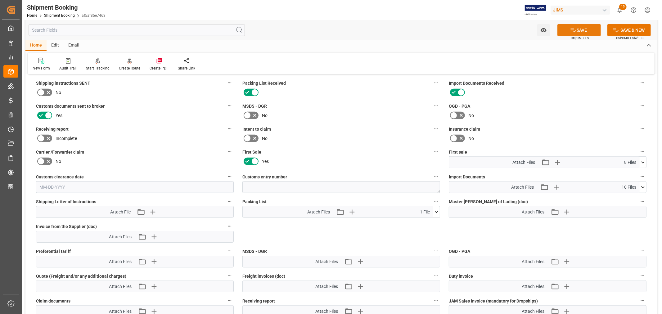
click at [588, 28] on button "SAVE" at bounding box center [578, 30] width 43 height 12
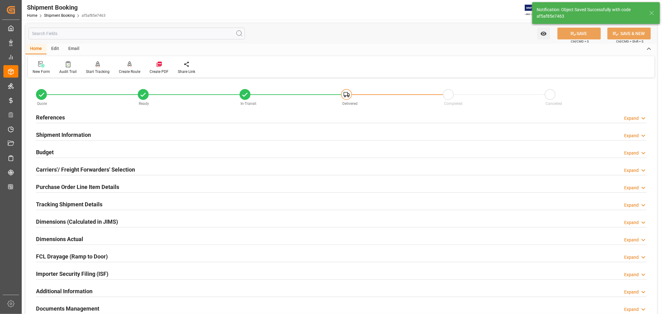
scroll to position [0, 0]
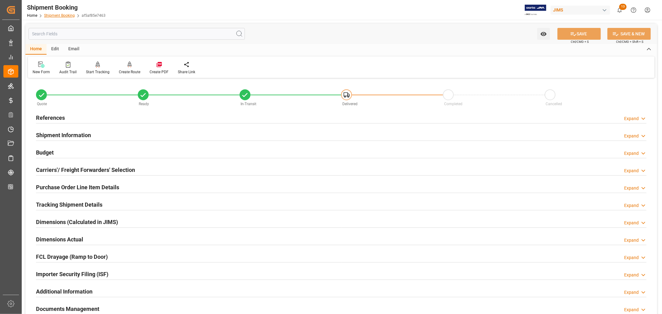
click at [58, 16] on link "Shipment Booking" at bounding box center [59, 15] width 31 height 4
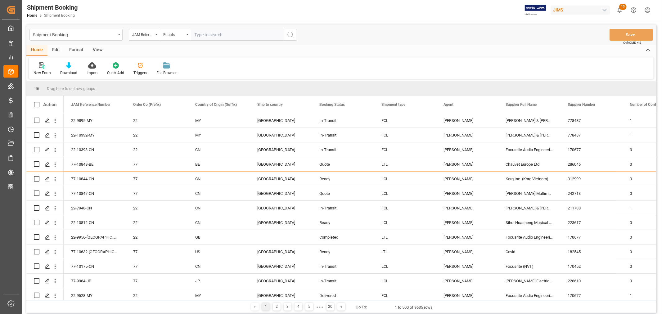
click at [195, 33] on input "text" at bounding box center [237, 35] width 93 height 12
type input "22-9328-cn"
click at [292, 34] on icon "search button" at bounding box center [290, 34] width 7 height 7
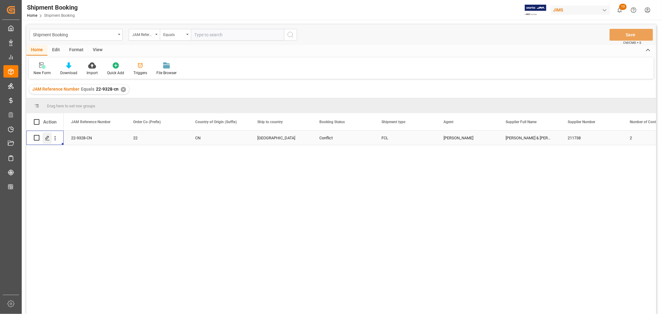
click at [49, 138] on icon "Press SPACE to select this row." at bounding box center [47, 138] width 5 height 5
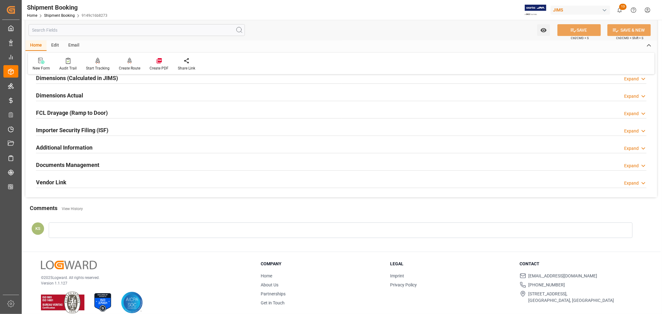
scroll to position [152, 0]
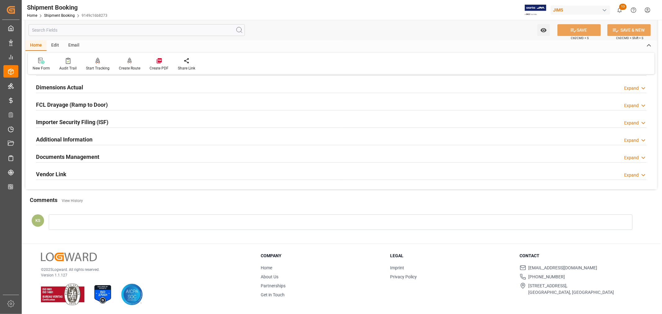
click at [114, 159] on div "Documents Management Expand" at bounding box center [341, 157] width 610 height 12
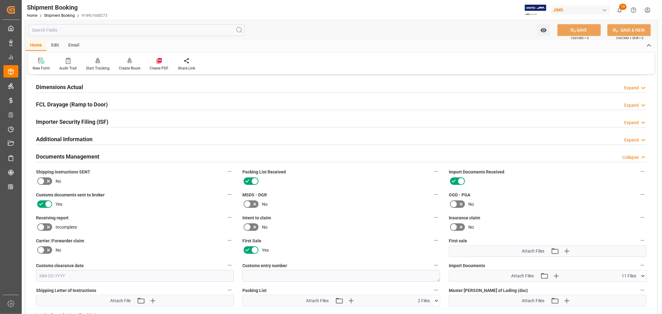
click at [246, 227] on icon at bounding box center [247, 227] width 4 height 3
click at [0, 0] on input "checkbox" at bounding box center [0, 0] width 0 height 0
click at [583, 30] on button "SAVE" at bounding box center [578, 30] width 43 height 12
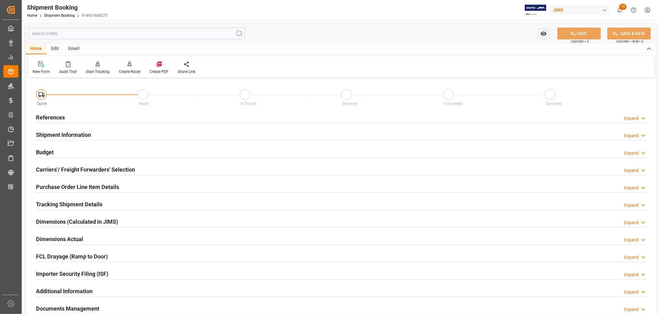
scroll to position [0, 0]
click at [61, 15] on link "Shipment Booking" at bounding box center [59, 15] width 31 height 4
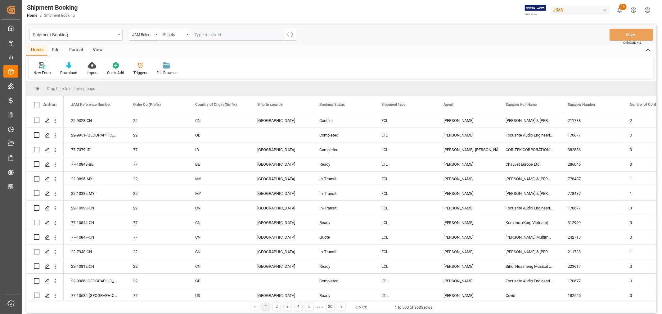
click at [196, 34] on input "text" at bounding box center [237, 35] width 93 height 12
type input "22-10257-cn"
click at [288, 34] on icon "search button" at bounding box center [290, 34] width 7 height 7
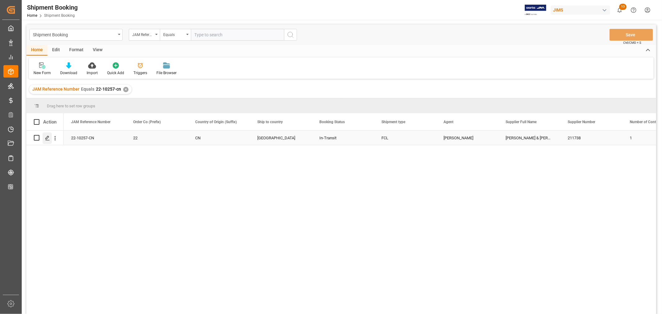
click at [48, 137] on icon "Press SPACE to select this row." at bounding box center [47, 138] width 5 height 5
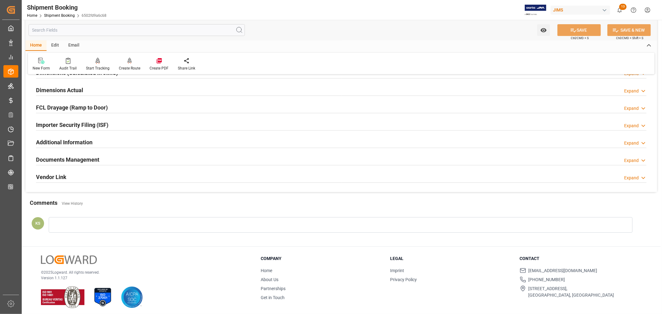
scroll to position [152, 0]
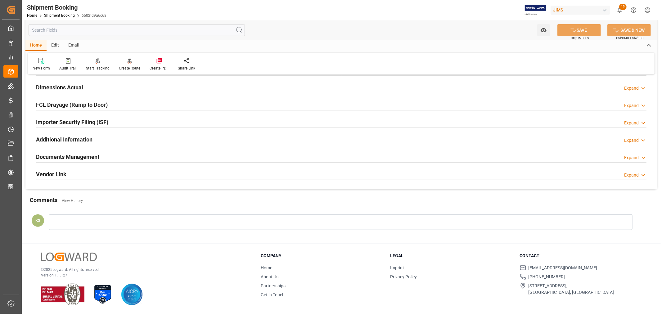
click at [104, 156] on div "Documents Management Expand" at bounding box center [341, 157] width 610 height 12
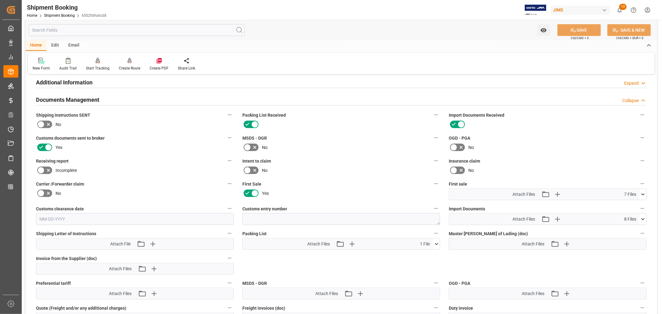
scroll to position [221, 0]
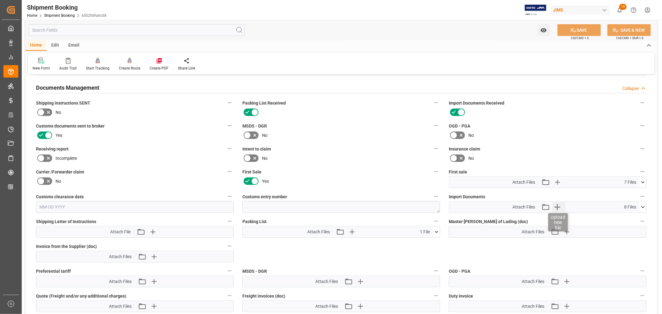
click at [557, 205] on icon "button" at bounding box center [557, 207] width 6 height 6
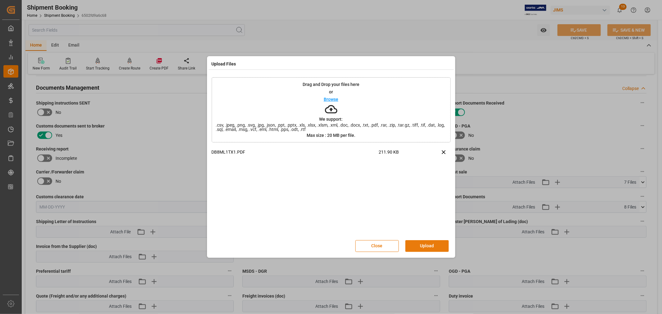
click at [425, 245] on button "Upload" at bounding box center [426, 246] width 43 height 12
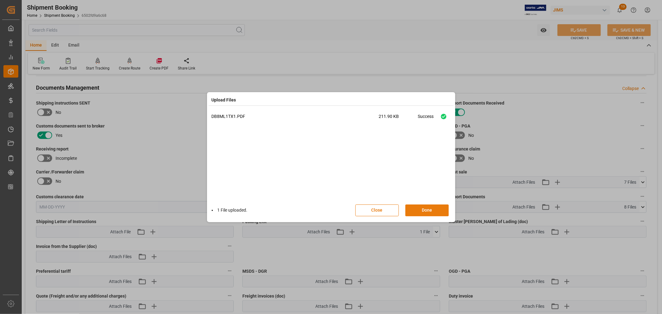
click at [423, 209] on button "Done" at bounding box center [426, 211] width 43 height 12
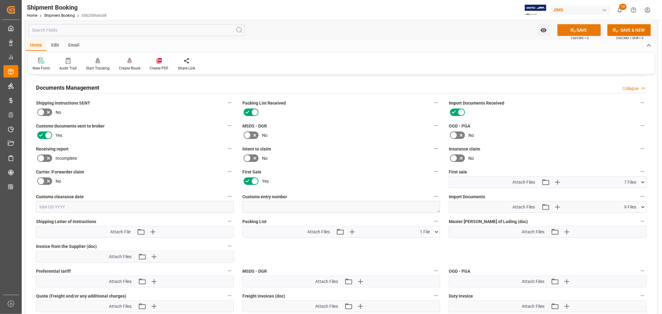
click at [581, 30] on button "SAVE" at bounding box center [578, 30] width 43 height 12
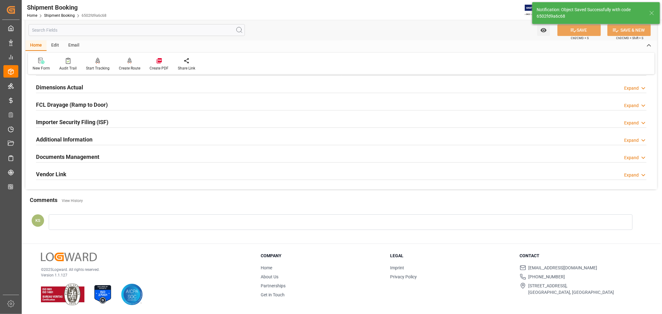
click at [104, 154] on div "Documents Management Expand" at bounding box center [341, 157] width 610 height 12
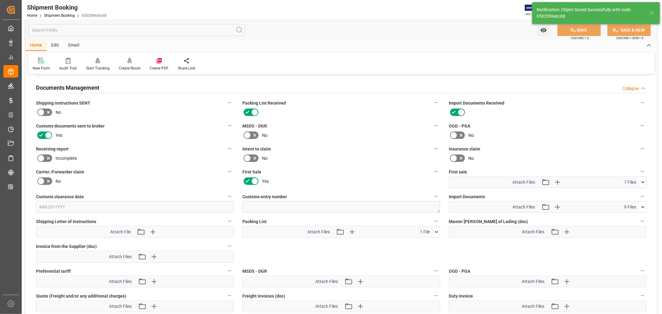
click at [643, 204] on icon at bounding box center [643, 207] width 7 height 7
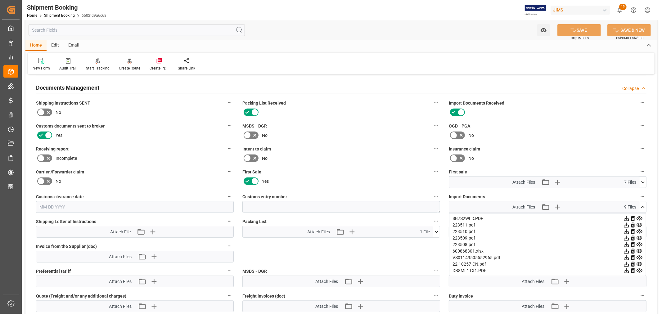
click at [643, 204] on icon at bounding box center [643, 207] width 7 height 7
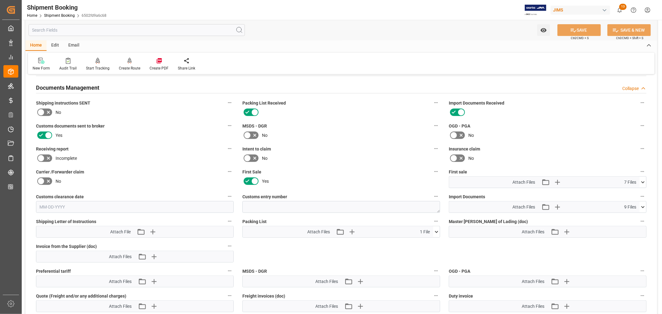
click at [642, 180] on icon at bounding box center [643, 182] width 7 height 7
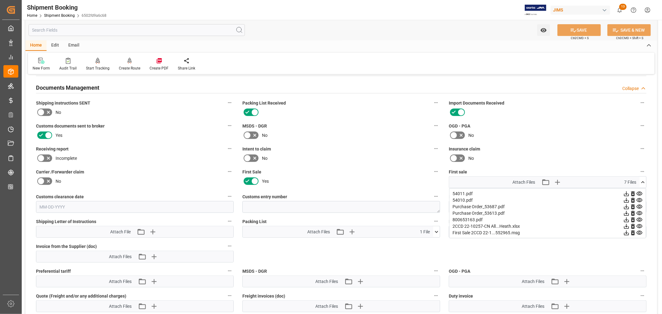
click at [642, 180] on icon at bounding box center [643, 182] width 7 height 7
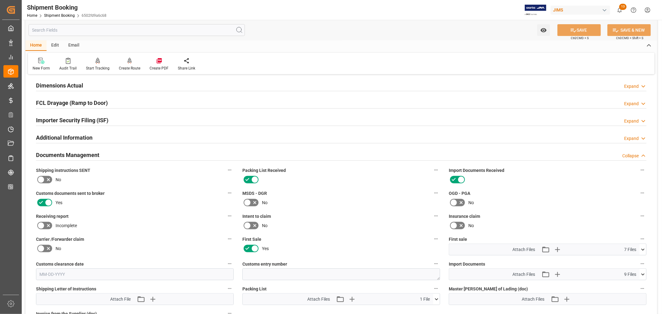
scroll to position [152, 0]
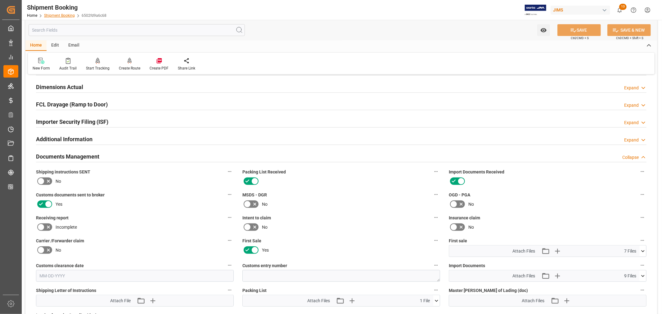
click at [67, 14] on link "Shipment Booking" at bounding box center [59, 15] width 31 height 4
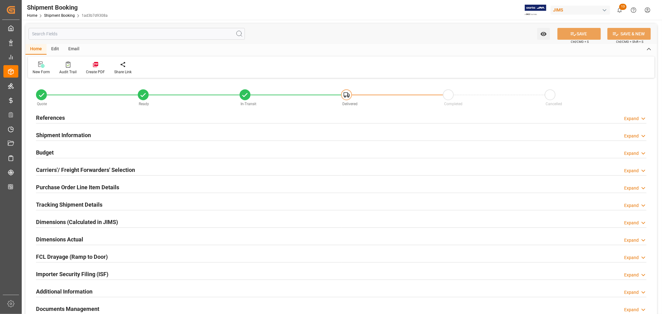
type input "9"
click at [61, 203] on h2 "Tracking Shipment Details" at bounding box center [69, 204] width 66 height 8
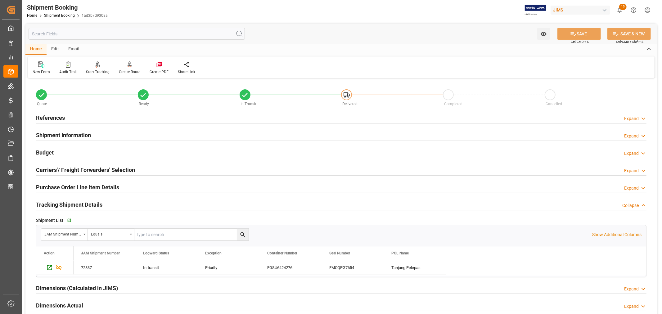
click at [61, 203] on h2 "Tracking Shipment Details" at bounding box center [69, 204] width 66 height 8
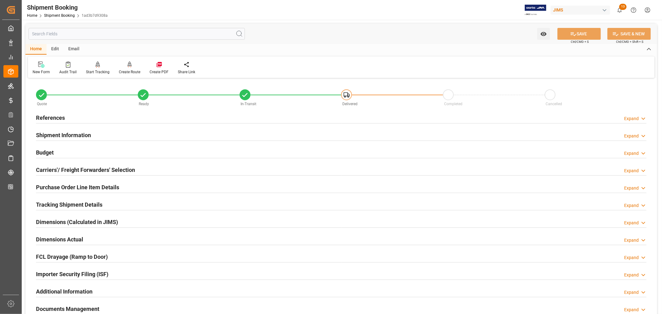
click at [72, 183] on h2 "Purchase Order Line Item Details" at bounding box center [77, 187] width 83 height 8
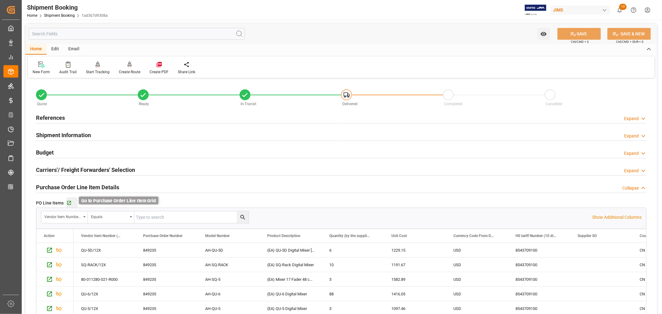
click at [70, 202] on icon "button" at bounding box center [68, 202] width 5 height 5
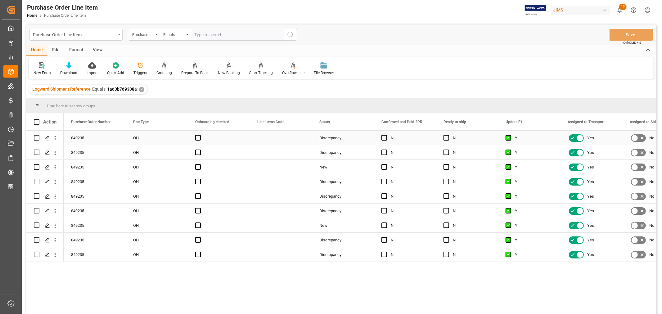
click at [299, 137] on div "Press SPACE to select this row." at bounding box center [281, 138] width 62 height 14
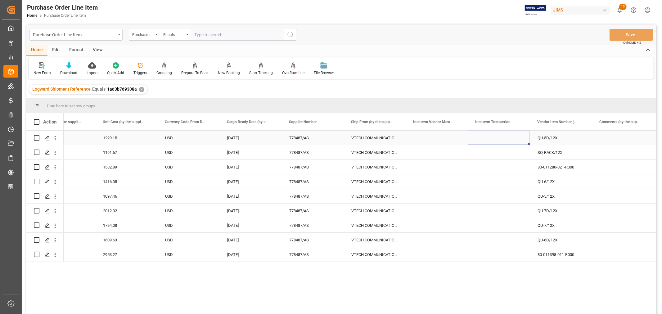
click at [485, 134] on div "Press SPACE to select this row." at bounding box center [499, 138] width 62 height 14
click at [484, 134] on div "Press SPACE to select this row." at bounding box center [499, 138] width 62 height 14
click at [476, 140] on input "Press SPACE to select this row." at bounding box center [499, 142] width 52 height 12
paste input "FCA [GEOGRAPHIC_DATA]"
type input "FCA [GEOGRAPHIC_DATA]"
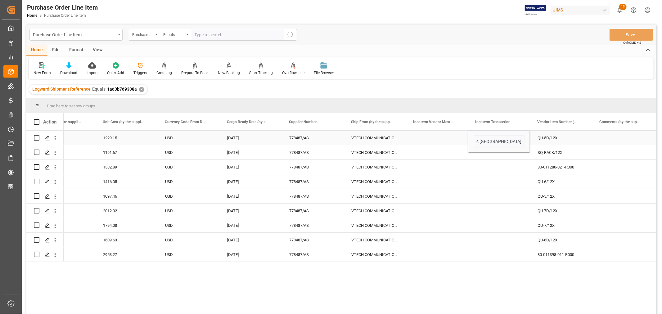
click at [453, 138] on div "Press SPACE to select this row." at bounding box center [437, 138] width 62 height 14
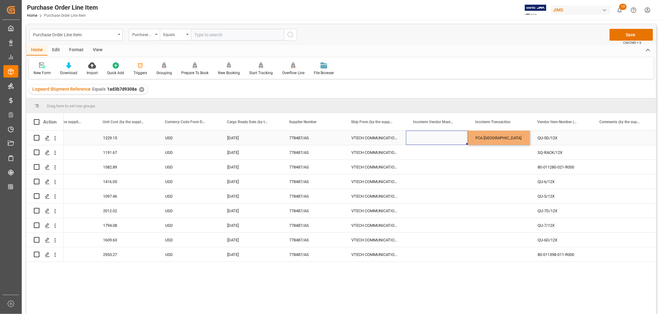
click at [494, 137] on div "FCA [GEOGRAPHIC_DATA]" at bounding box center [499, 138] width 62 height 14
drag, startPoint x: 528, startPoint y: 143, endPoint x: 523, endPoint y: 253, distance: 110.0
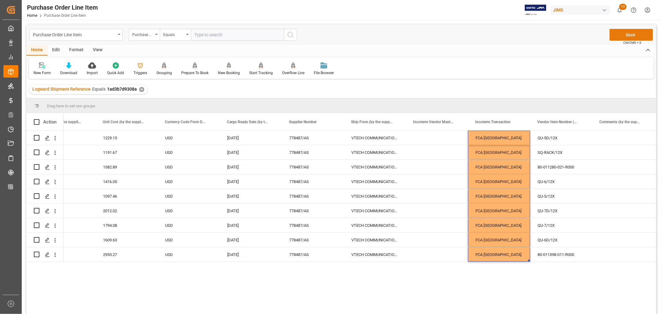
click at [629, 33] on button "Save" at bounding box center [630, 35] width 43 height 12
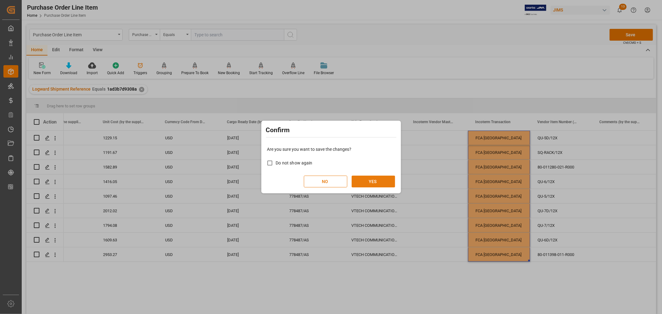
click at [371, 179] on button "YES" at bounding box center [373, 182] width 43 height 12
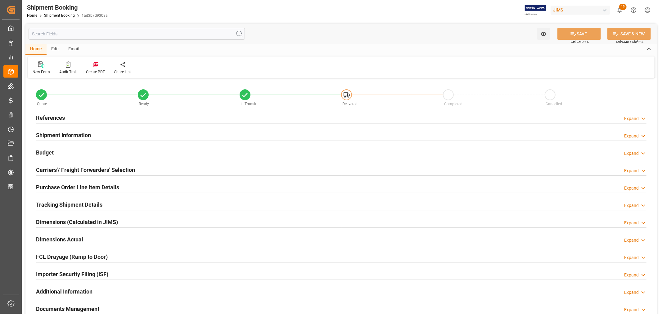
type input "79236.566"
type input "4095.2449"
type input "5500"
type input "273016.33"
click at [51, 150] on h2 "Budget" at bounding box center [45, 152] width 18 height 8
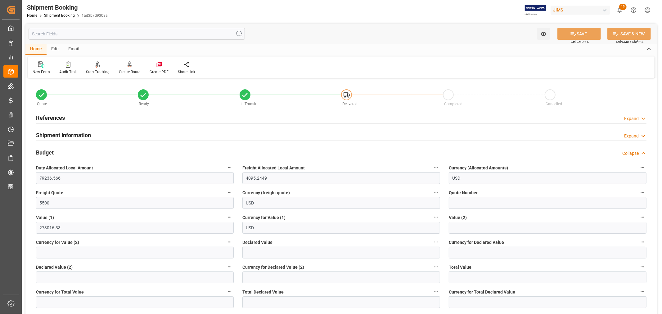
click at [51, 150] on h2 "Budget" at bounding box center [45, 152] width 18 height 8
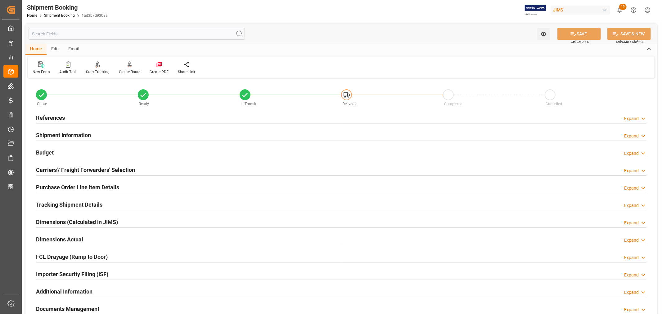
click at [70, 187] on h2 "Purchase Order Line Item Details" at bounding box center [77, 187] width 83 height 8
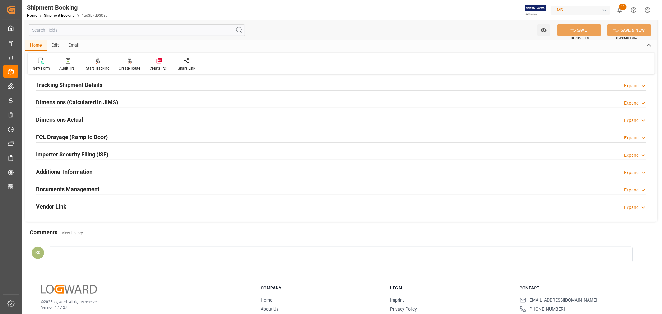
scroll to position [345, 0]
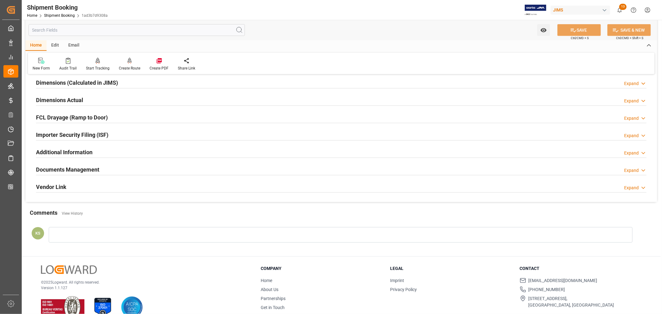
click at [121, 133] on div "Importer Security Filing (ISF) Expand" at bounding box center [341, 134] width 610 height 12
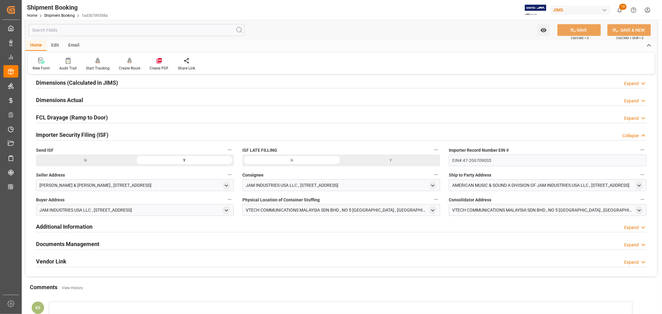
click at [121, 133] on div "Importer Security Filing (ISF) Collapse" at bounding box center [341, 134] width 610 height 12
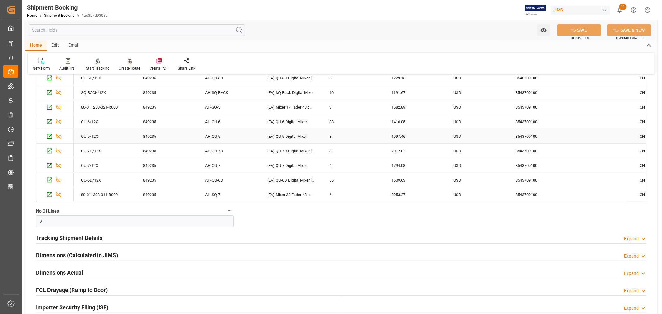
scroll to position [138, 0]
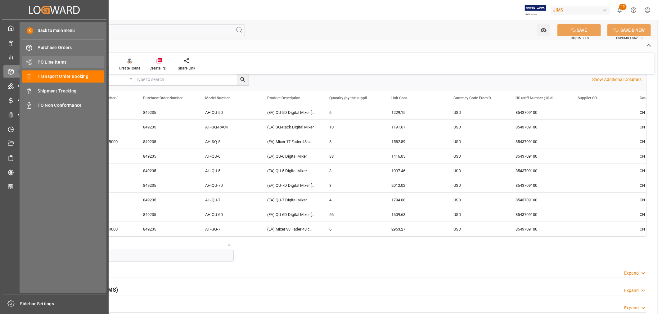
click at [56, 61] on span "PO Line Items" at bounding box center [71, 62] width 67 height 7
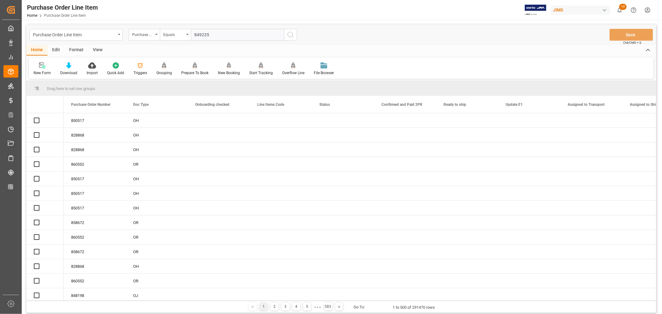
type input "849235"
click at [290, 34] on icon "search button" at bounding box center [290, 34] width 7 height 7
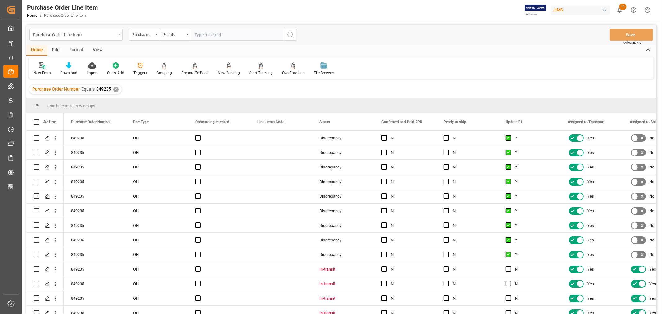
click at [99, 48] on div "View" at bounding box center [97, 50] width 19 height 11
click at [38, 69] on div "Default" at bounding box center [39, 69] width 21 height 14
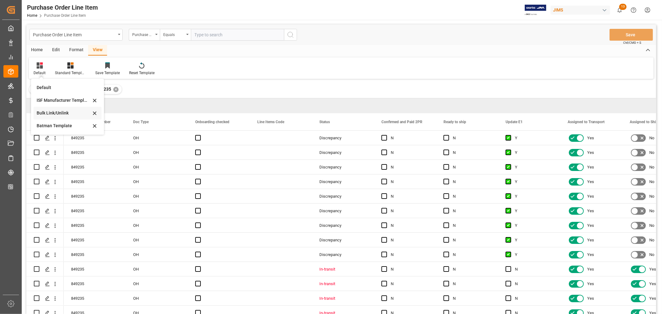
click at [55, 113] on div "Bulk Link/Unlink" at bounding box center [64, 113] width 54 height 7
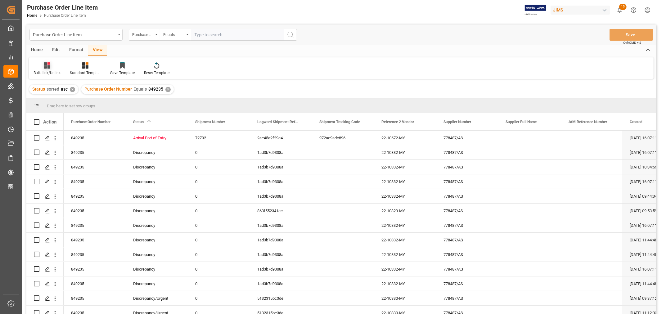
click at [48, 67] on icon at bounding box center [47, 65] width 6 height 6
click at [55, 125] on div "Batman Template" at bounding box center [65, 126] width 54 height 7
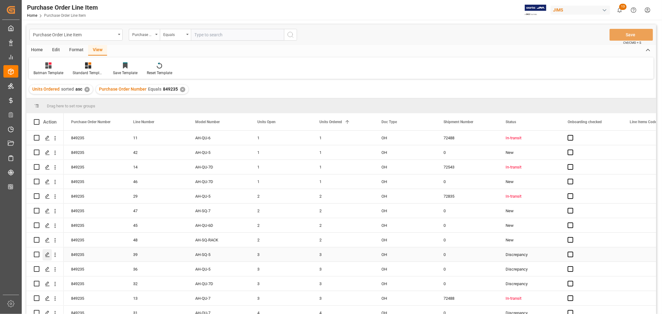
click at [47, 254] on icon "Press SPACE to select this row." at bounding box center [47, 254] width 5 height 5
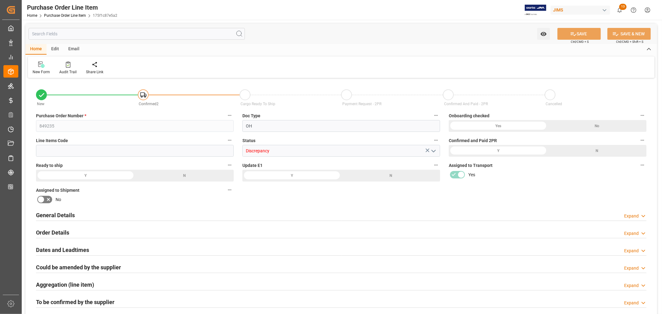
type input "3"
type input "1582.89"
type input "0"
type input "4748.67"
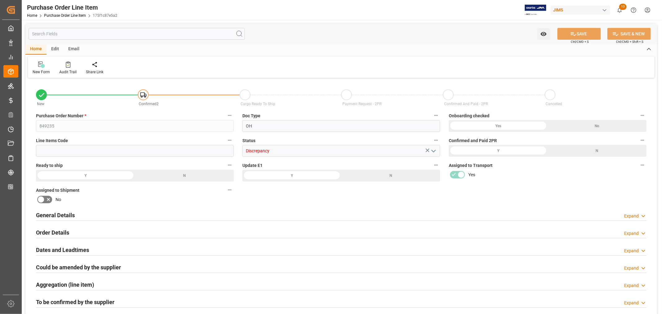
type input "4748.67"
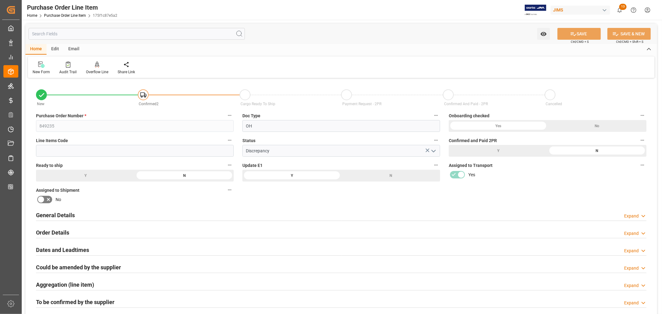
click at [73, 214] on h2 "General Details" at bounding box center [55, 215] width 39 height 8
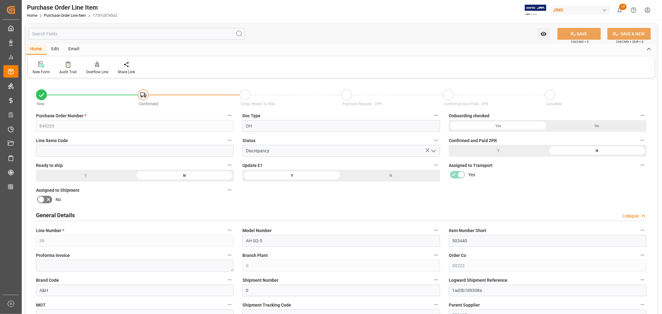
click at [73, 214] on h2 "General Details" at bounding box center [55, 215] width 39 height 8
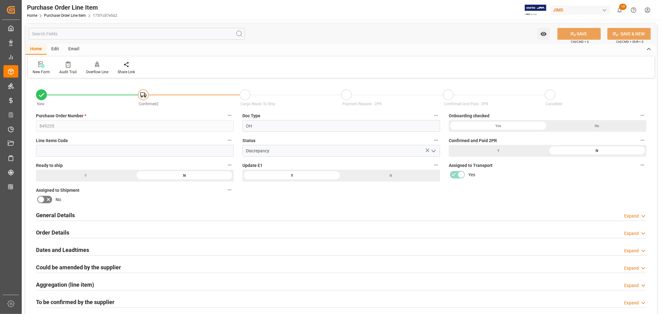
click at [70, 232] on div "Order Details Expand" at bounding box center [341, 232] width 610 height 12
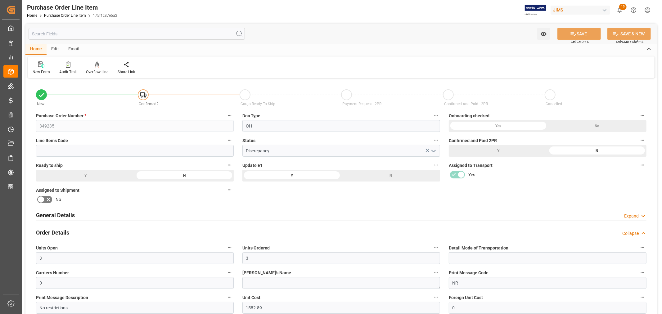
click at [56, 231] on h2 "Order Details" at bounding box center [52, 232] width 33 height 8
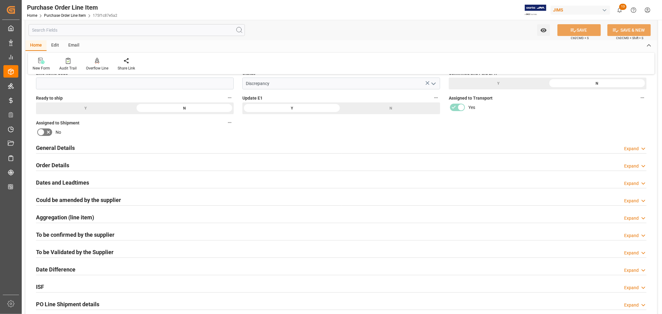
scroll to position [69, 0]
click at [130, 231] on div "To be confirmed by the supplier Expand" at bounding box center [341, 233] width 610 height 12
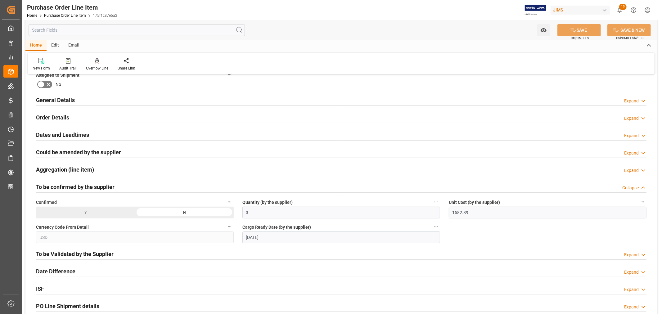
scroll to position [103, 0]
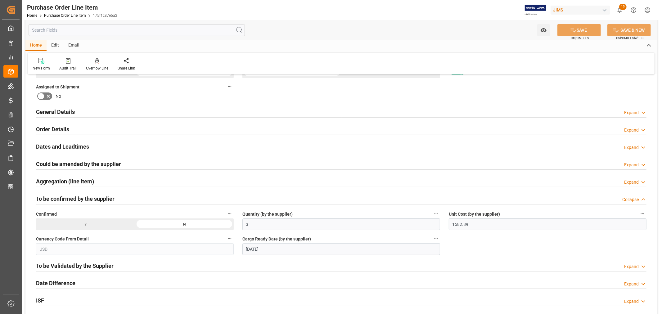
click at [127, 197] on div "To be confirmed by the supplier Collapse" at bounding box center [341, 198] width 610 height 12
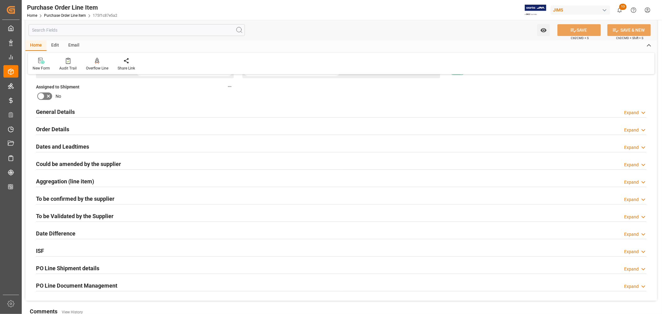
click at [101, 128] on div "Order Details Expand" at bounding box center [341, 129] width 610 height 12
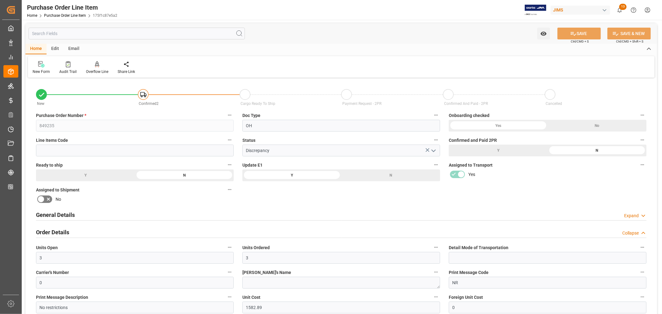
scroll to position [0, 0]
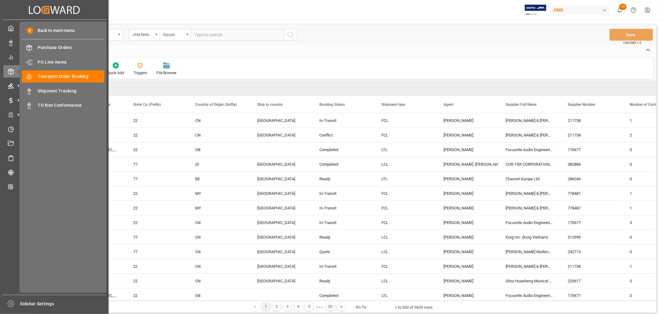
drag, startPoint x: 65, startPoint y: 89, endPoint x: 1, endPoint y: 93, distance: 63.7
click at [65, 89] on span "Shipment Tracking" at bounding box center [71, 91] width 67 height 7
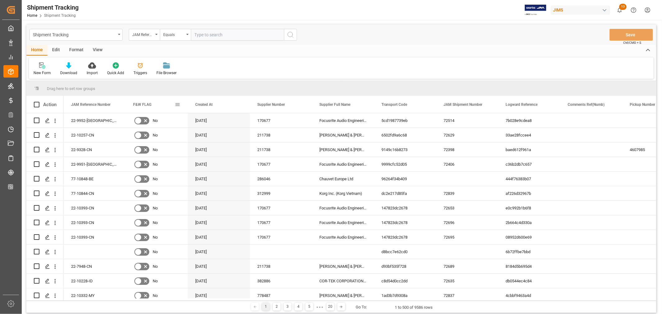
click at [179, 104] on span at bounding box center [178, 105] width 6 height 6
click at [230, 104] on span "columns" at bounding box center [230, 106] width 6 height 6
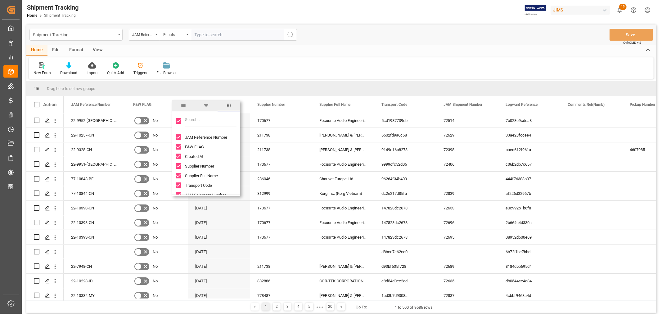
click at [178, 121] on input "Toggle Select All Columns" at bounding box center [179, 121] width 6 height 6
checkbox input "false"
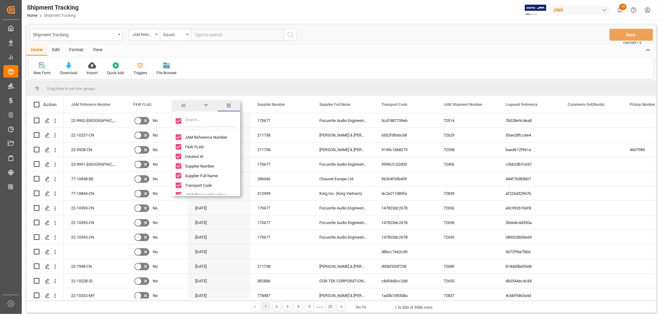
checkbox input "false"
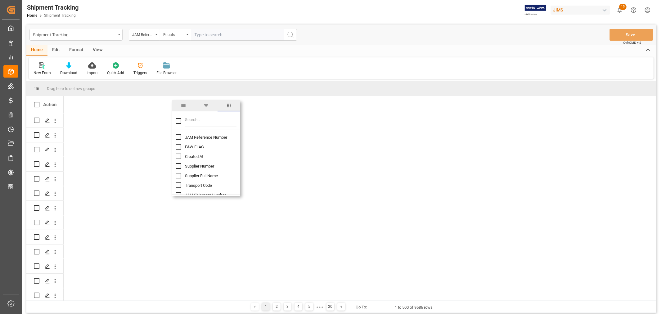
click at [178, 138] on input "JAM Reference Number column toggle visibility (hidden)" at bounding box center [179, 137] width 6 height 6
checkbox input "true"
checkbox input "false"
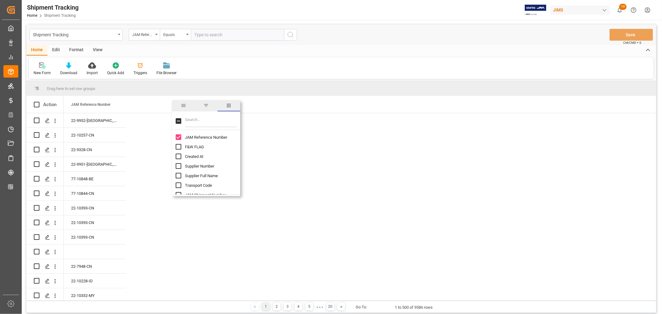
click at [189, 119] on input "Filter Columns Input" at bounding box center [211, 121] width 52 height 12
type input "supp"
click at [178, 147] on input "Supplier Full Name column toggle visibility (hidden)" at bounding box center [179, 147] width 6 height 6
checkbox input "true"
checkbox input "false"
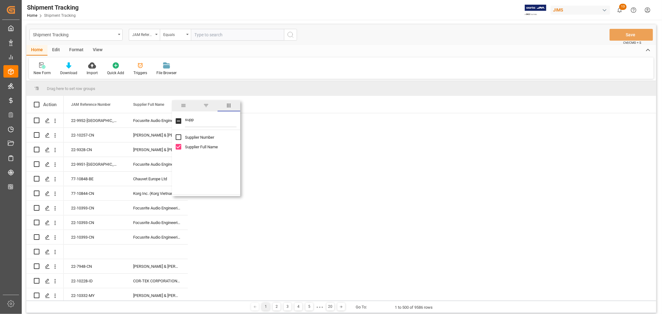
click at [196, 119] on input "supp" at bounding box center [211, 121] width 52 height 12
type input "s"
type input "log"
click at [179, 147] on input "Logward Status column toggle visibility (hidden)" at bounding box center [179, 147] width 6 height 6
checkbox input "true"
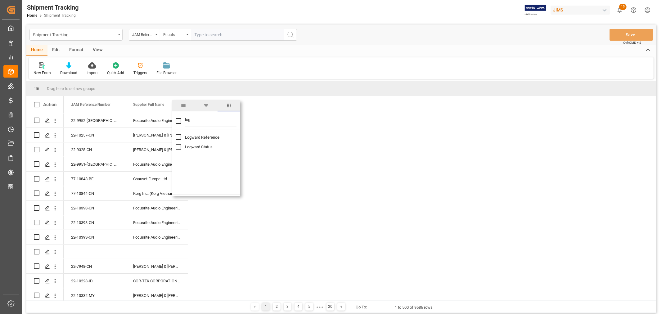
checkbox input "false"
drag, startPoint x: 191, startPoint y: 119, endPoint x: 184, endPoint y: 119, distance: 7.5
click at [184, 119] on div "log" at bounding box center [206, 121] width 68 height 17
type input "agen"
click at [188, 137] on span "Agent" at bounding box center [190, 137] width 10 height 5
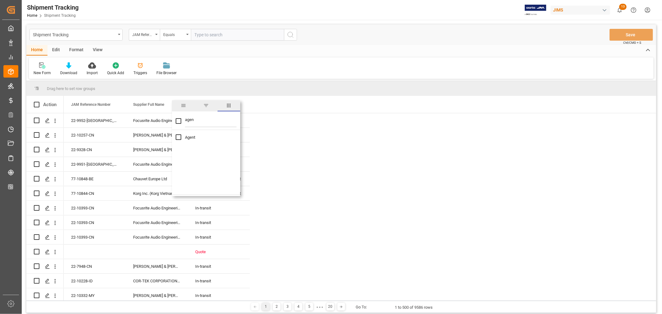
checkbox input "true"
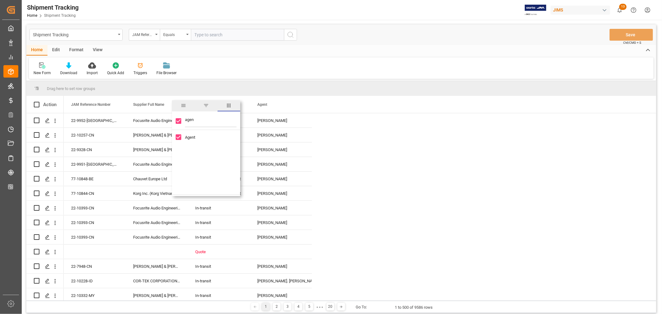
drag, startPoint x: 193, startPoint y: 119, endPoint x: 183, endPoint y: 119, distance: 9.6
click at [183, 119] on div "agen" at bounding box center [206, 121] width 68 height 17
type input "contain"
checkbox input "false"
type input "contain"
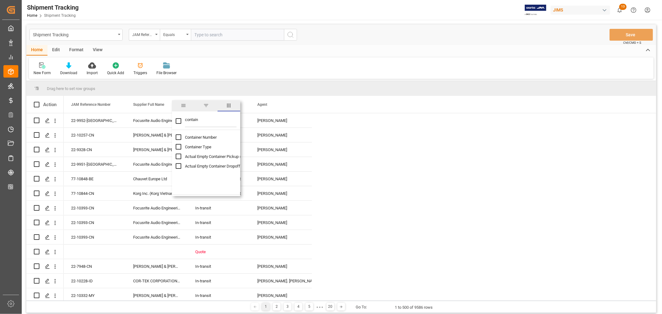
click at [179, 147] on input "Container Type column toggle visibility (hidden)" at bounding box center [179, 147] width 6 height 6
checkbox input "true"
checkbox input "false"
drag, startPoint x: 199, startPoint y: 120, endPoint x: 182, endPoint y: 119, distance: 16.8
click at [182, 119] on div "contain" at bounding box center [206, 121] width 68 height 17
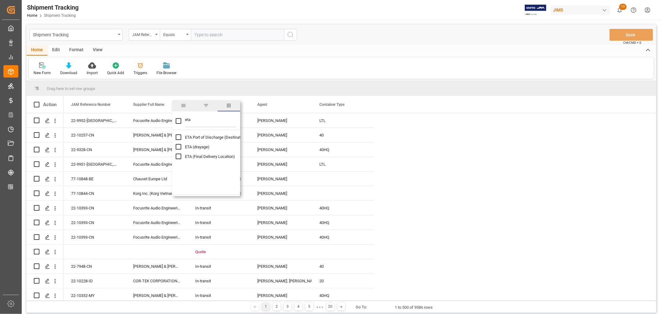
type input "eta"
click at [178, 157] on input "ETA (Final Delivery Location) column toggle visibility (hidden)" at bounding box center [179, 157] width 6 height 6
checkbox input "true"
checkbox input "false"
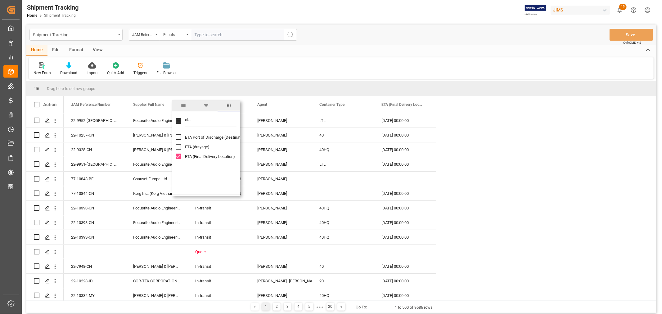
click at [430, 68] on div "New Form Download Import Quick Add Triggers File Browser" at bounding box center [341, 67] width 625 height 21
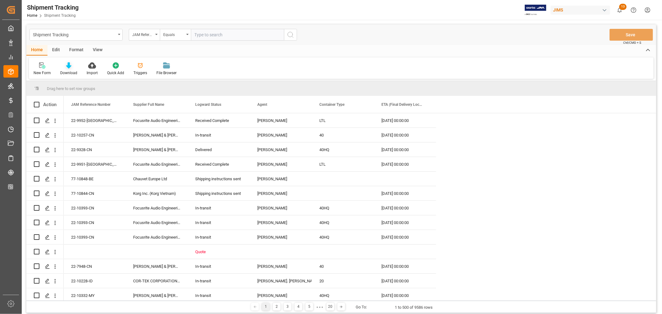
click at [69, 70] on div "Download" at bounding box center [68, 73] width 17 height 6
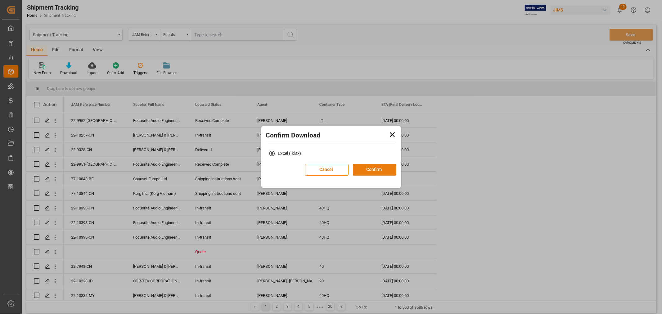
click at [367, 169] on button "Confirm" at bounding box center [374, 170] width 43 height 12
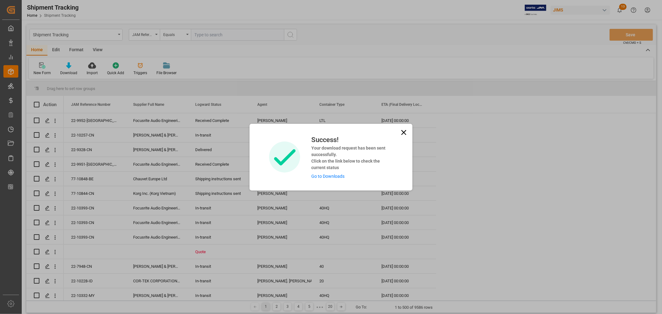
click at [332, 176] on link "Go to Downloads" at bounding box center [327, 176] width 33 height 5
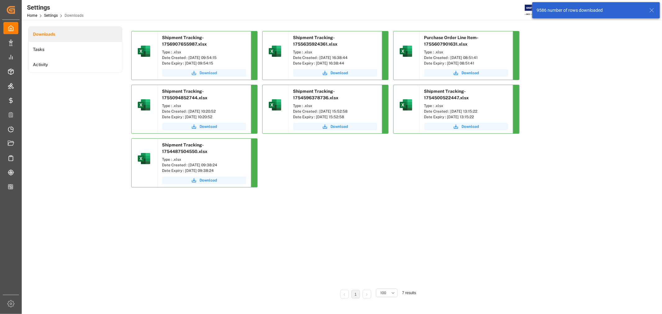
click at [210, 73] on span "Download" at bounding box center [208, 73] width 17 height 6
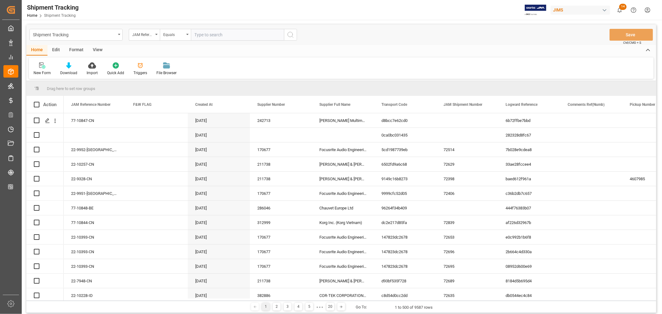
click at [195, 34] on input "text" at bounding box center [237, 35] width 93 height 12
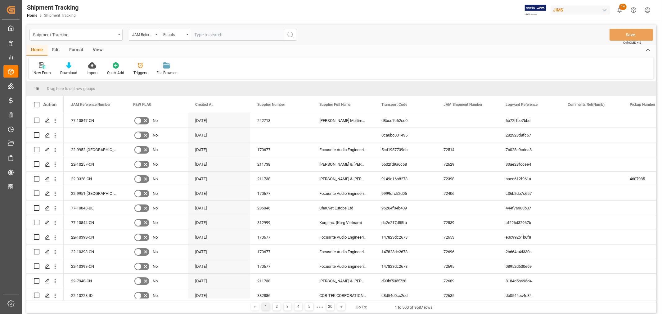
paste input "22-8443-SE"
type input "22-8443-SE"
click at [290, 34] on icon "search button" at bounding box center [290, 34] width 7 height 7
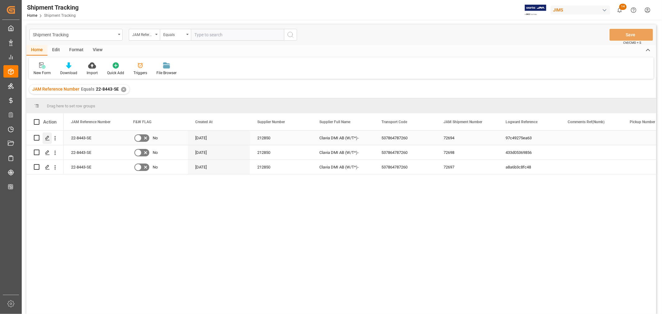
click at [49, 137] on icon "Press SPACE to select this row." at bounding box center [47, 138] width 5 height 5
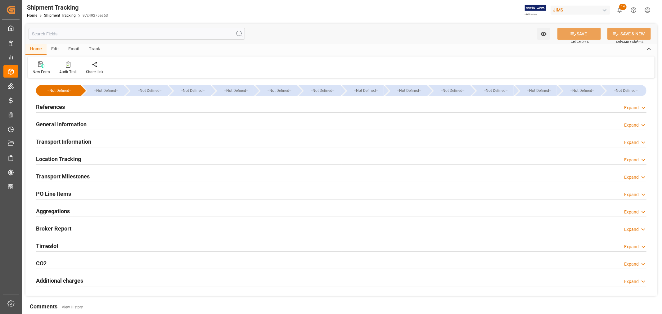
type input "ONE"
type input "Ocean Network Express"
type input "9356713"
type input "369523.95"
click at [69, 123] on h2 "General Information" at bounding box center [61, 124] width 51 height 8
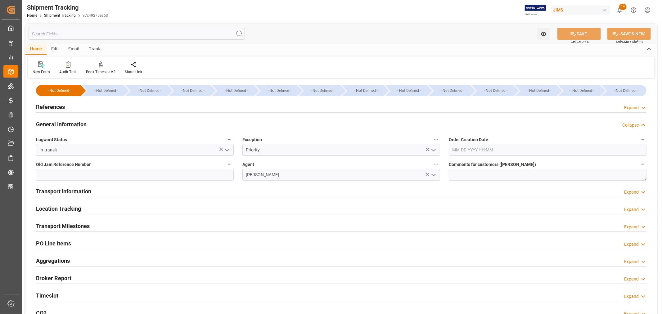
click at [69, 123] on h2 "General Information" at bounding box center [61, 124] width 51 height 8
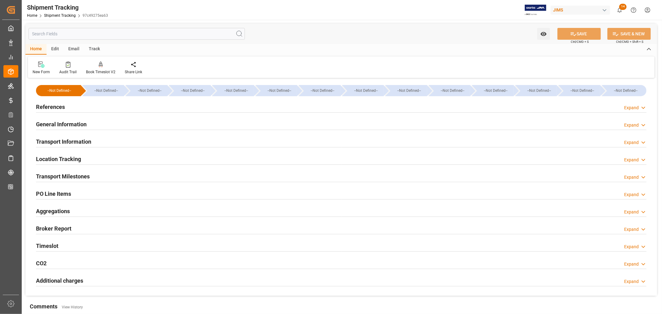
click at [78, 142] on h2 "Transport Information" at bounding box center [63, 141] width 55 height 8
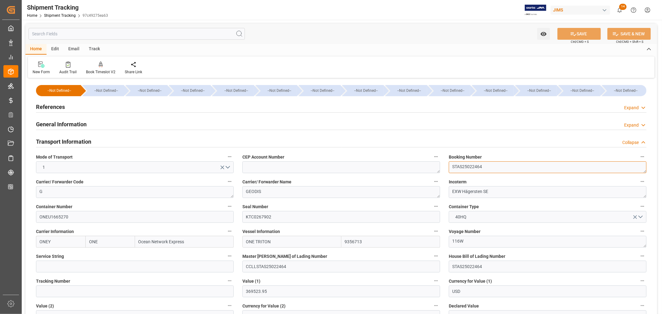
click at [459, 167] on textarea "STAS25022464" at bounding box center [548, 167] width 198 height 12
click at [67, 16] on link "Shipment Tracking" at bounding box center [60, 15] width 32 height 4
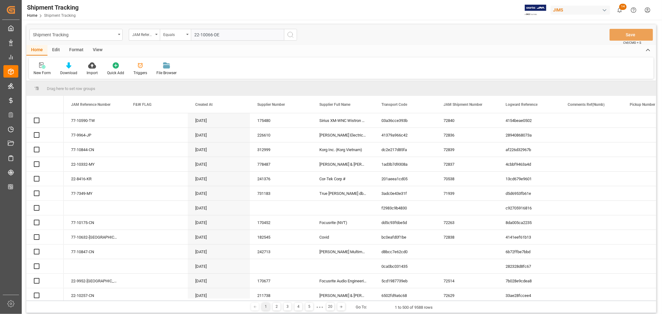
type input "22-10066-DE"
click at [290, 34] on icon "search button" at bounding box center [290, 34] width 7 height 7
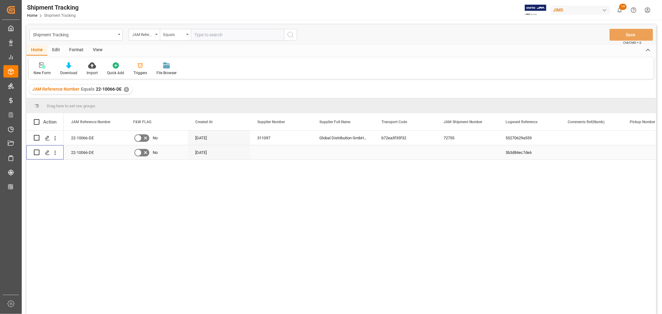
click at [37, 153] on input "Press Space to toggle row selection (unchecked)" at bounding box center [37, 153] width 6 height 6
checkbox input "true"
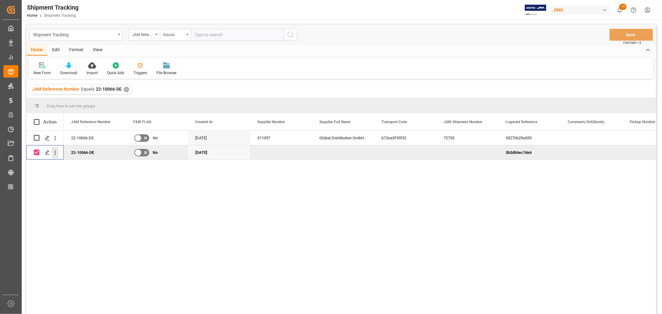
click at [53, 153] on icon "open menu" at bounding box center [55, 153] width 7 height 7
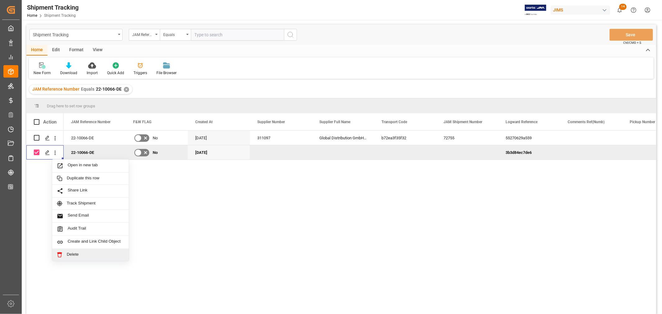
click at [74, 254] on span "Delete" at bounding box center [95, 255] width 57 height 6
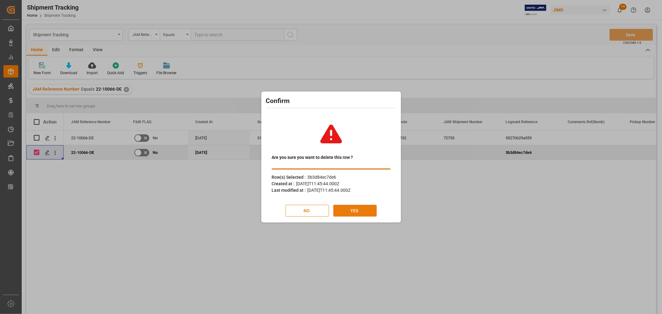
click at [352, 207] on button "YES" at bounding box center [354, 211] width 43 height 12
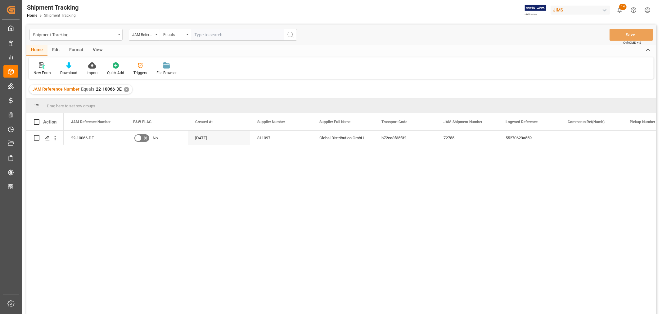
click at [125, 88] on div "✕" at bounding box center [126, 89] width 5 height 5
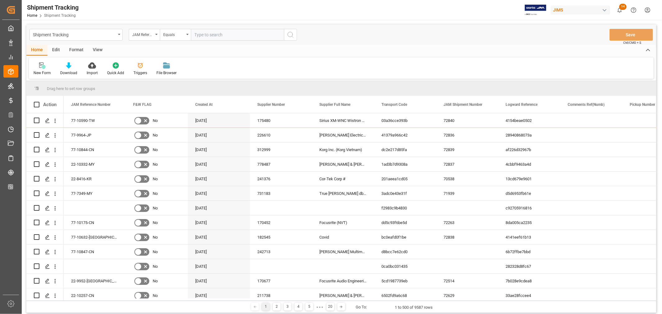
click at [197, 35] on input "text" at bounding box center [237, 35] width 93 height 12
paste input "22-10066-DE"
type input "22-10066-DE"
click at [288, 34] on icon "search button" at bounding box center [290, 34] width 7 height 7
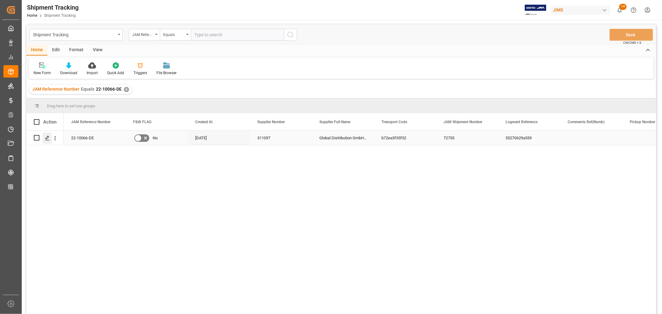
click at [47, 137] on polygon "Press SPACE to select this row." at bounding box center [47, 137] width 3 height 3
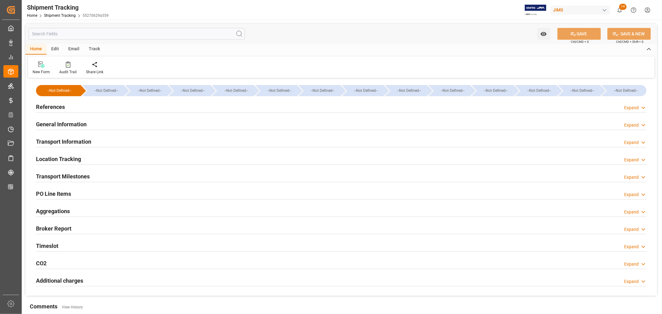
type input "CMACGM"
type input "CMA CGM Group"
type input "V7NH8"
type input "46140.76"
click at [70, 121] on h2 "General Information" at bounding box center [61, 124] width 51 height 8
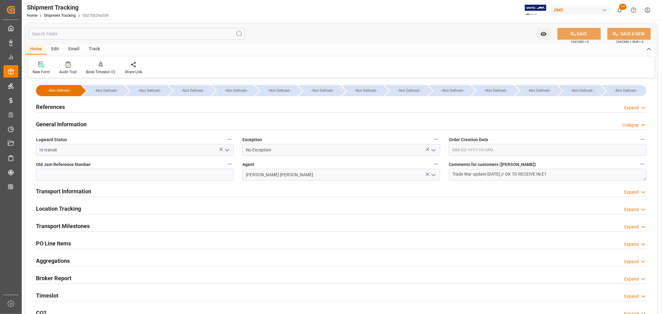
click at [74, 123] on h2 "General Information" at bounding box center [61, 124] width 51 height 8
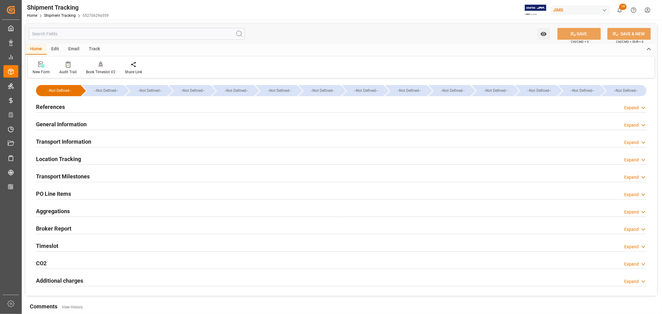
click at [72, 139] on h2 "Transport Information" at bounding box center [63, 141] width 55 height 8
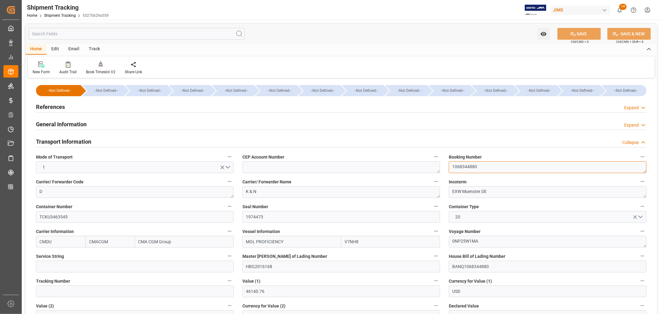
click at [465, 167] on textarea "1068344880" at bounding box center [548, 167] width 198 height 12
click at [58, 16] on link "Shipment Tracking" at bounding box center [60, 15] width 32 height 4
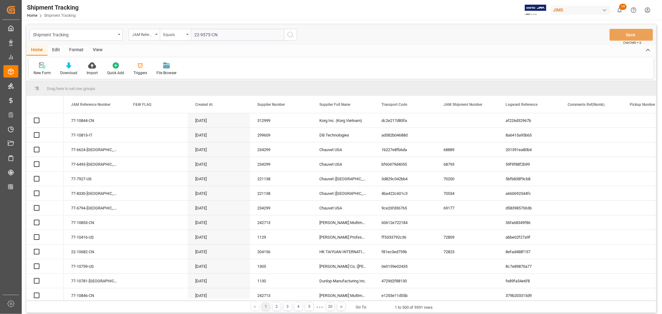
type input "22-9575-CN"
click at [290, 34] on icon "search button" at bounding box center [290, 34] width 7 height 7
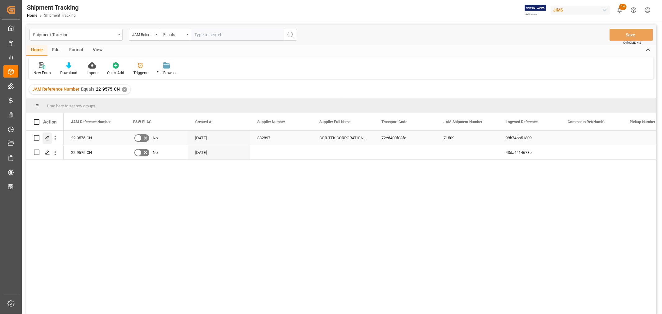
click at [48, 137] on icon "Press SPACE to select this row." at bounding box center [47, 138] width 5 height 5
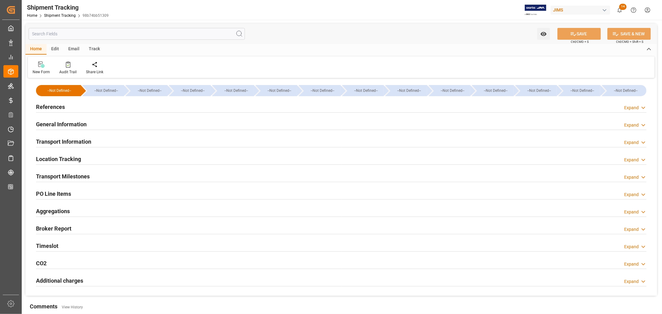
type input "Evergreen"
type input "Evergreen Marine Corp."
type input "9850587"
type input "87589"
click at [70, 123] on h2 "General Information" at bounding box center [61, 124] width 51 height 8
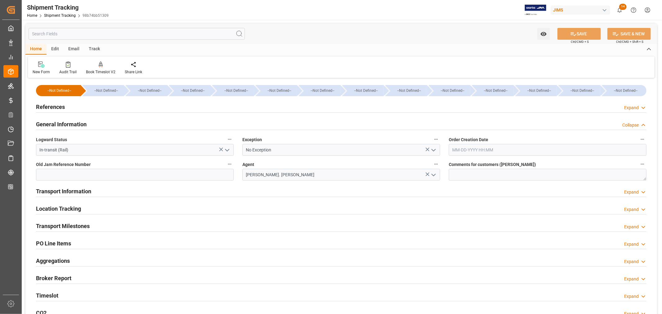
click at [66, 123] on h2 "General Information" at bounding box center [61, 124] width 51 height 8
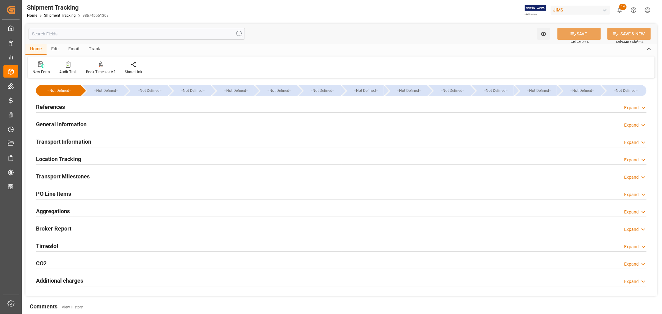
click at [71, 137] on h2 "Transport Information" at bounding box center [63, 141] width 55 height 8
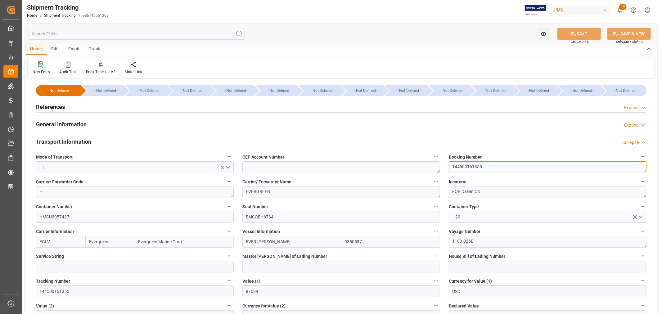
click at [465, 165] on textarea "144500161355" at bounding box center [548, 167] width 198 height 12
click at [71, 138] on h2 "Transport Information" at bounding box center [63, 141] width 55 height 8
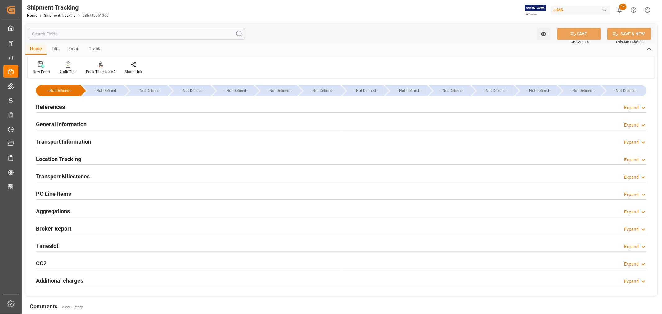
click at [70, 176] on h2 "Transport Milestones" at bounding box center [63, 176] width 54 height 8
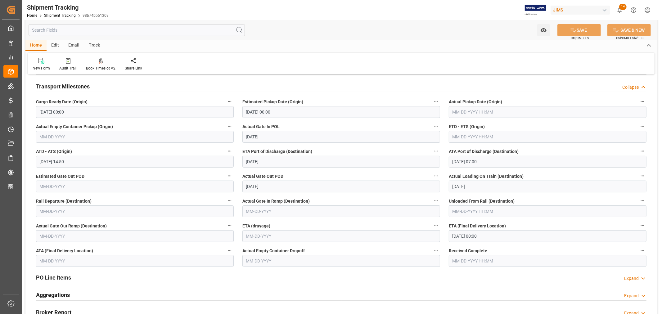
scroll to position [103, 0]
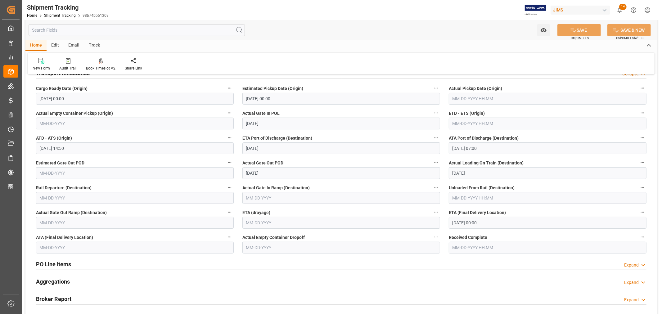
click at [489, 224] on input "[DATE] 00:00" at bounding box center [548, 223] width 198 height 12
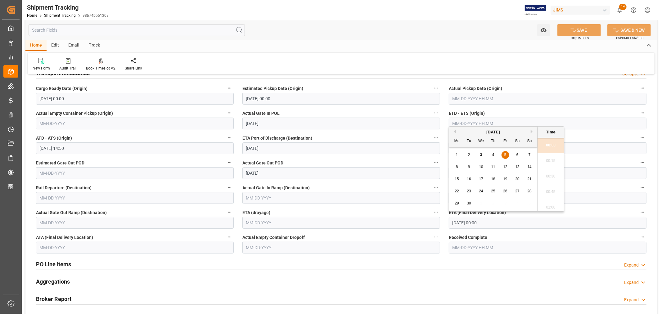
click at [481, 168] on span "10" at bounding box center [481, 167] width 4 height 4
type input "[DATE] 00:00"
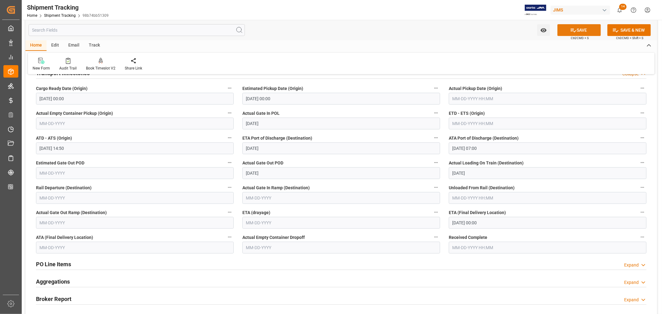
click at [578, 30] on button "SAVE" at bounding box center [578, 30] width 43 height 12
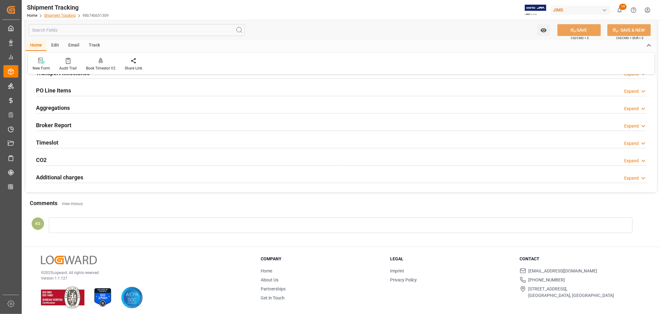
click at [56, 14] on link "Shipment Tracking" at bounding box center [60, 15] width 32 height 4
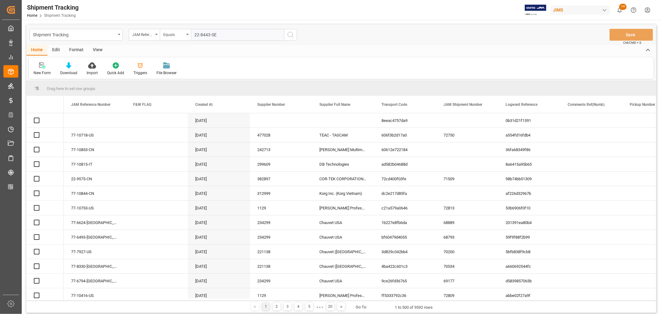
type input "22-8443-SE"
click at [290, 34] on icon "search button" at bounding box center [290, 34] width 7 height 7
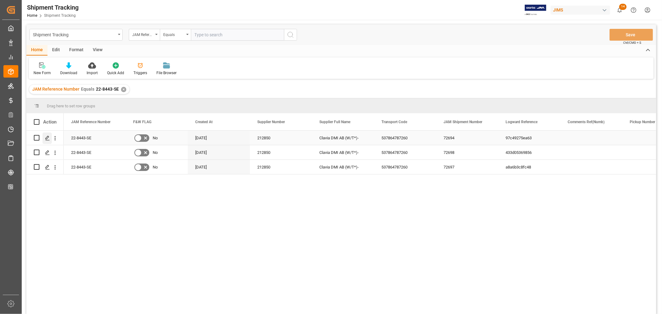
click at [47, 137] on icon "Press SPACE to select this row." at bounding box center [47, 138] width 5 height 5
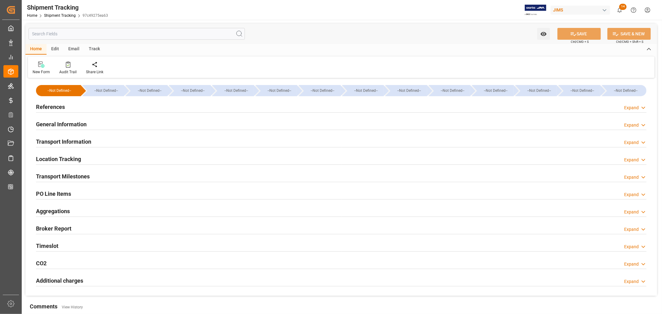
type input "ONE"
type input "Ocean Network Express"
type input "9356713"
type input "369523.95"
drag, startPoint x: 73, startPoint y: 140, endPoint x: 81, endPoint y: 141, distance: 8.1
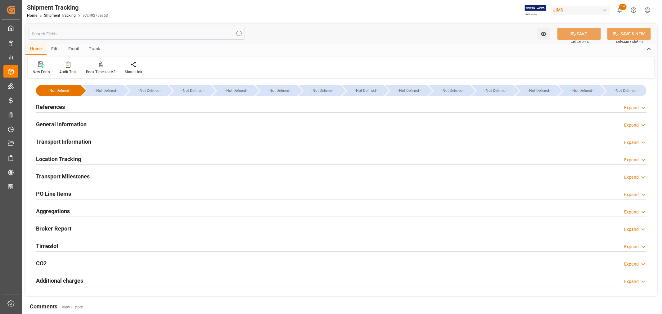
click at [73, 140] on h2 "Transport Information" at bounding box center [63, 141] width 55 height 8
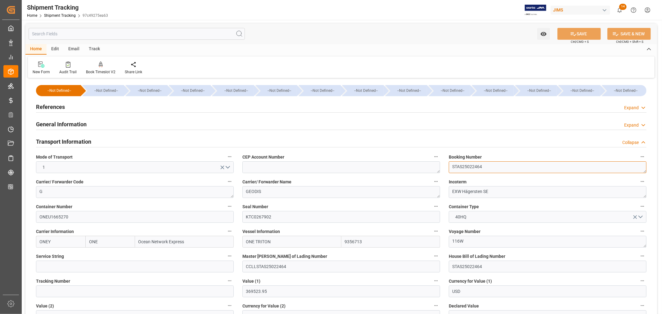
click at [459, 167] on textarea "STAS25022464" at bounding box center [548, 167] width 198 height 12
click at [83, 142] on h2 "Transport Information" at bounding box center [63, 141] width 55 height 8
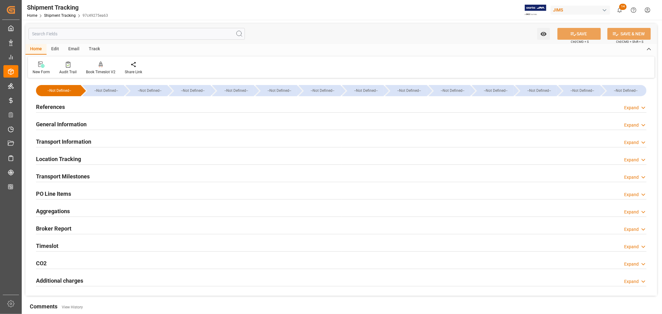
click at [79, 176] on h2 "Transport Milestones" at bounding box center [63, 176] width 54 height 8
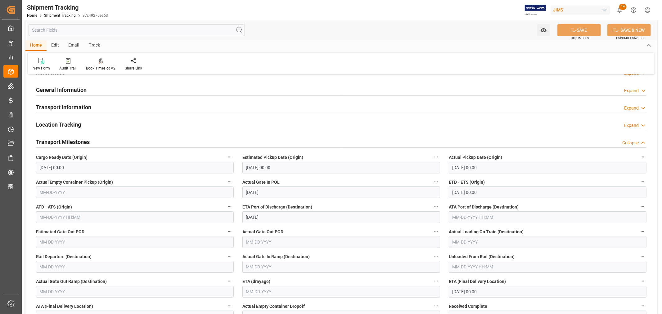
scroll to position [69, 0]
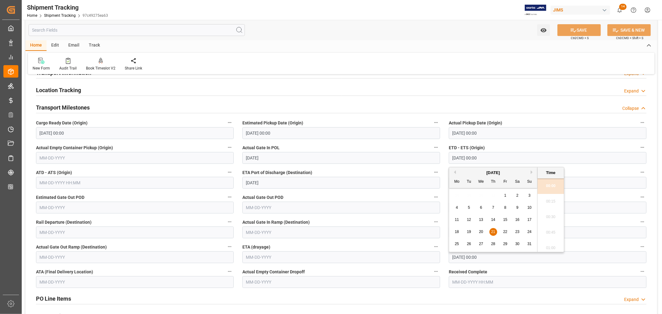
click at [488, 156] on input "[DATE] 00:00" at bounding box center [548, 158] width 198 height 12
click at [506, 245] on span "29" at bounding box center [505, 244] width 4 height 4
type input "[DATE] 00:00"
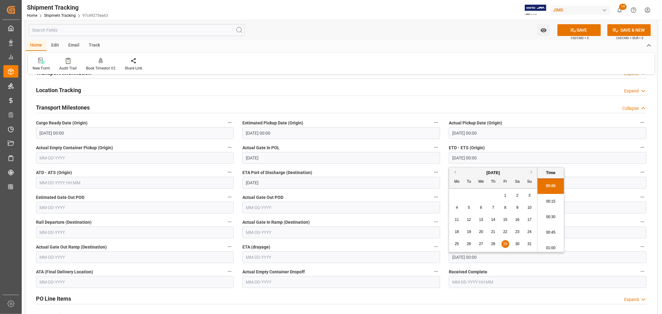
click at [75, 182] on input "text" at bounding box center [135, 183] width 198 height 12
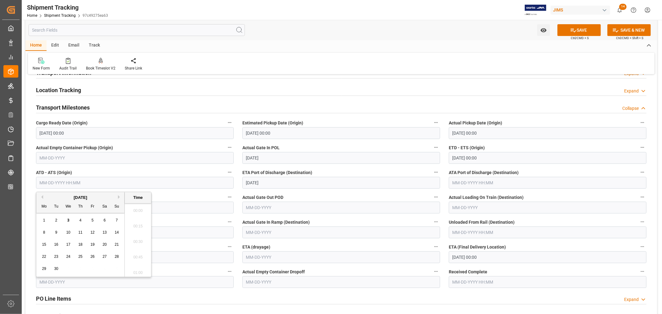
scroll to position [638, 0]
click at [42, 198] on button "Previous Month" at bounding box center [41, 197] width 4 height 4
click at [92, 268] on span "29" at bounding box center [92, 269] width 4 height 4
type input "[DATE] 00:00"
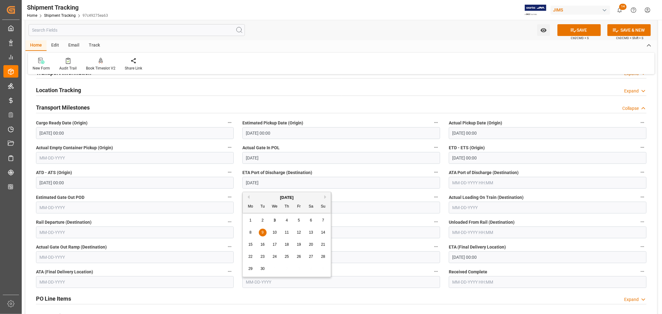
click at [278, 183] on input "[DATE]" at bounding box center [341, 183] width 198 height 12
click at [251, 244] on span "15" at bounding box center [250, 244] width 4 height 4
type input "[DATE]"
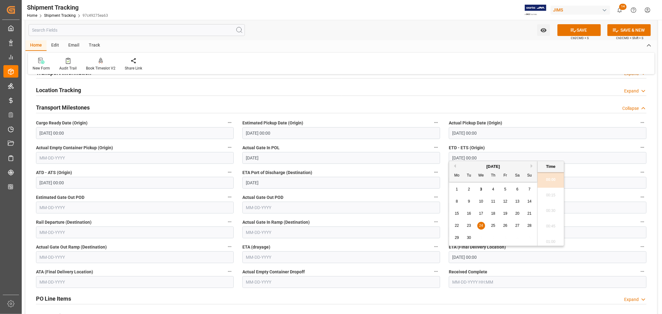
click at [488, 256] on input "[DATE] 00:00" at bounding box center [548, 257] width 198 height 12
click at [579, 30] on button "SAVE" at bounding box center [578, 30] width 43 height 12
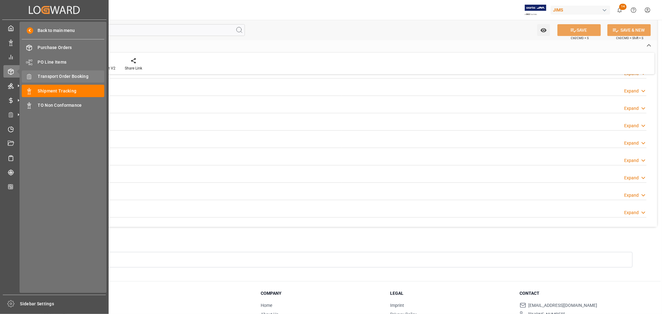
click at [66, 76] on span "Transport Order Booking" at bounding box center [71, 76] width 67 height 7
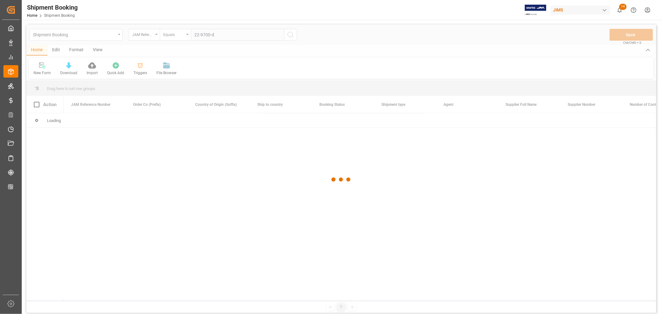
type input "22-9700-de"
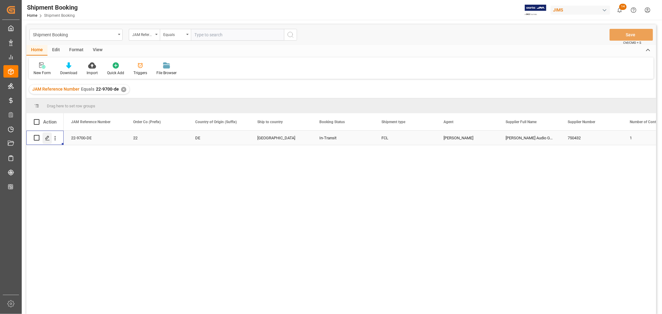
click at [46, 138] on polygon "Press SPACE to select this row." at bounding box center [47, 137] width 3 height 3
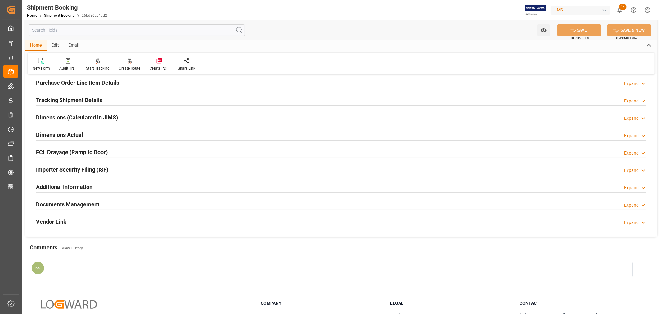
scroll to position [138, 0]
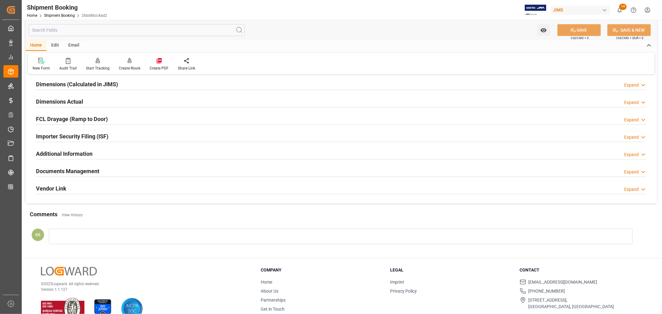
click at [110, 170] on div "Documents Management Expand" at bounding box center [341, 171] width 610 height 12
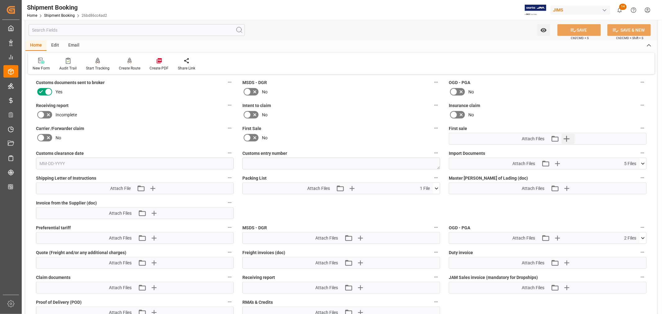
scroll to position [276, 0]
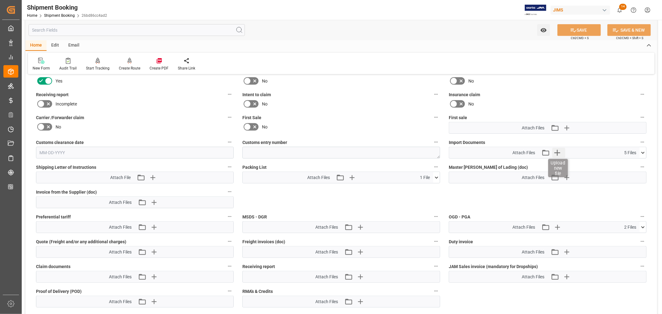
click at [556, 151] on icon "button" at bounding box center [557, 153] width 10 height 10
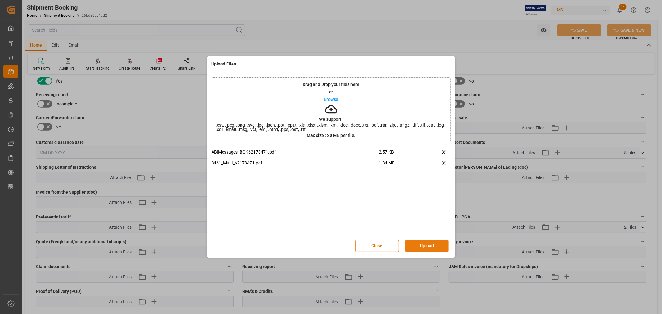
click at [425, 244] on button "Upload" at bounding box center [426, 246] width 43 height 12
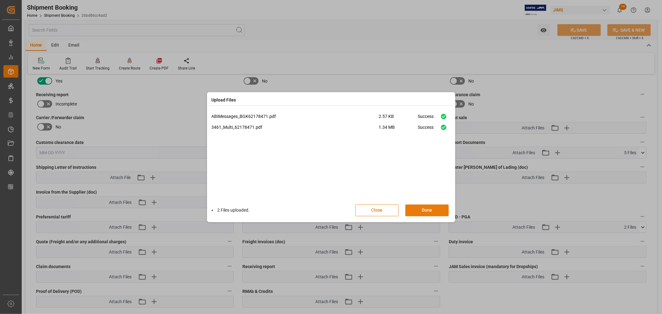
click at [423, 214] on button "Done" at bounding box center [426, 211] width 43 height 12
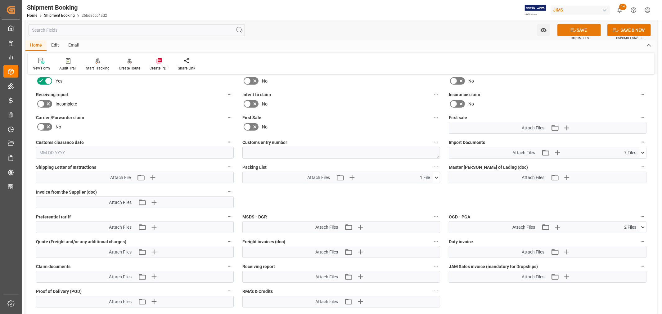
click at [582, 27] on button "SAVE" at bounding box center [578, 30] width 43 height 12
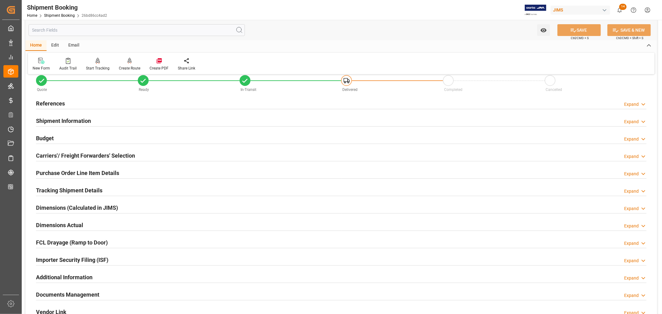
scroll to position [0, 0]
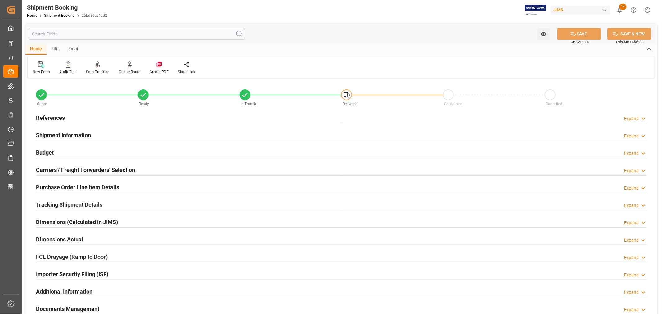
click at [53, 116] on h2 "References" at bounding box center [50, 118] width 29 height 8
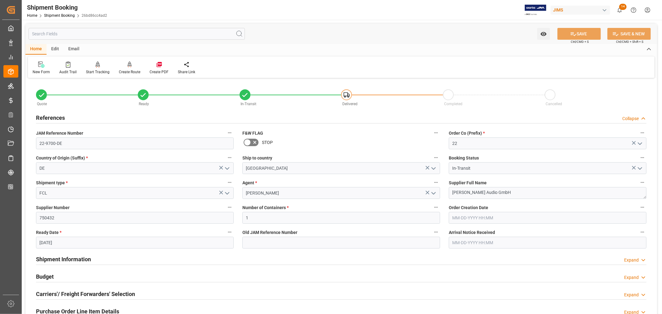
click at [53, 116] on h2 "References" at bounding box center [50, 118] width 29 height 8
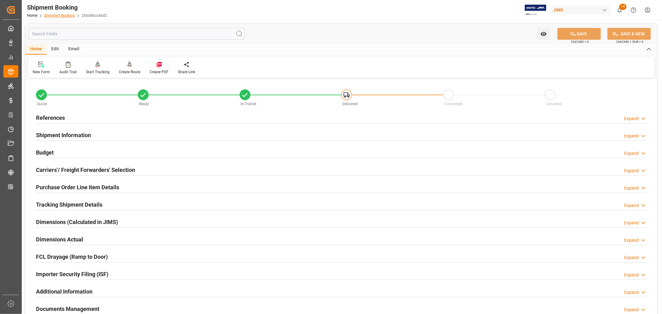
click at [63, 16] on link "Shipment Booking" at bounding box center [59, 15] width 31 height 4
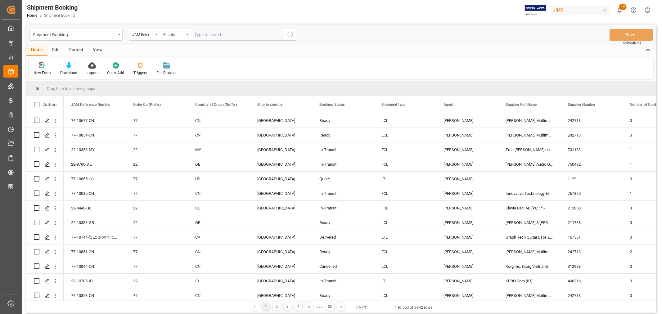
click at [202, 34] on input "text" at bounding box center [237, 35] width 93 height 12
paste input "22-10144-MY"
type input "22-10144-MY"
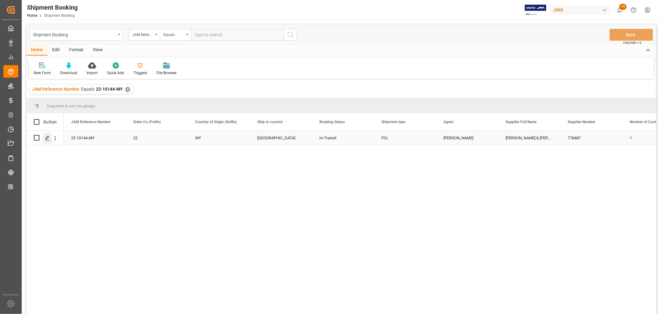
click at [48, 137] on polygon "Press SPACE to select this row." at bounding box center [47, 137] width 3 height 3
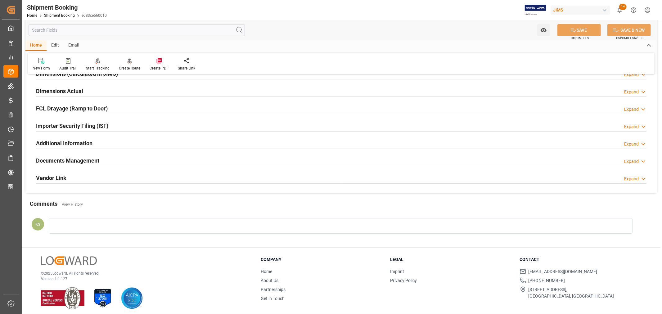
scroll to position [152, 0]
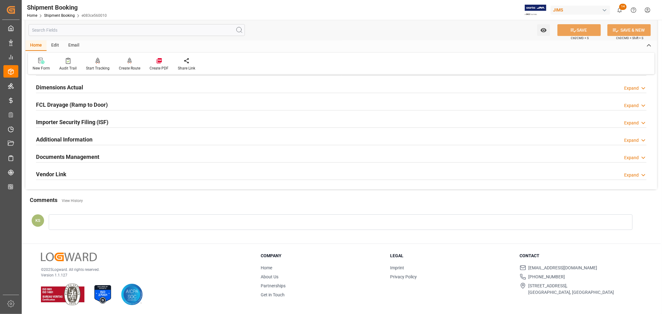
click at [119, 154] on div "Documents Management Expand" at bounding box center [341, 157] width 610 height 12
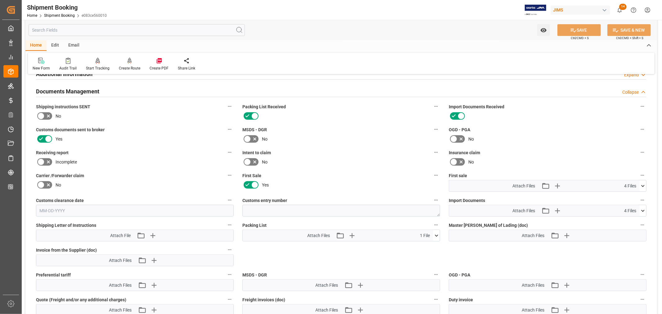
scroll to position [256, 0]
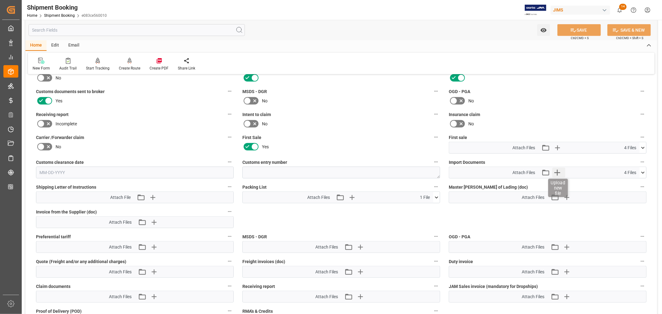
click at [557, 170] on icon "button" at bounding box center [557, 173] width 6 height 6
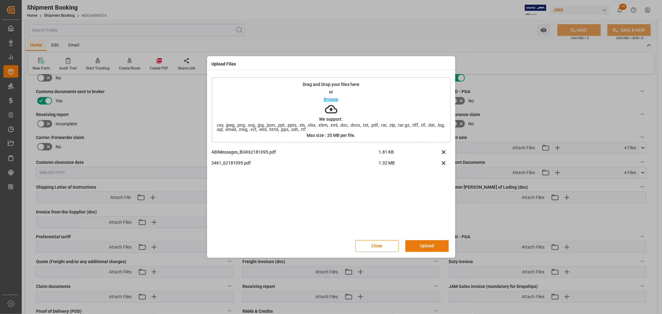
click at [422, 244] on button "Upload" at bounding box center [426, 246] width 43 height 12
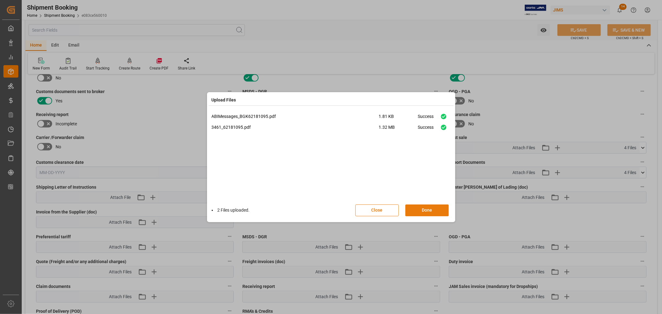
click at [424, 211] on button "Done" at bounding box center [426, 211] width 43 height 12
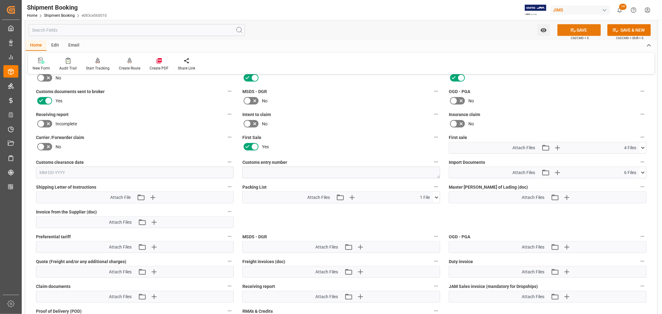
click at [577, 28] on button "SAVE" at bounding box center [578, 30] width 43 height 12
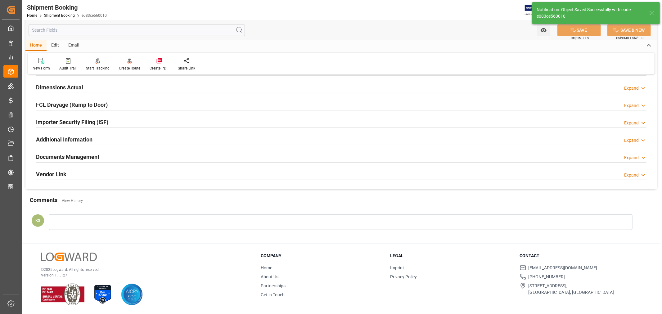
scroll to position [152, 0]
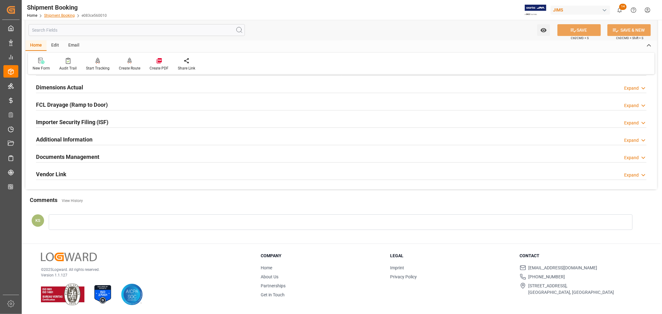
click at [57, 16] on link "Shipment Booking" at bounding box center [59, 15] width 31 height 4
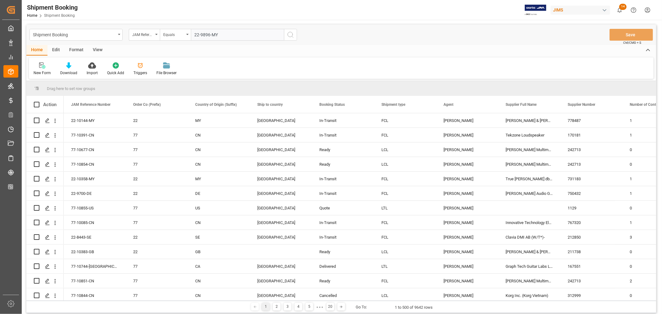
type input "22-9896-MY"
click at [290, 33] on icon "search button" at bounding box center [290, 34] width 7 height 7
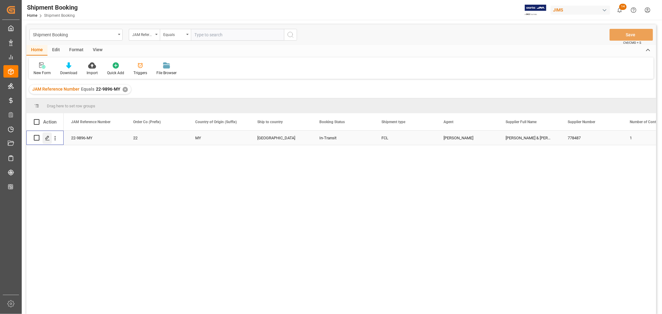
click at [49, 138] on icon "Press SPACE to select this row." at bounding box center [47, 138] width 5 height 5
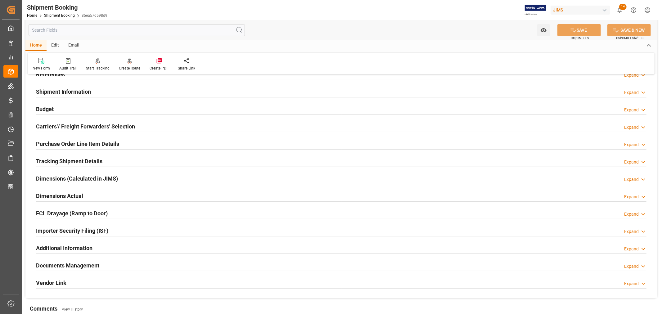
scroll to position [103, 0]
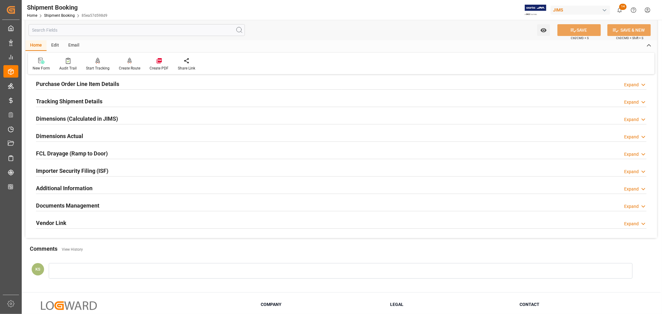
click at [127, 207] on div "Documents Management Expand" at bounding box center [341, 205] width 610 height 12
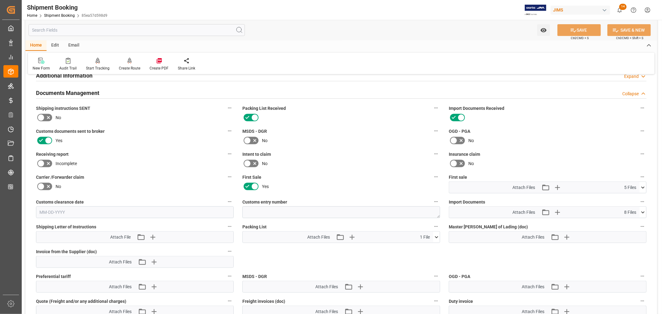
scroll to position [241, 0]
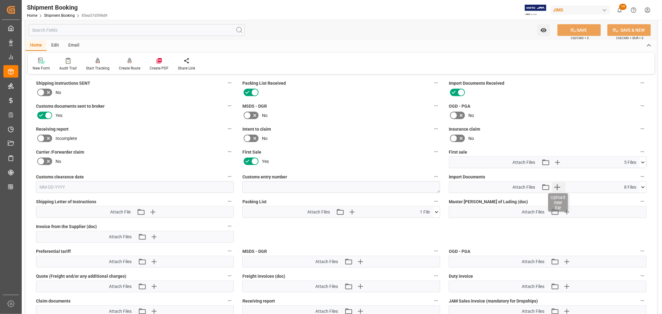
click at [555, 187] on icon "button" at bounding box center [557, 187] width 10 height 10
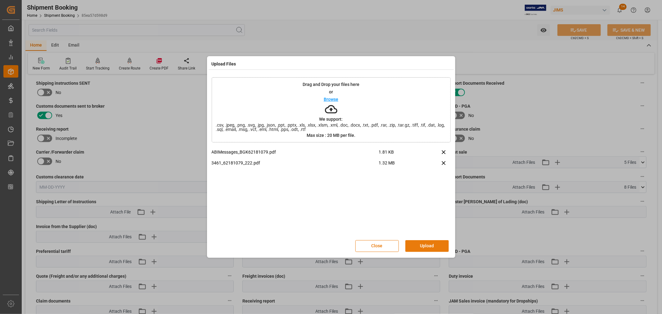
click at [426, 245] on button "Upload" at bounding box center [426, 246] width 43 height 12
